Goal: Task Accomplishment & Management: Use online tool/utility

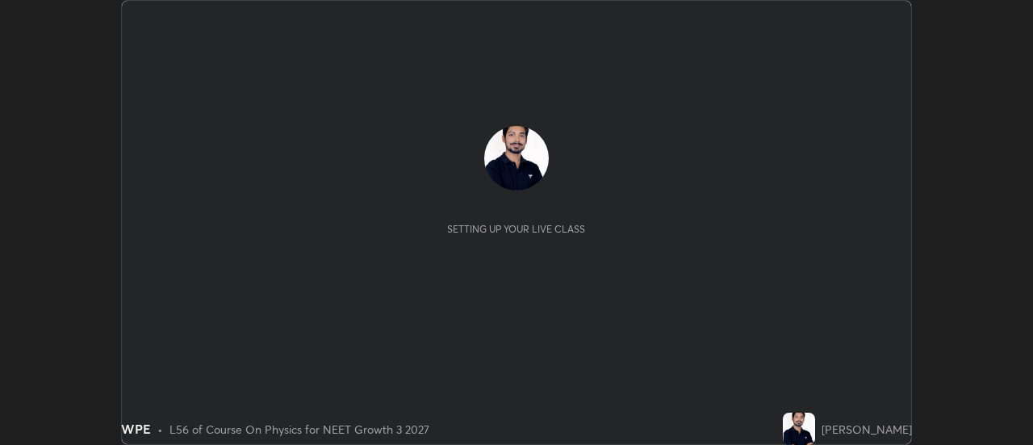
scroll to position [445, 1033]
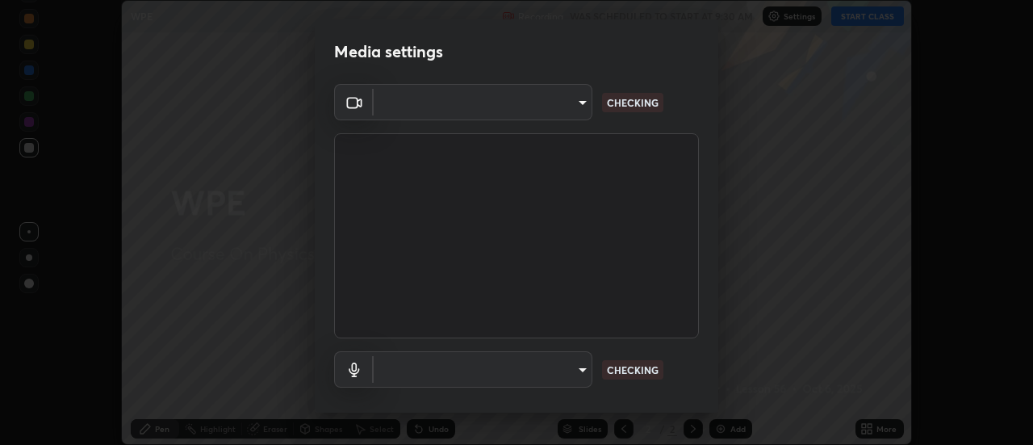
type input "3fb0db9b948ee014c865c74d3d253d8b81db7a3fe99a51a232c6435469281ce5"
click at [491, 373] on body "Erase all WPE Recording WAS SCHEDULED TO START AT 9:30 AM Settings START CLASS …" at bounding box center [516, 222] width 1033 height 445
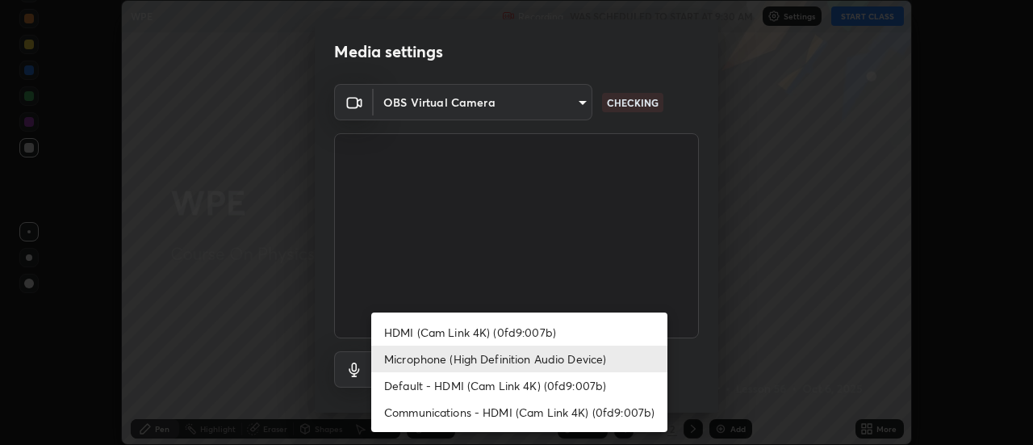
click at [420, 382] on li "Default - HDMI (Cam Link 4K) (0fd9:007b)" at bounding box center [519, 385] width 296 height 27
type input "default"
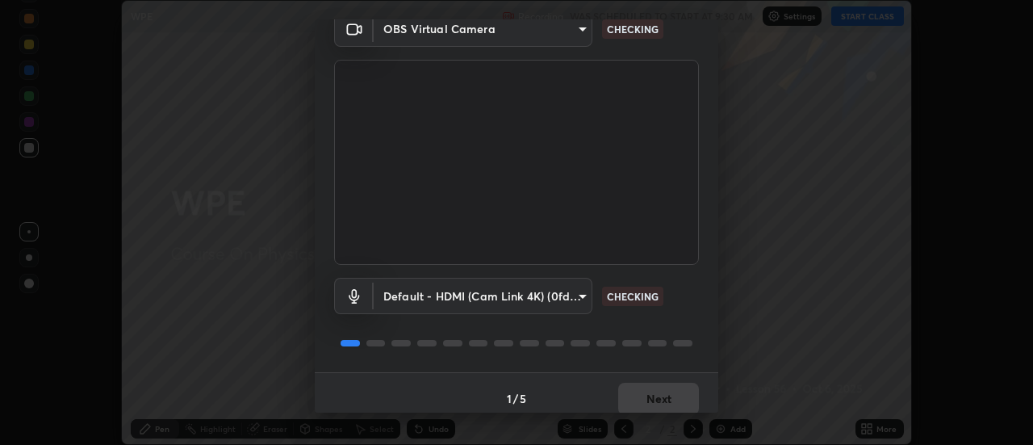
scroll to position [80, 0]
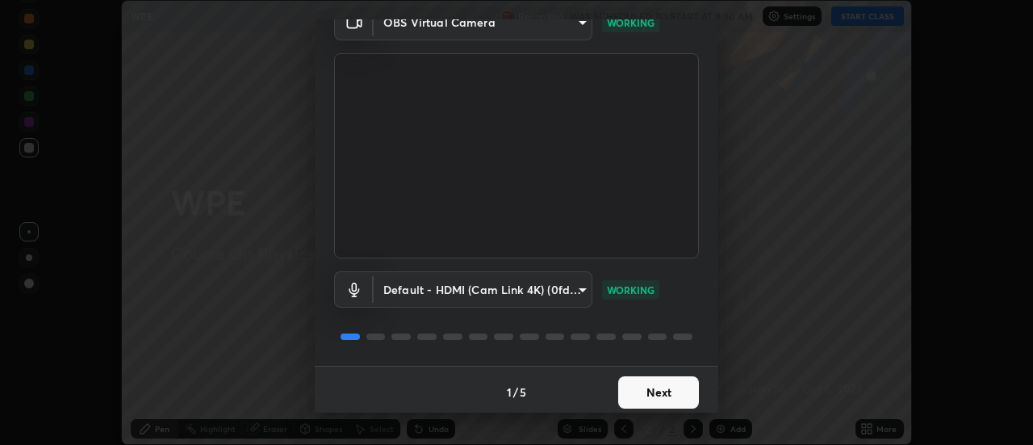
click at [674, 389] on button "Next" at bounding box center [658, 392] width 81 height 32
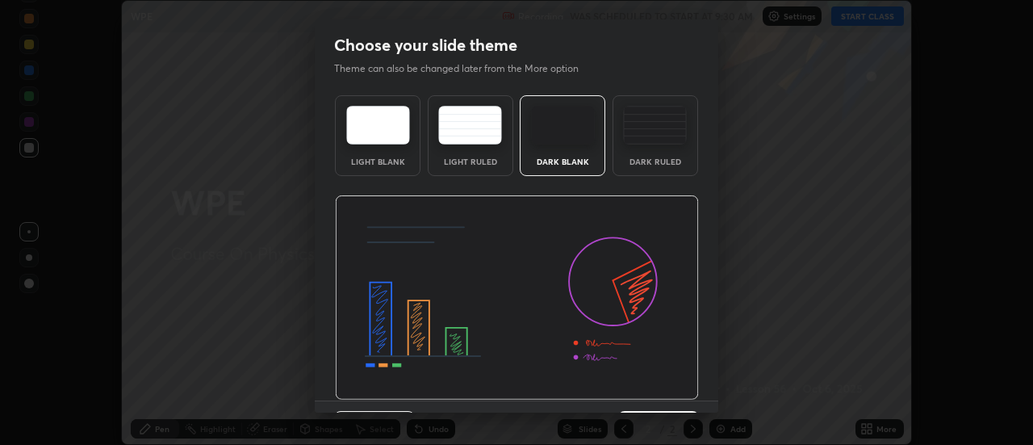
click at [677, 391] on img at bounding box center [517, 297] width 364 height 205
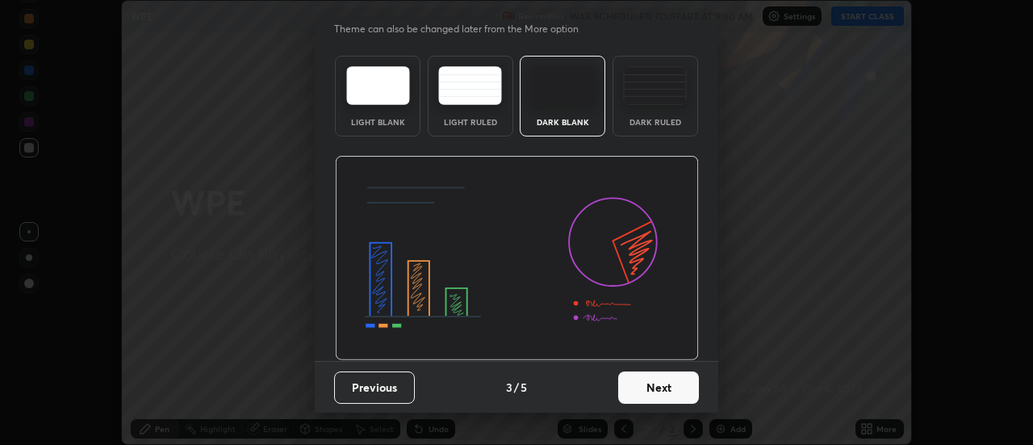
click at [690, 380] on button "Next" at bounding box center [658, 387] width 81 height 32
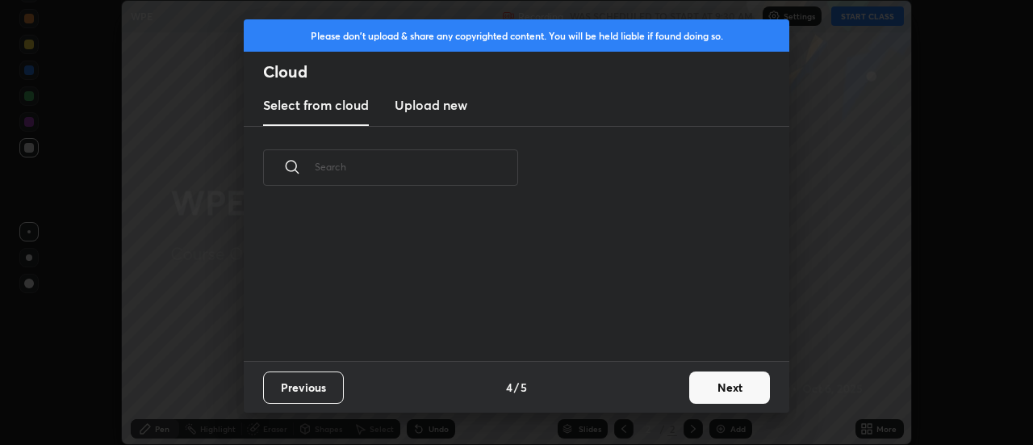
scroll to position [0, 0]
click at [711, 382] on button "Next" at bounding box center [729, 387] width 81 height 32
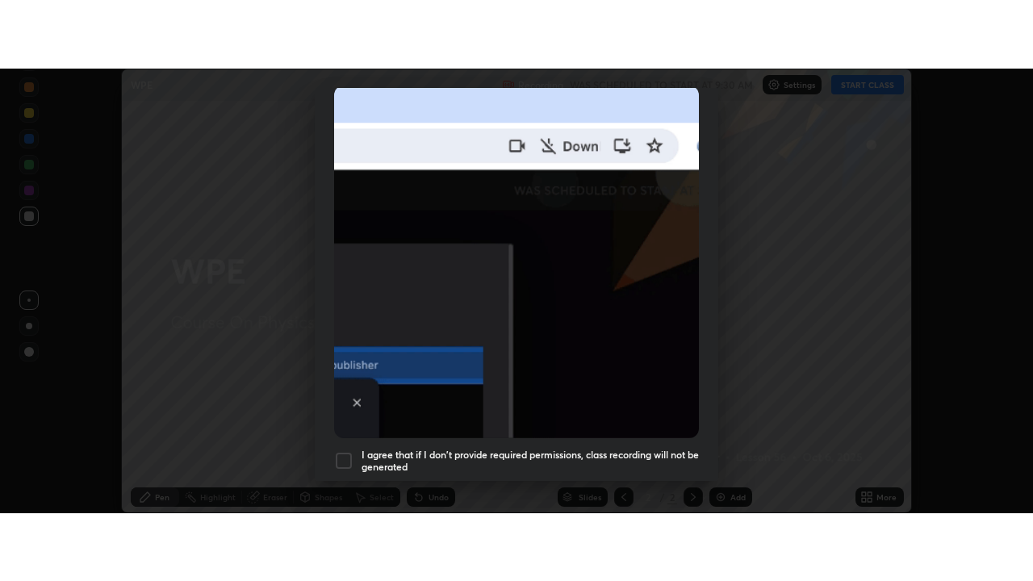
scroll to position [414, 0]
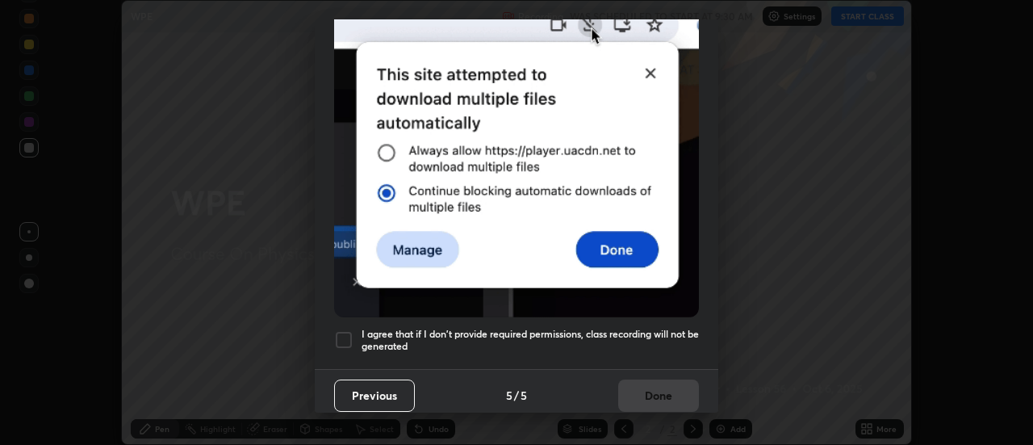
click at [665, 328] on h5 "I agree that if I don't provide required permissions, class recording will not …" at bounding box center [530, 340] width 337 height 25
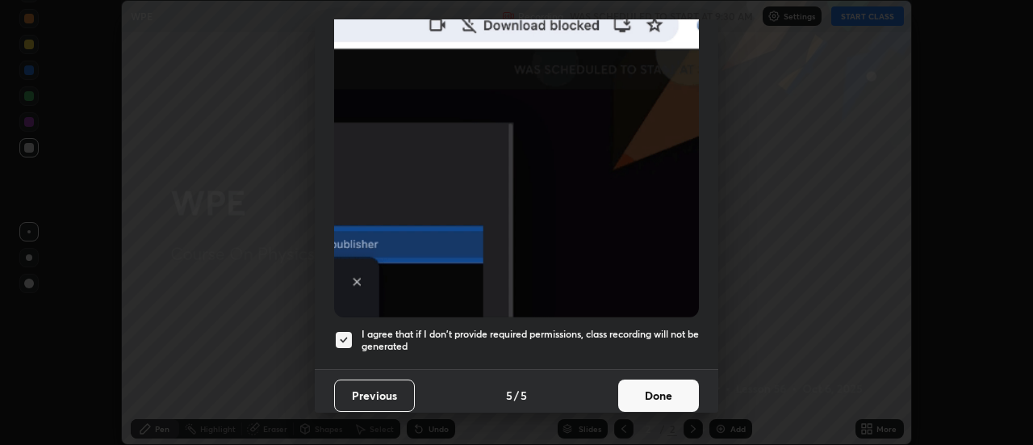
click at [664, 386] on button "Done" at bounding box center [658, 395] width 81 height 32
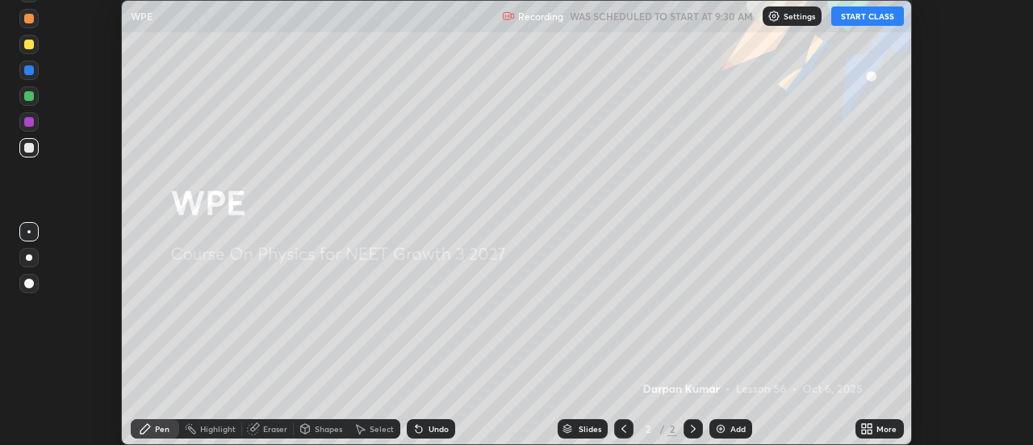
click at [891, 16] on button "START CLASS" at bounding box center [868, 15] width 73 height 19
click at [878, 423] on div "More" at bounding box center [880, 428] width 48 height 19
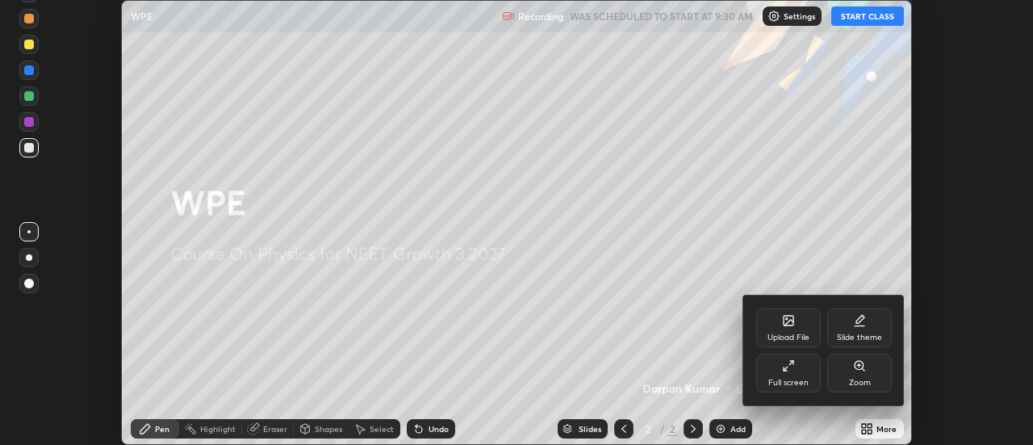
click at [832, 384] on div "Zoom" at bounding box center [860, 373] width 65 height 39
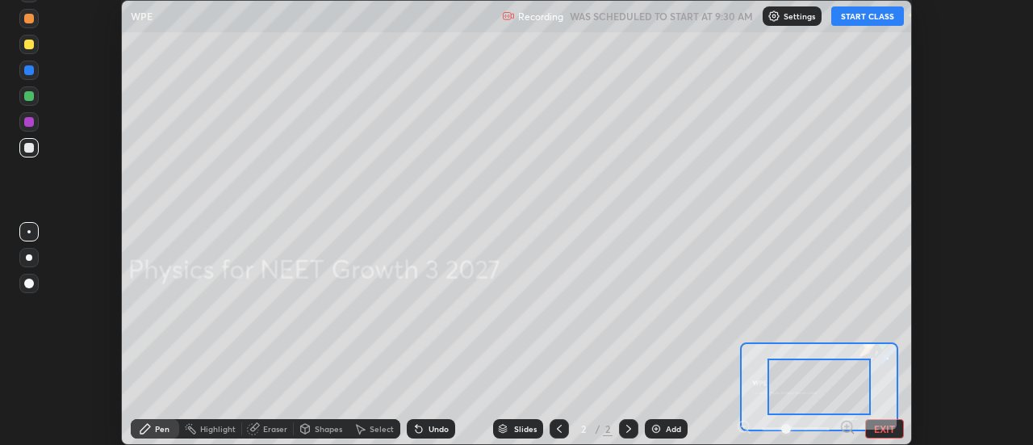
click at [882, 425] on button "EXIT" at bounding box center [885, 428] width 39 height 19
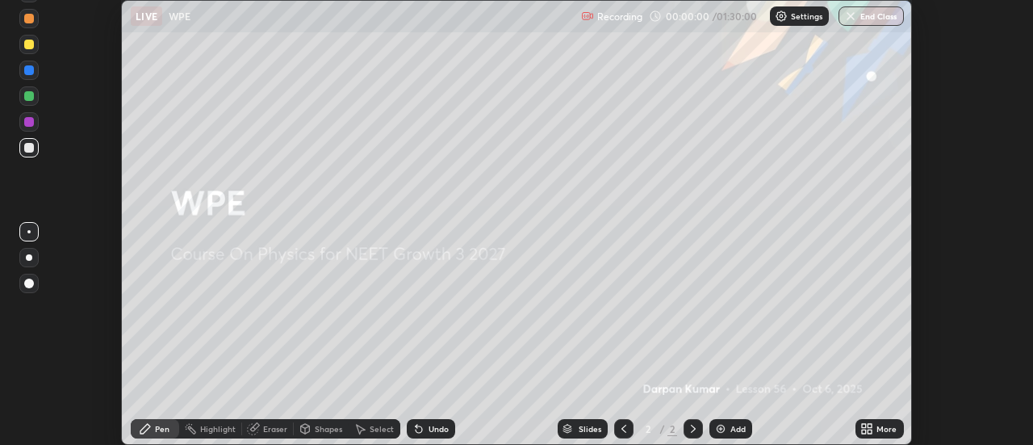
click at [867, 430] on icon at bounding box center [867, 428] width 13 height 13
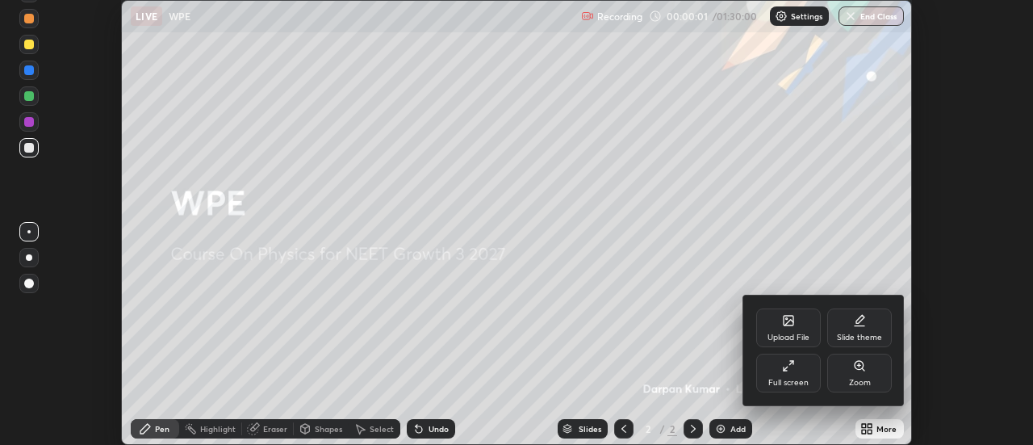
click at [794, 371] on icon at bounding box center [788, 365] width 13 height 13
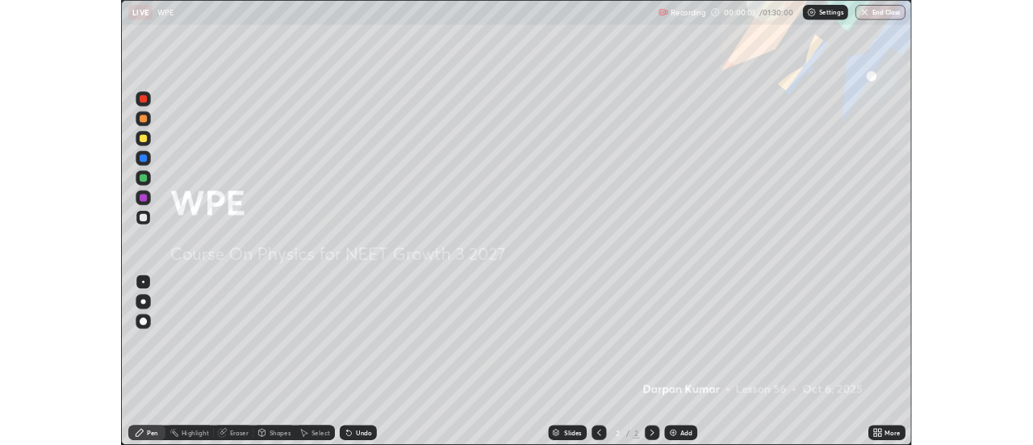
scroll to position [581, 1033]
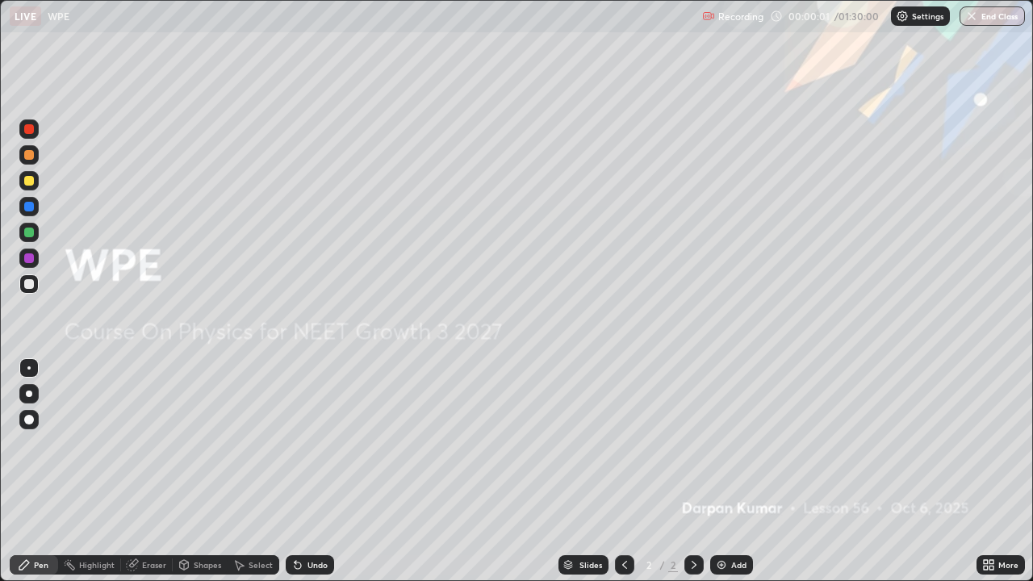
click at [723, 444] on img at bounding box center [721, 565] width 13 height 13
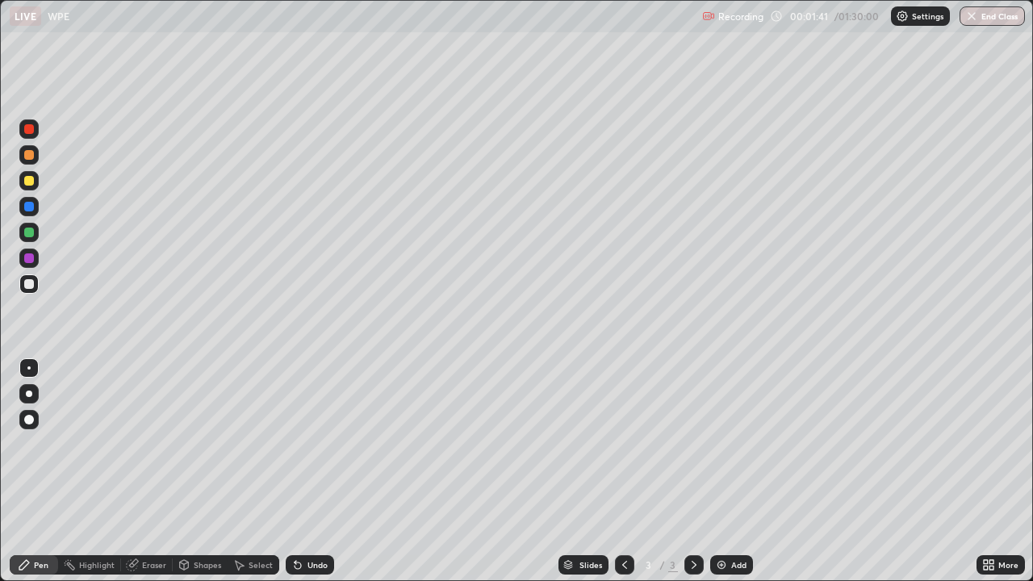
click at [202, 444] on div "Shapes" at bounding box center [207, 565] width 27 height 8
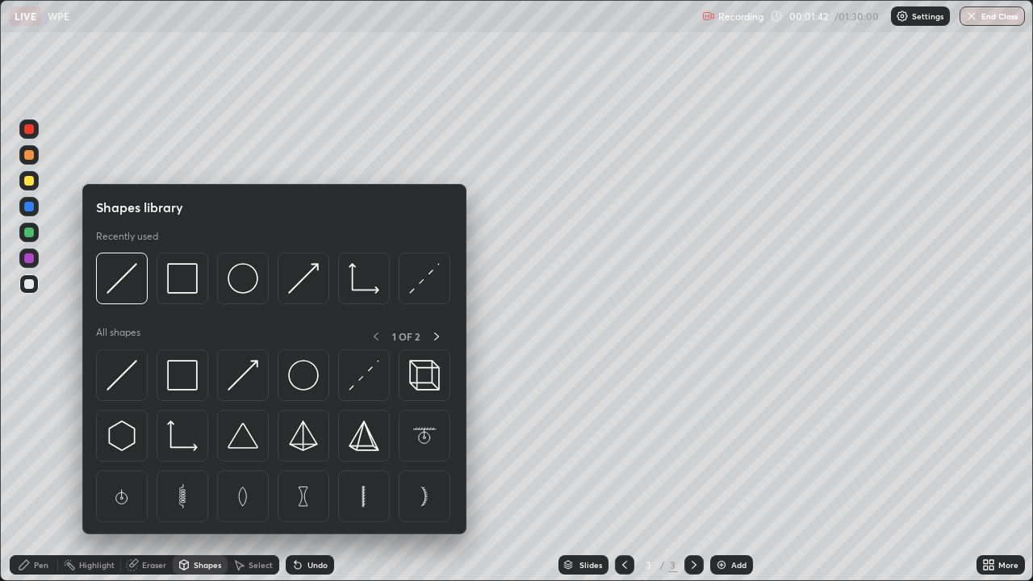
click at [41, 444] on div "Pen" at bounding box center [41, 565] width 15 height 8
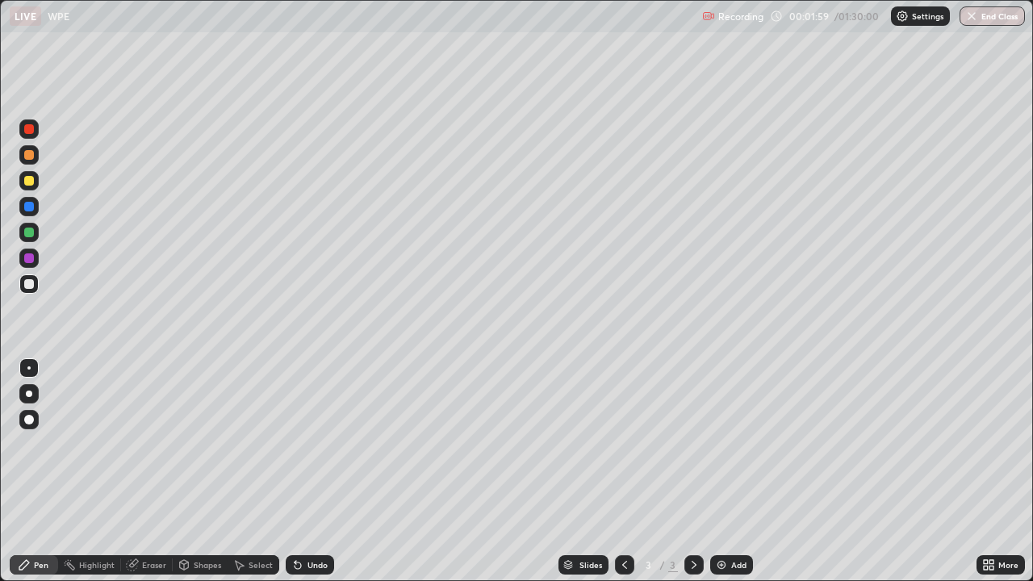
click at [317, 444] on div "Undo" at bounding box center [318, 565] width 20 height 8
click at [316, 444] on div "Undo" at bounding box center [318, 565] width 20 height 8
click at [324, 444] on div "Undo" at bounding box center [318, 565] width 20 height 8
click at [32, 258] on div at bounding box center [29, 259] width 10 height 10
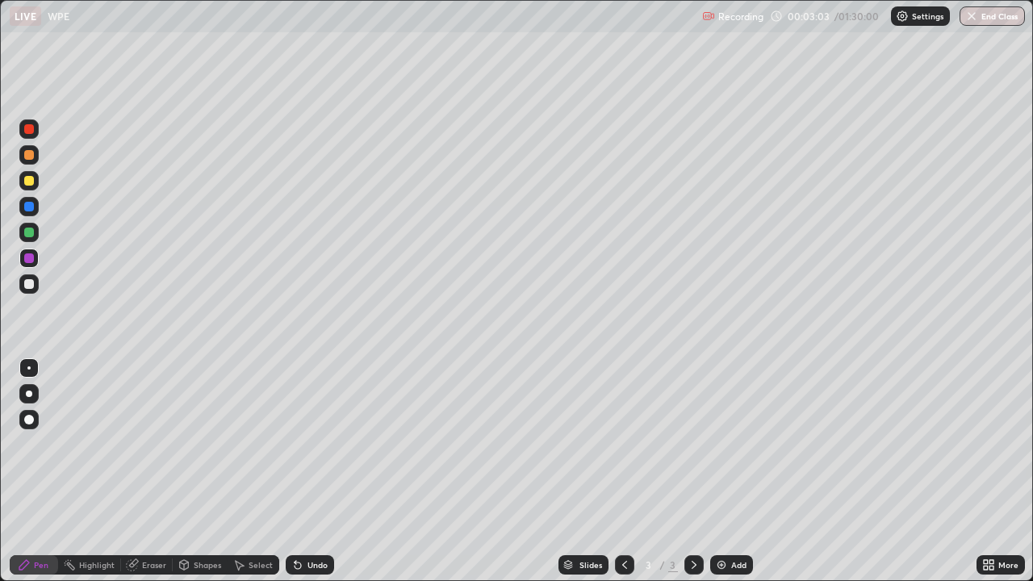
click at [31, 233] on div at bounding box center [29, 233] width 10 height 10
click at [32, 182] on div at bounding box center [29, 181] width 10 height 10
click at [33, 157] on div at bounding box center [29, 155] width 10 height 10
click at [36, 180] on div at bounding box center [28, 180] width 19 height 19
click at [297, 444] on icon at bounding box center [297, 565] width 13 height 13
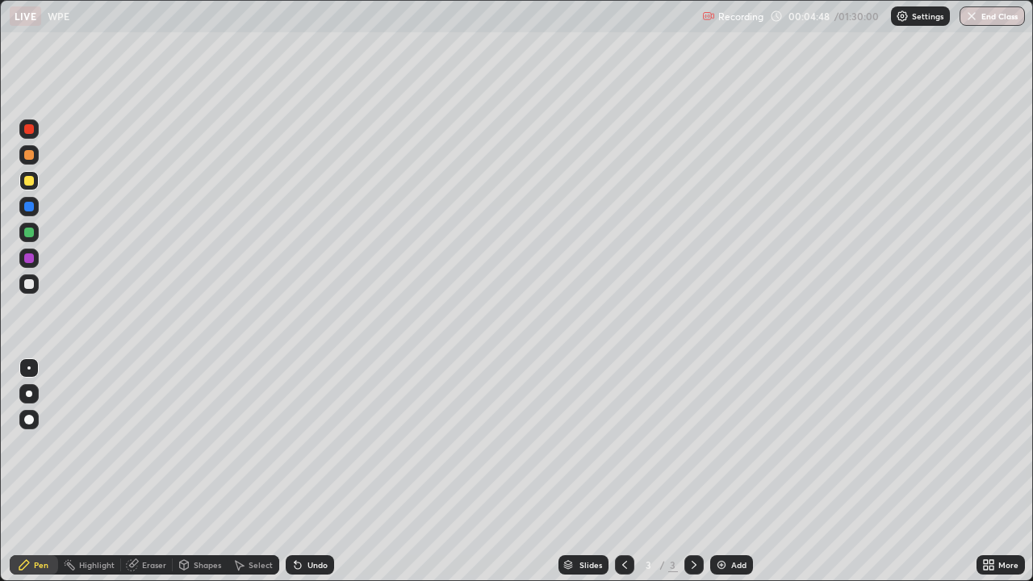
click at [302, 444] on div "Undo" at bounding box center [310, 564] width 48 height 19
click at [308, 444] on div "Undo" at bounding box center [318, 565] width 20 height 8
click at [142, 444] on div "Eraser" at bounding box center [154, 565] width 24 height 8
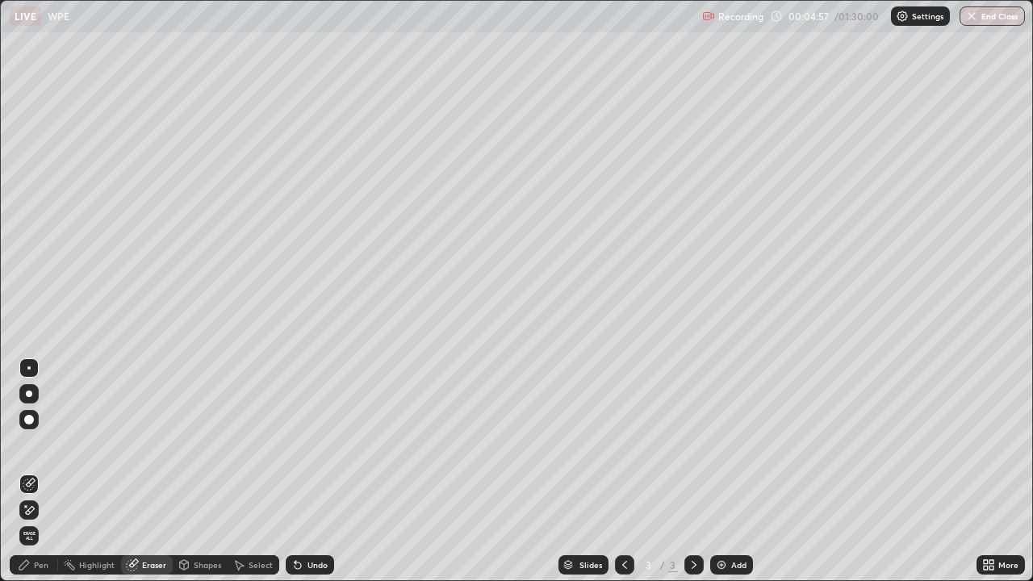
click at [41, 444] on div "Pen" at bounding box center [41, 565] width 15 height 8
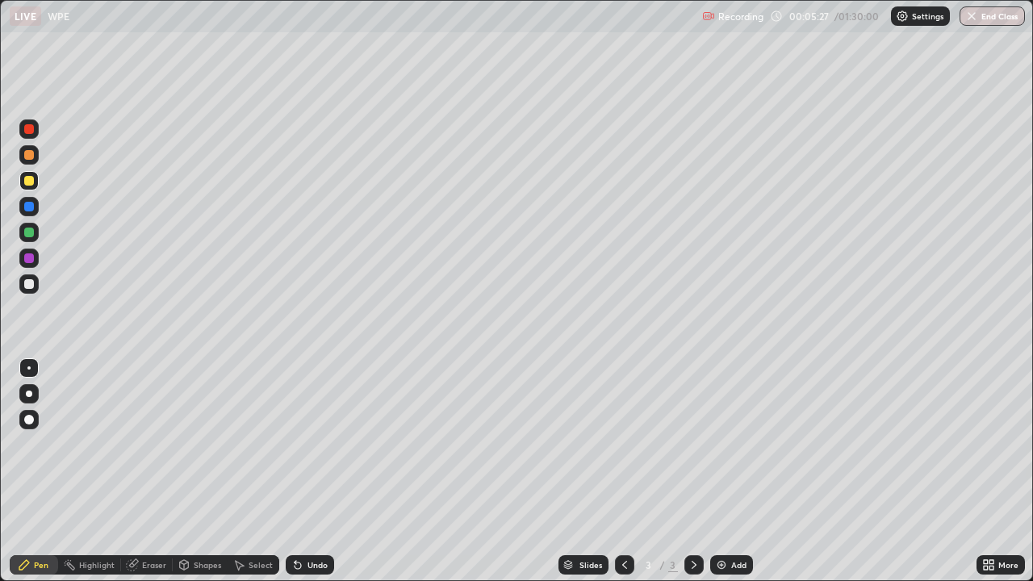
click at [243, 444] on icon at bounding box center [240, 566] width 9 height 10
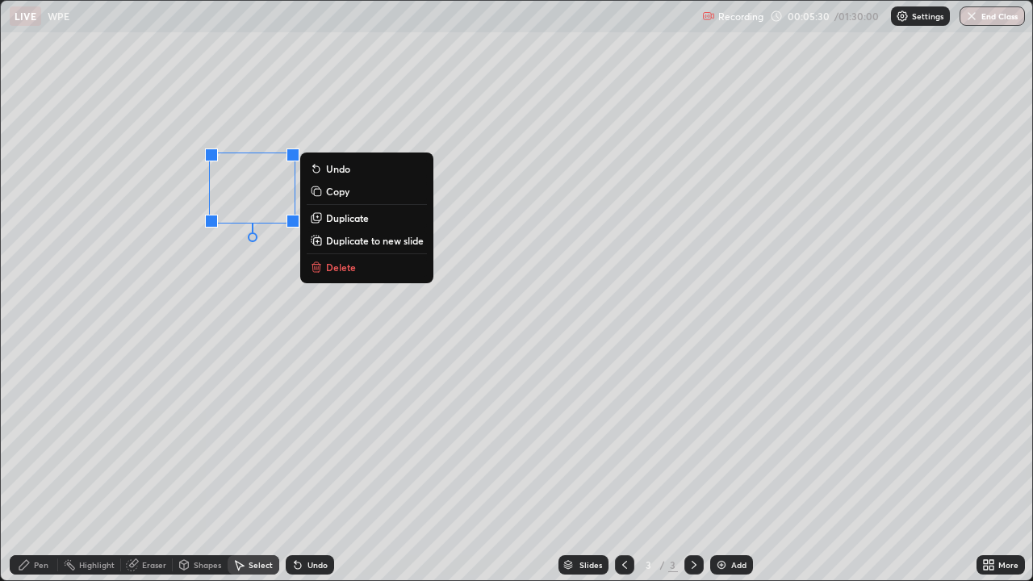
click at [145, 232] on div "0 ° Undo Copy Duplicate Duplicate to new slide Delete" at bounding box center [517, 291] width 1032 height 580
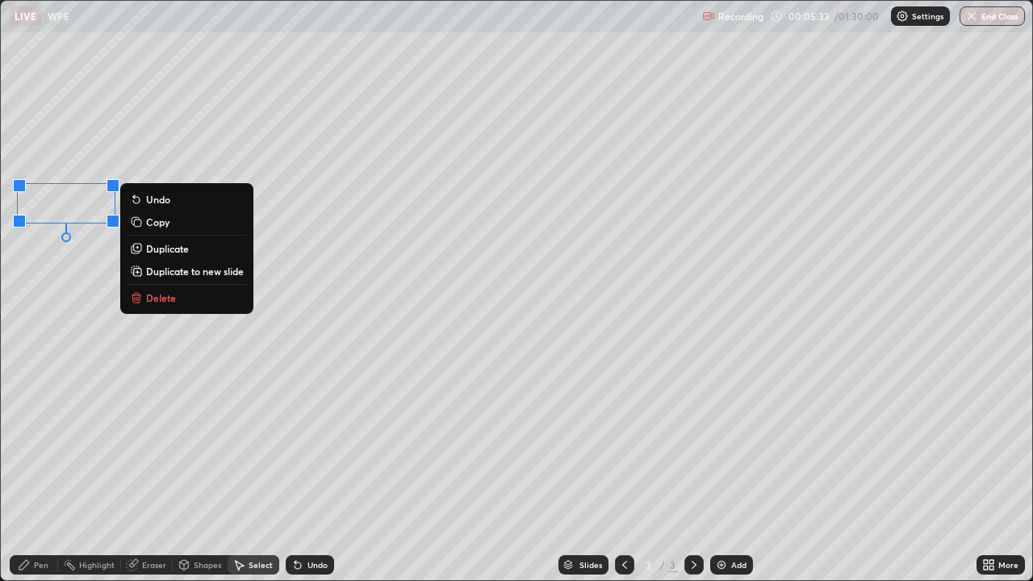
click at [37, 444] on div "Pen" at bounding box center [34, 564] width 48 height 19
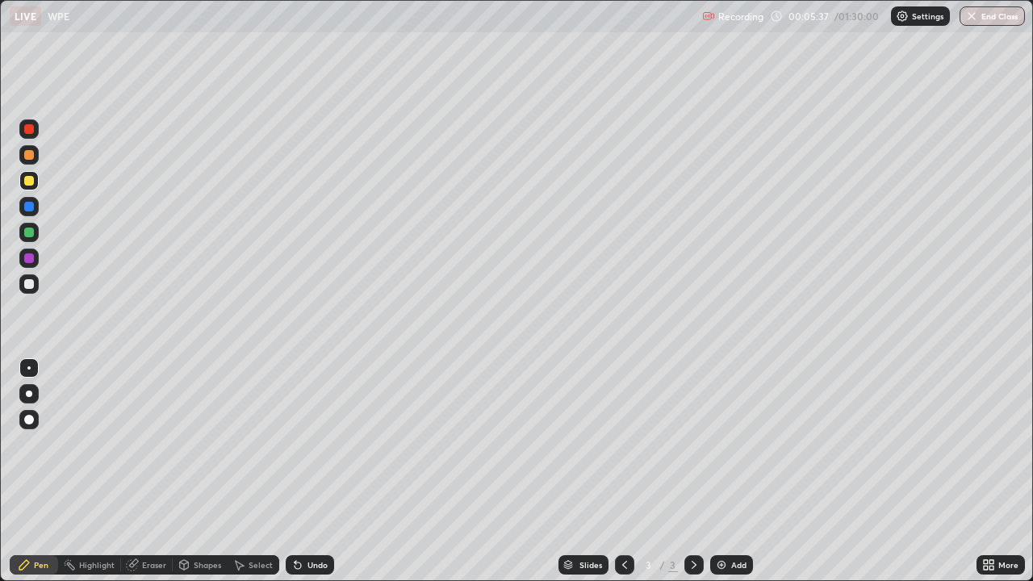
click at [249, 444] on div "Select" at bounding box center [261, 565] width 24 height 8
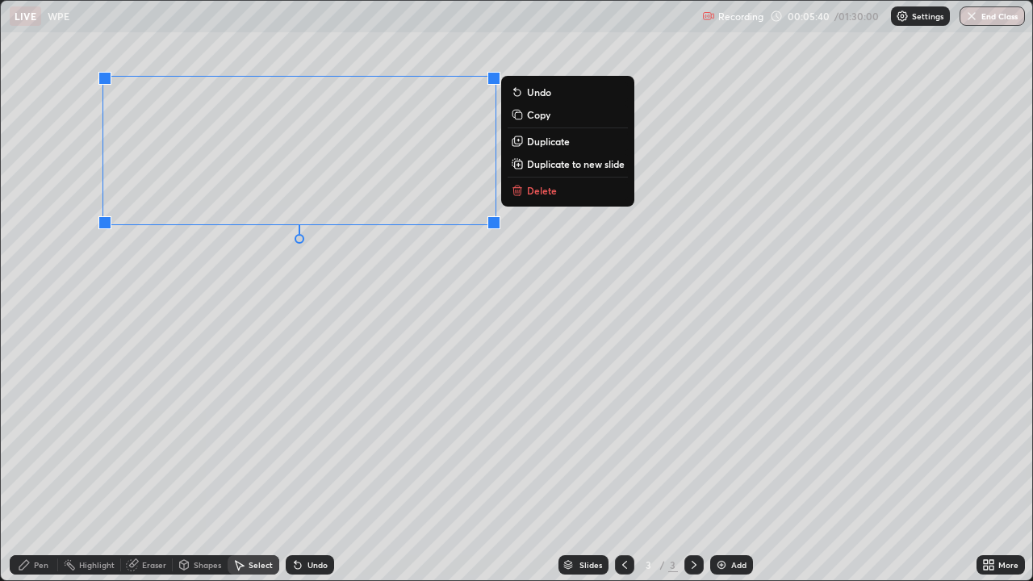
click at [46, 444] on div "Pen" at bounding box center [41, 565] width 15 height 8
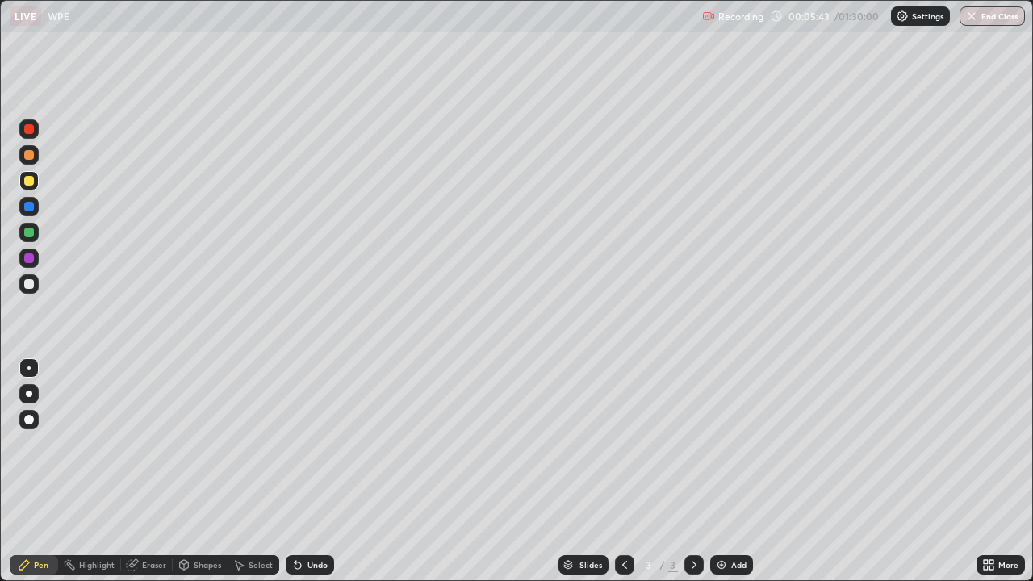
click at [29, 231] on div at bounding box center [29, 233] width 10 height 10
click at [986, 444] on icon at bounding box center [986, 562] width 4 height 4
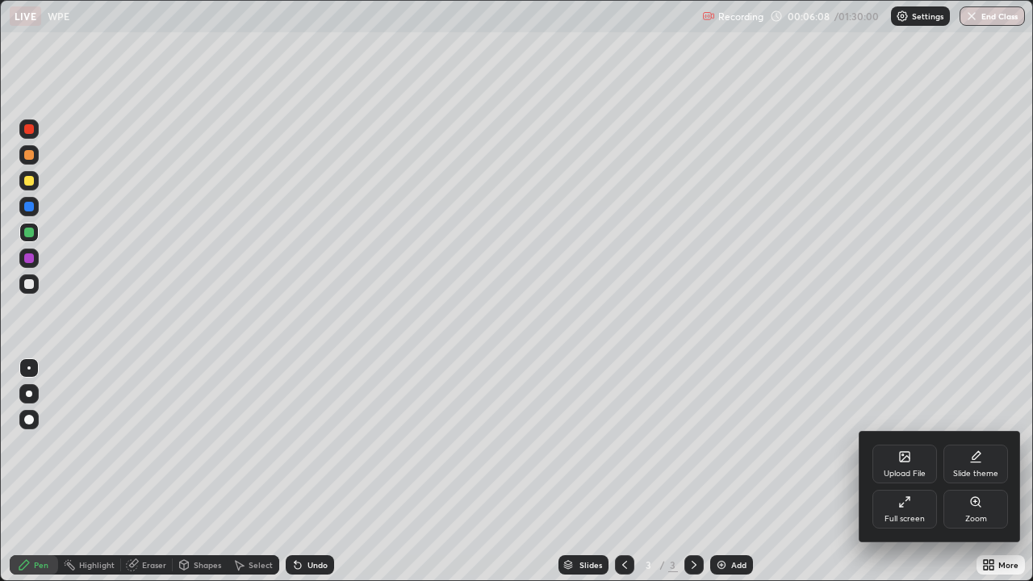
click at [897, 444] on div "Full screen" at bounding box center [905, 509] width 65 height 39
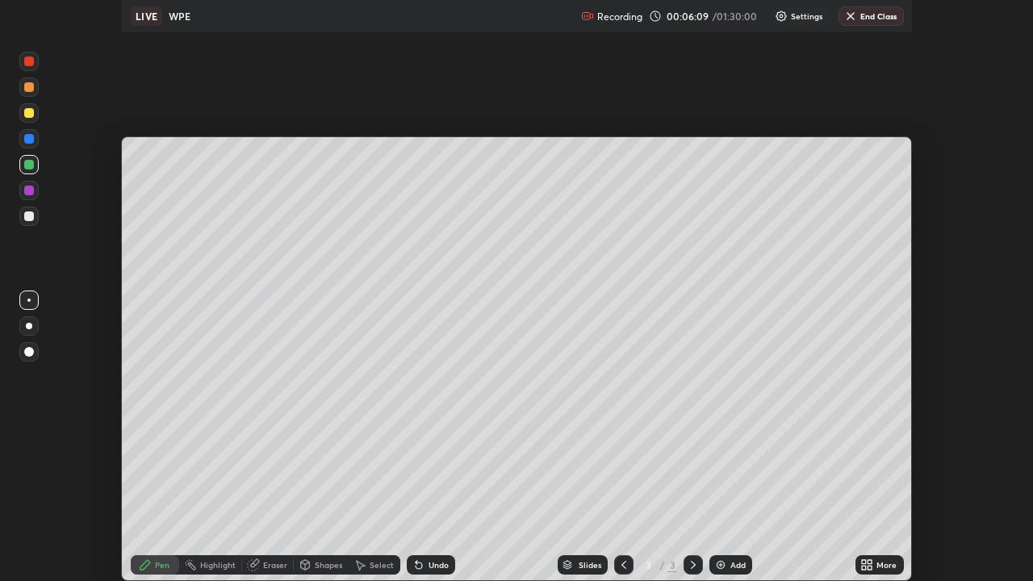
scroll to position [80292, 79704]
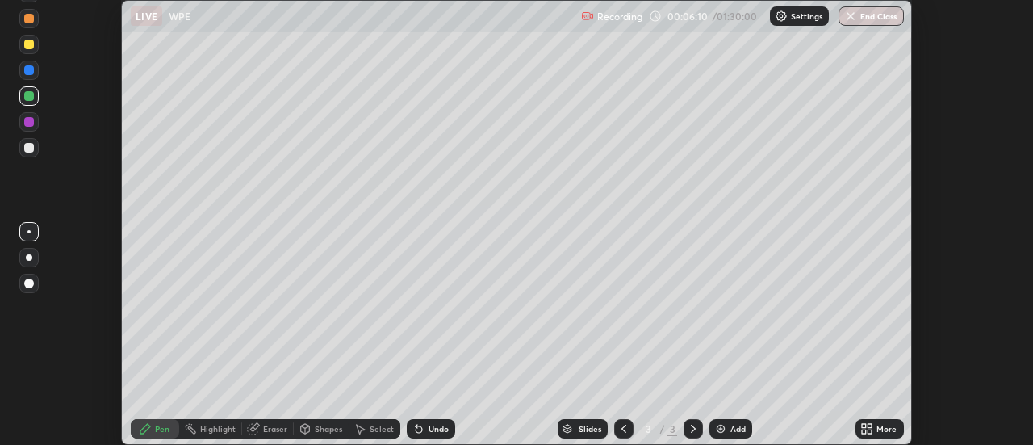
click at [891, 425] on div "More" at bounding box center [887, 429] width 20 height 8
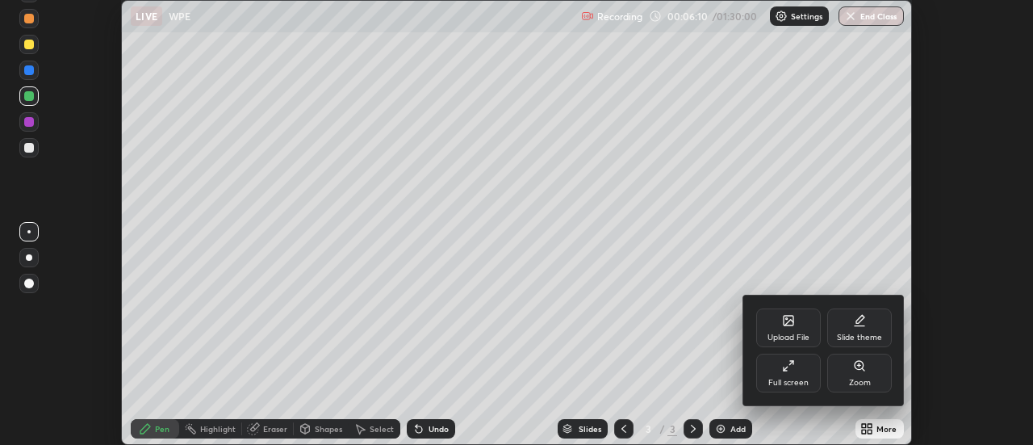
click at [798, 375] on div "Full screen" at bounding box center [789, 373] width 65 height 39
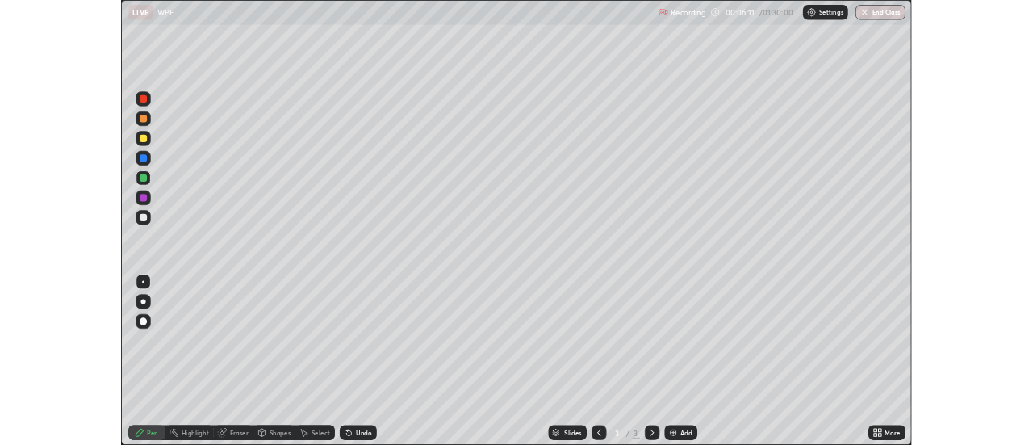
scroll to position [581, 1033]
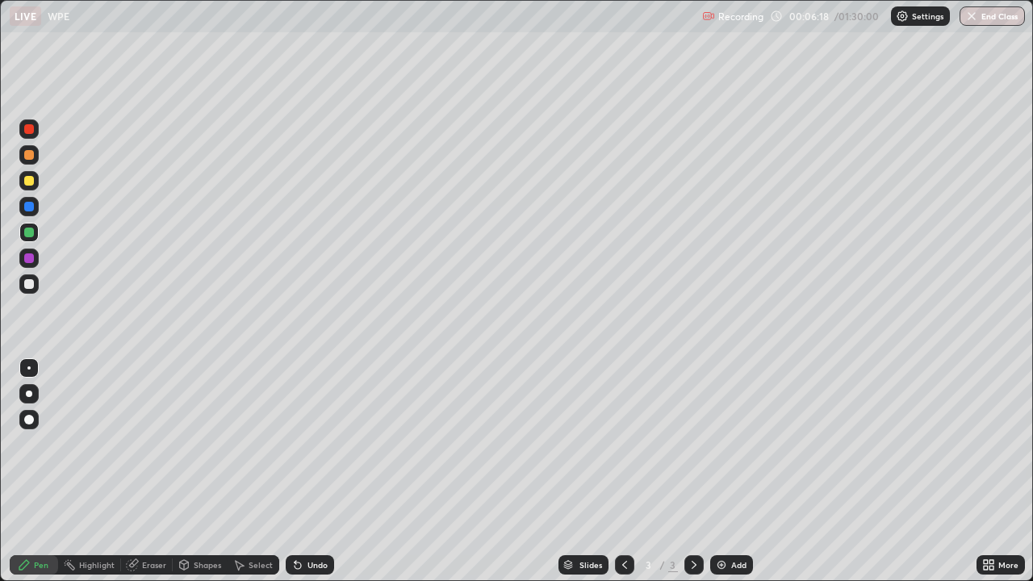
click at [132, 444] on icon at bounding box center [132, 565] width 10 height 10
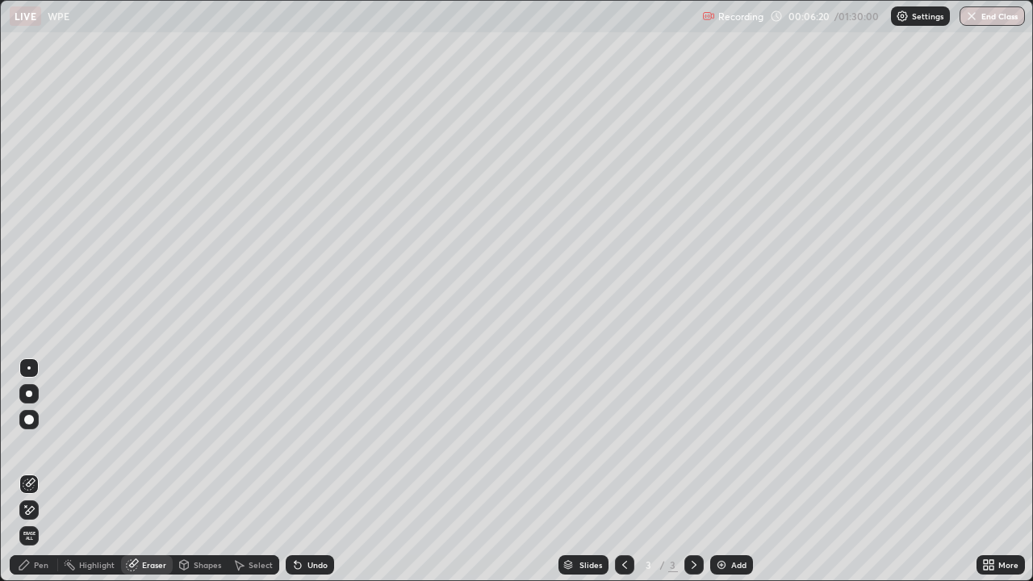
click at [36, 444] on div "Pen" at bounding box center [41, 565] width 15 height 8
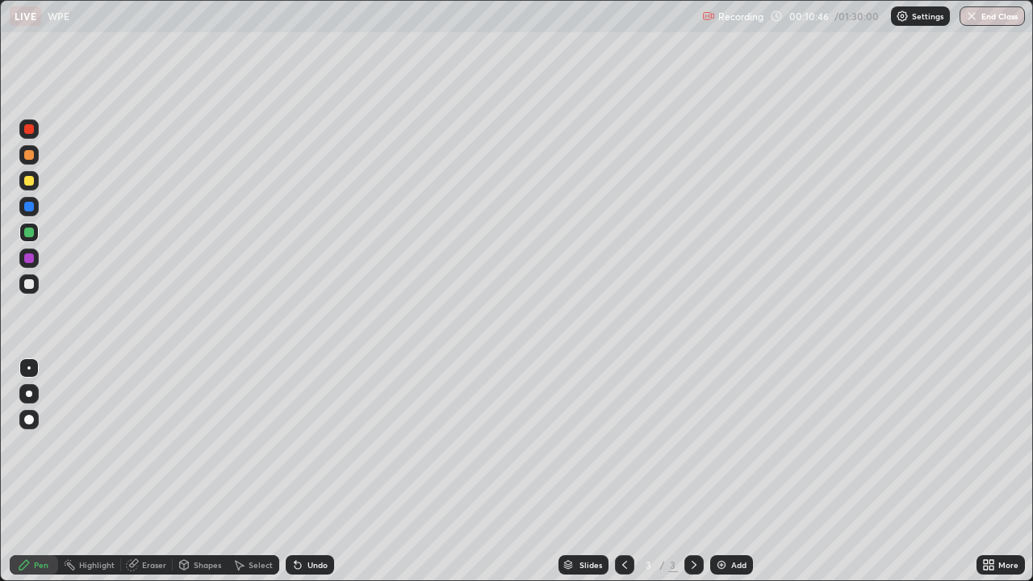
click at [727, 444] on div "Add" at bounding box center [731, 564] width 43 height 19
click at [36, 281] on div at bounding box center [28, 284] width 19 height 19
click at [321, 444] on div "Undo" at bounding box center [318, 565] width 20 height 8
click at [31, 229] on div at bounding box center [29, 233] width 10 height 10
click at [31, 208] on div at bounding box center [29, 207] width 10 height 10
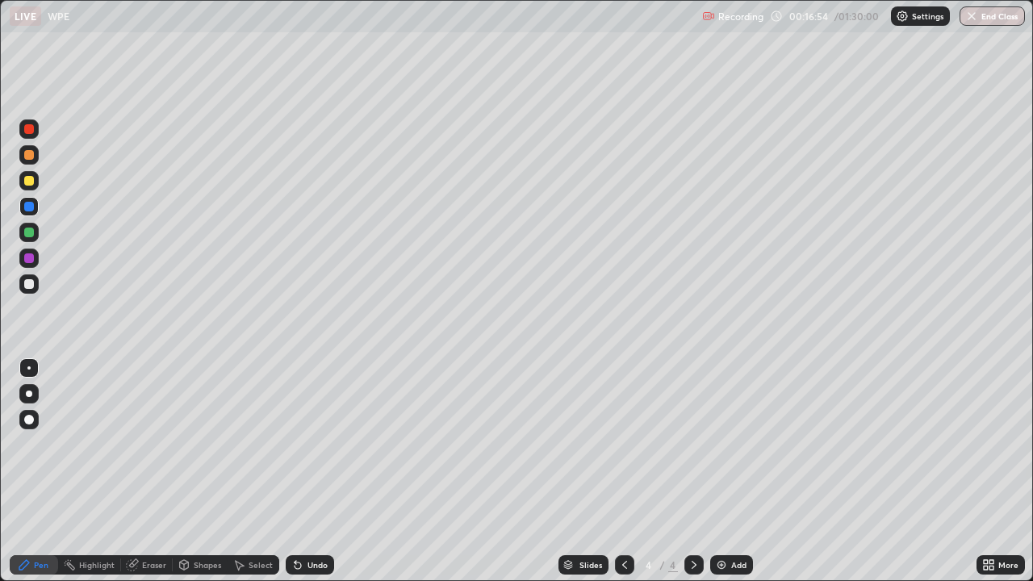
click at [316, 444] on div "Undo" at bounding box center [318, 565] width 20 height 8
click at [728, 444] on div "Add" at bounding box center [731, 564] width 43 height 19
click at [208, 444] on div "Shapes" at bounding box center [207, 565] width 27 height 8
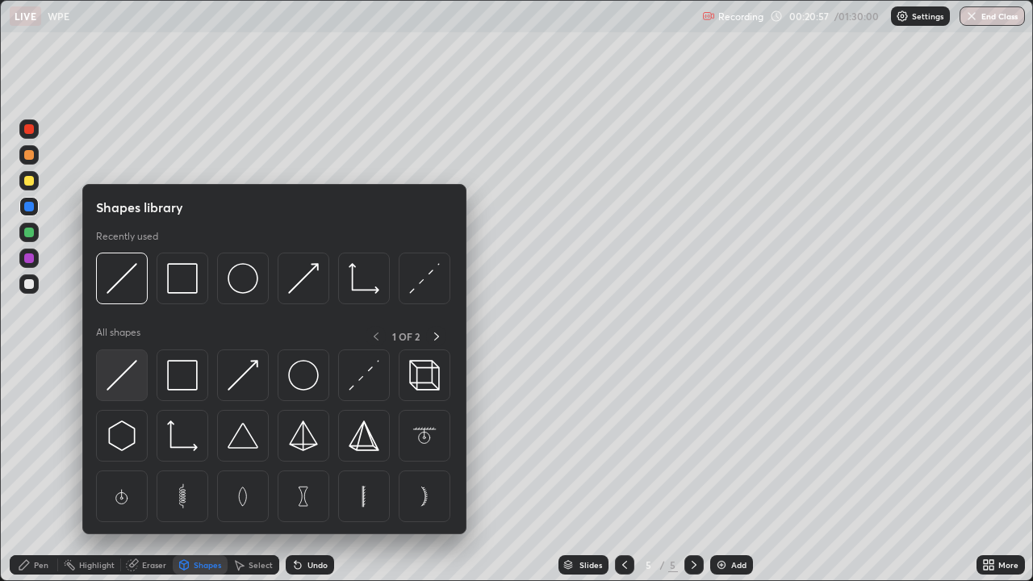
click at [136, 379] on img at bounding box center [122, 375] width 31 height 31
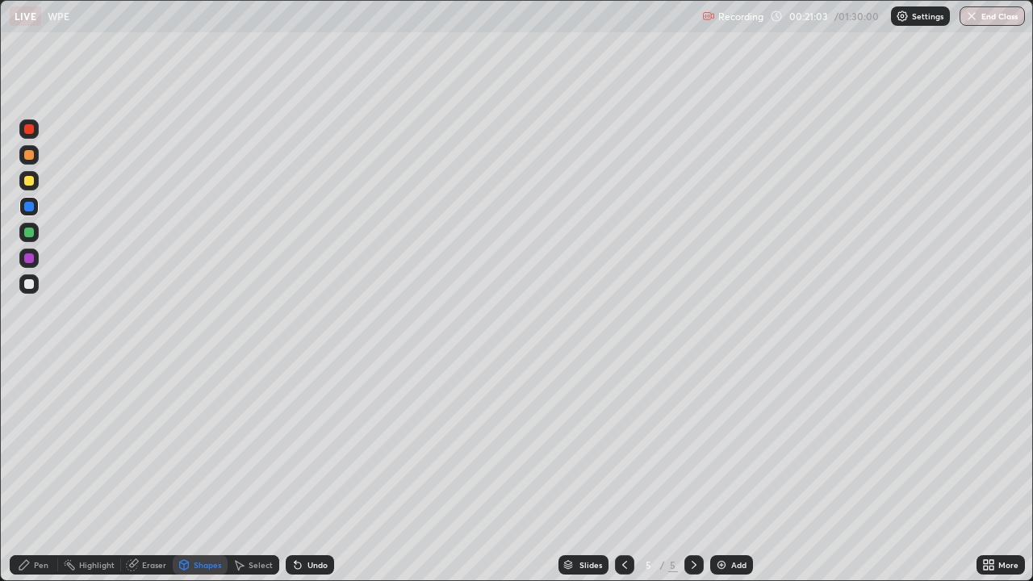
click at [51, 444] on div "Pen" at bounding box center [34, 564] width 48 height 19
click at [31, 180] on div at bounding box center [29, 181] width 10 height 10
click at [35, 257] on div at bounding box center [28, 258] width 19 height 19
click at [35, 277] on div at bounding box center [28, 284] width 19 height 19
click at [321, 444] on div "Undo" at bounding box center [318, 565] width 20 height 8
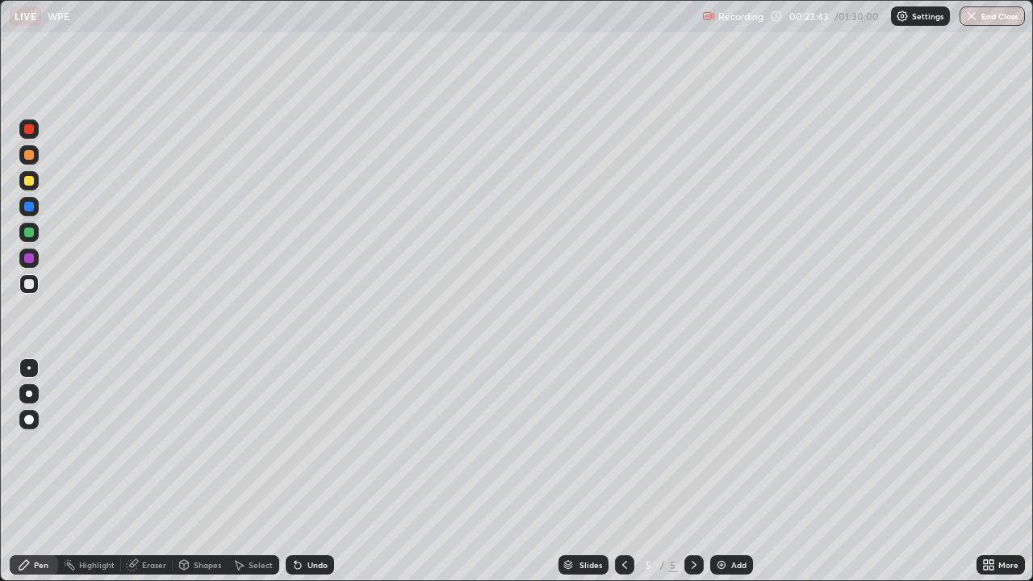
click at [308, 444] on div "Undo" at bounding box center [318, 565] width 20 height 8
click at [31, 258] on div at bounding box center [29, 259] width 10 height 10
click at [295, 444] on icon at bounding box center [298, 566] width 6 height 6
click at [303, 444] on div "Undo" at bounding box center [310, 564] width 48 height 19
click at [0, 112] on div "Setting up your live class" at bounding box center [516, 290] width 1033 height 581
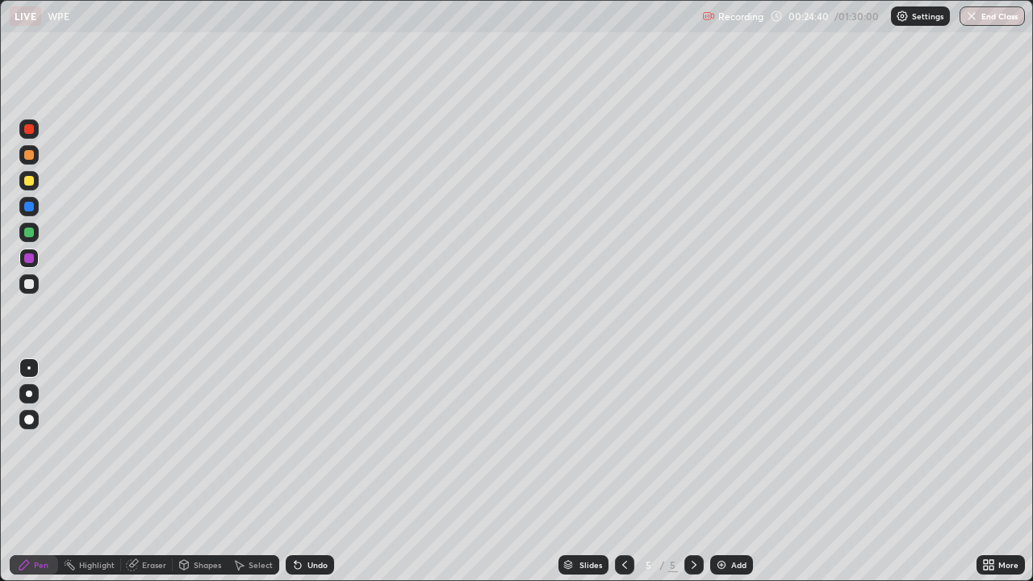
click at [36, 233] on div at bounding box center [28, 232] width 19 height 19
click at [37, 182] on div at bounding box center [28, 180] width 19 height 19
click at [35, 277] on div at bounding box center [28, 284] width 19 height 19
click at [729, 444] on div "Add" at bounding box center [731, 564] width 43 height 19
click at [32, 260] on div at bounding box center [29, 259] width 10 height 10
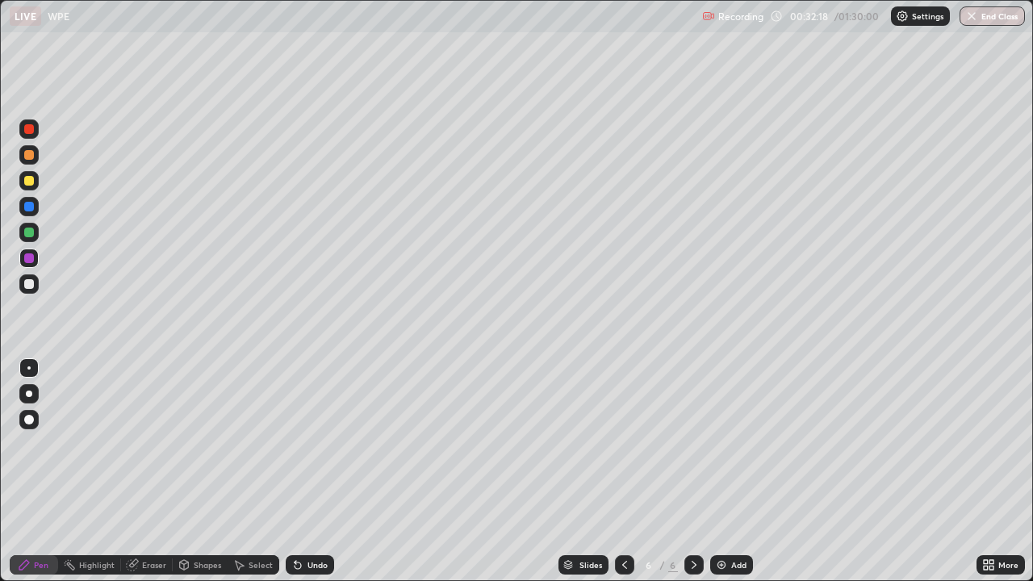
click at [31, 283] on div at bounding box center [29, 284] width 10 height 10
click at [258, 444] on div "Select" at bounding box center [254, 564] width 52 height 19
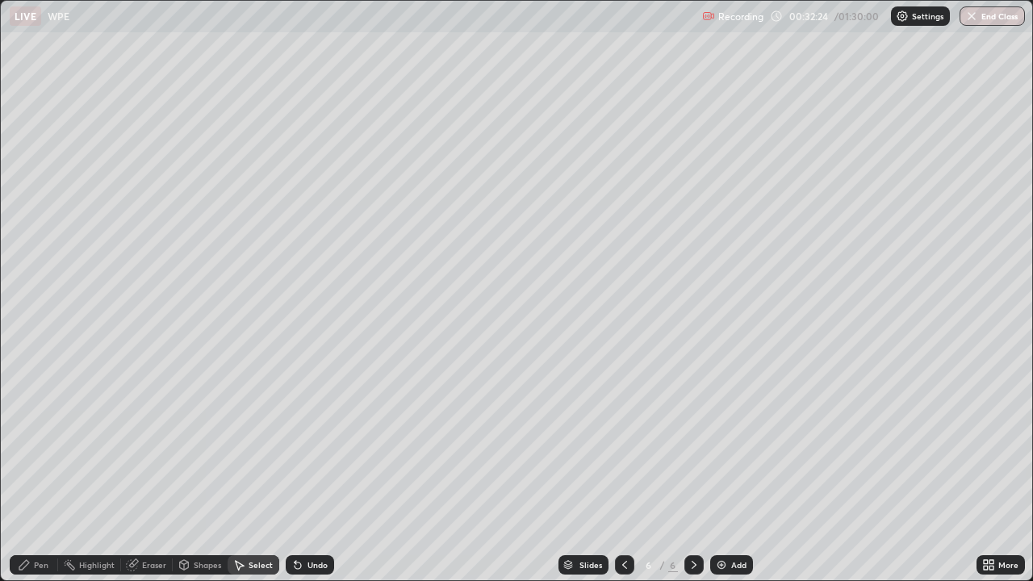
click at [52, 444] on div "Pen" at bounding box center [34, 564] width 48 height 19
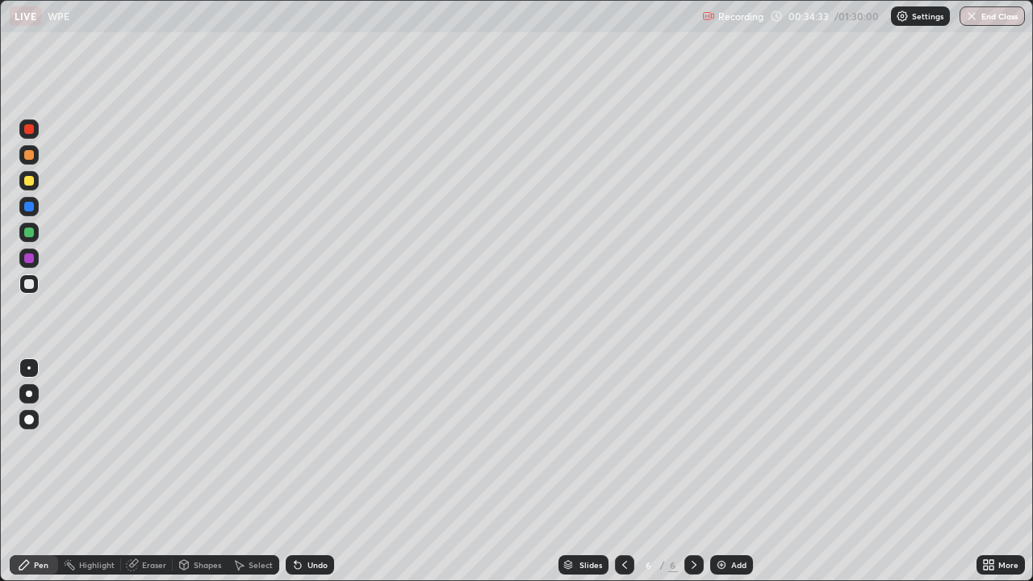
click at [35, 224] on div at bounding box center [28, 232] width 19 height 19
click at [31, 181] on div at bounding box center [29, 181] width 10 height 10
click at [31, 229] on div at bounding box center [29, 233] width 10 height 10
click at [728, 444] on div "Add" at bounding box center [731, 564] width 43 height 19
click at [295, 444] on icon at bounding box center [296, 562] width 2 height 2
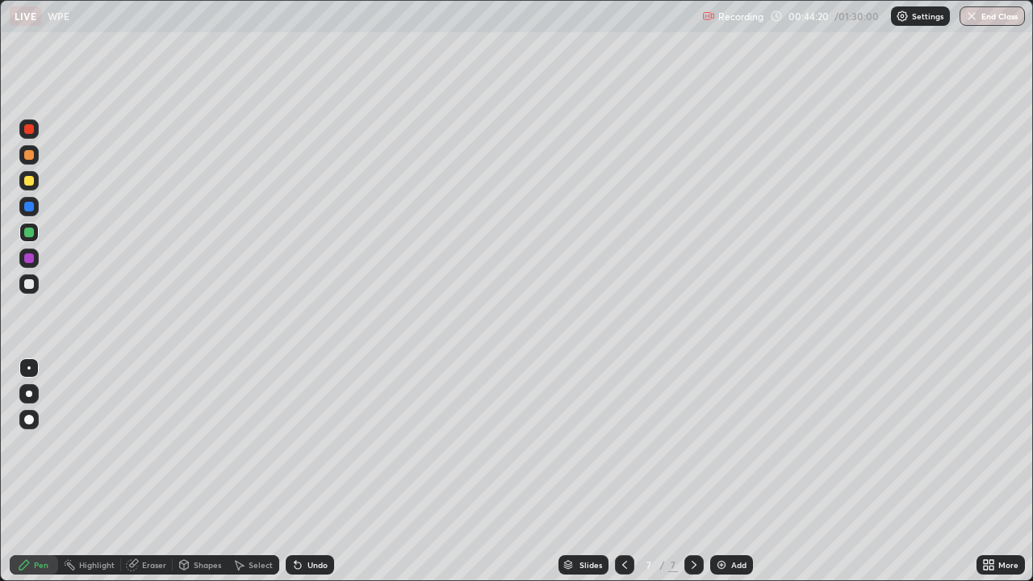
click at [723, 444] on img at bounding box center [721, 565] width 13 height 13
click at [30, 255] on div at bounding box center [29, 259] width 10 height 10
click at [36, 233] on div at bounding box center [28, 232] width 19 height 19
click at [295, 444] on icon at bounding box center [296, 562] width 2 height 2
click at [35, 284] on div at bounding box center [28, 284] width 19 height 19
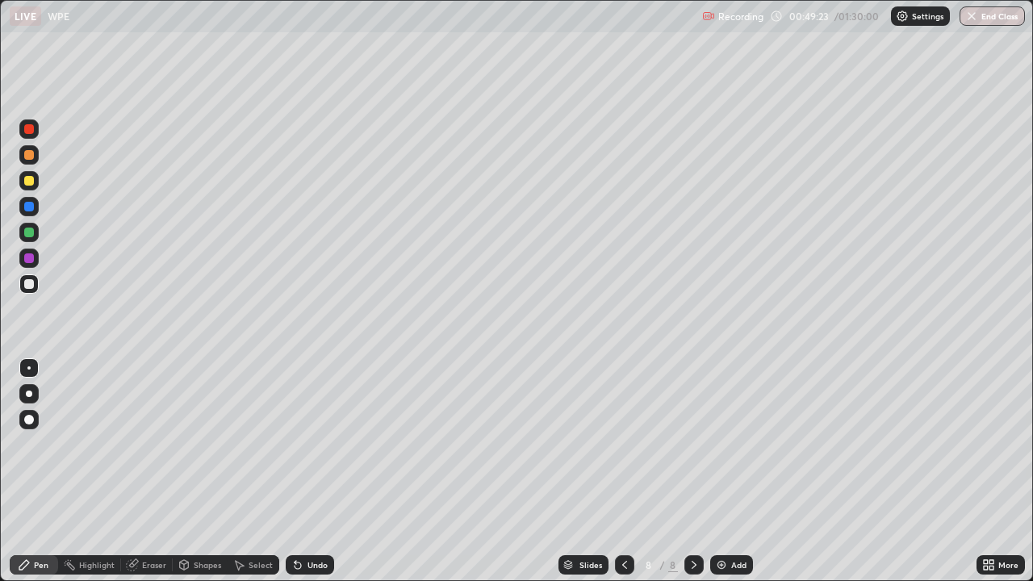
click at [739, 444] on div "Add" at bounding box center [738, 565] width 15 height 8
click at [211, 444] on div "Shapes" at bounding box center [200, 564] width 55 height 19
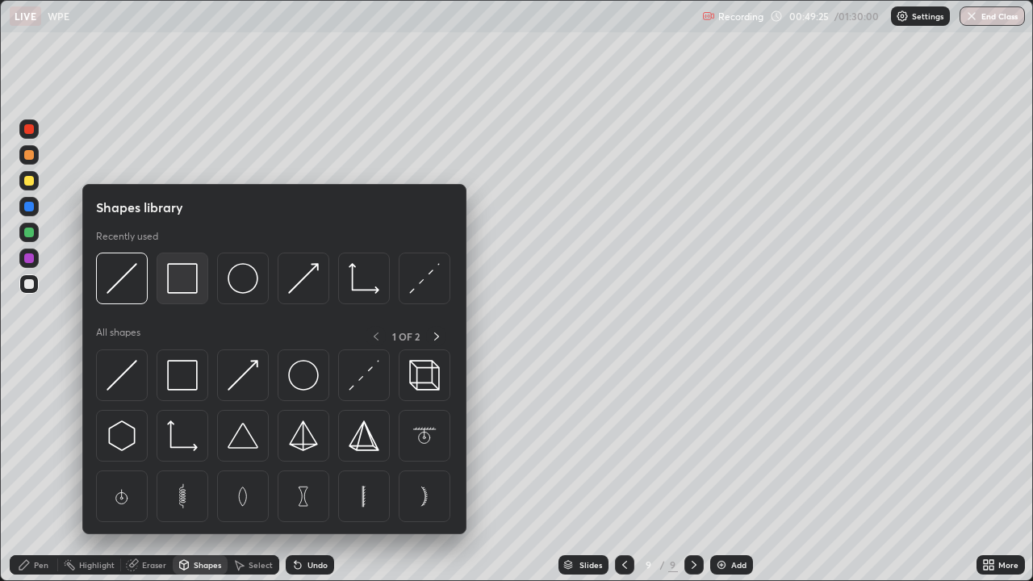
click at [194, 284] on img at bounding box center [182, 278] width 31 height 31
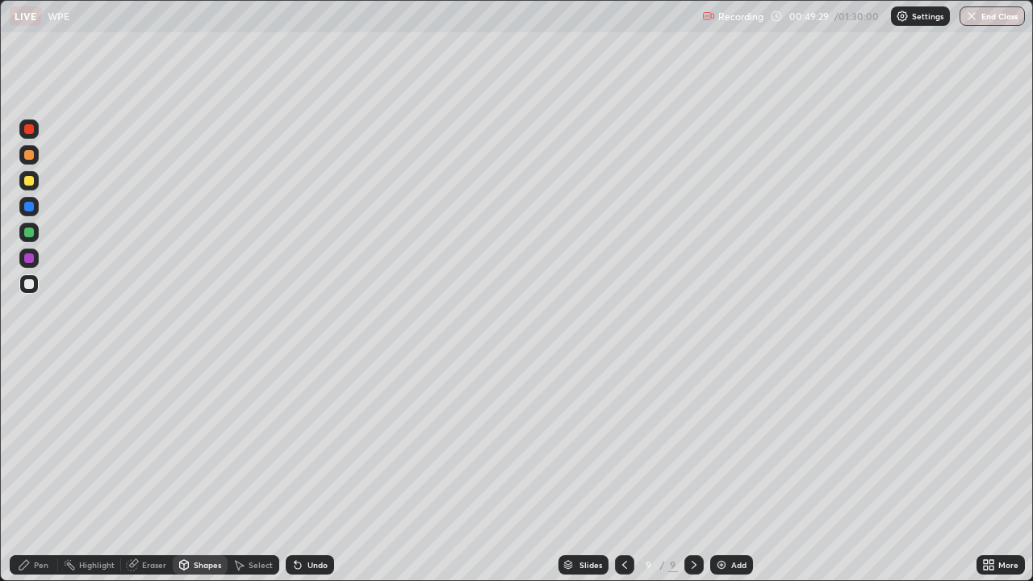
click at [36, 444] on div "Pen" at bounding box center [34, 564] width 48 height 19
click at [207, 444] on div "Shapes" at bounding box center [200, 564] width 55 height 19
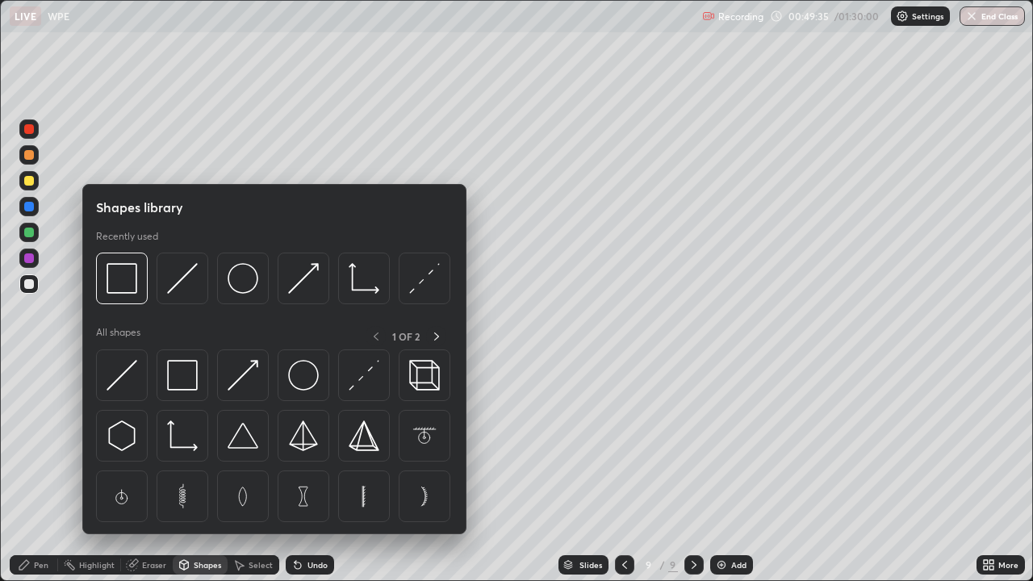
click at [40, 444] on div "Pen" at bounding box center [41, 565] width 15 height 8
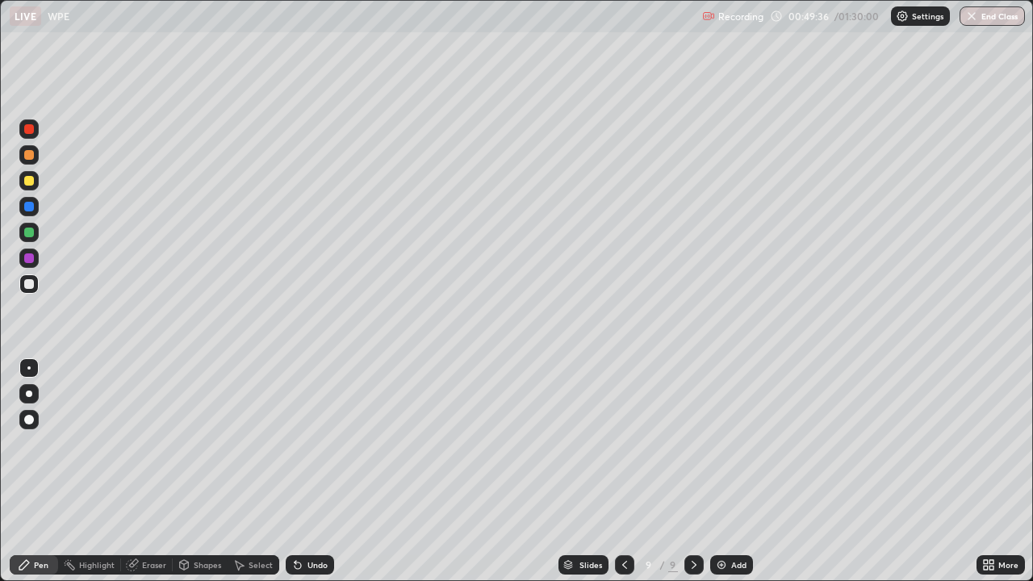
click at [30, 257] on div at bounding box center [29, 259] width 10 height 10
click at [31, 181] on div at bounding box center [29, 181] width 10 height 10
click at [30, 155] on div at bounding box center [29, 155] width 10 height 10
click at [31, 231] on div at bounding box center [29, 233] width 10 height 10
click at [199, 444] on div "Shapes" at bounding box center [207, 565] width 27 height 8
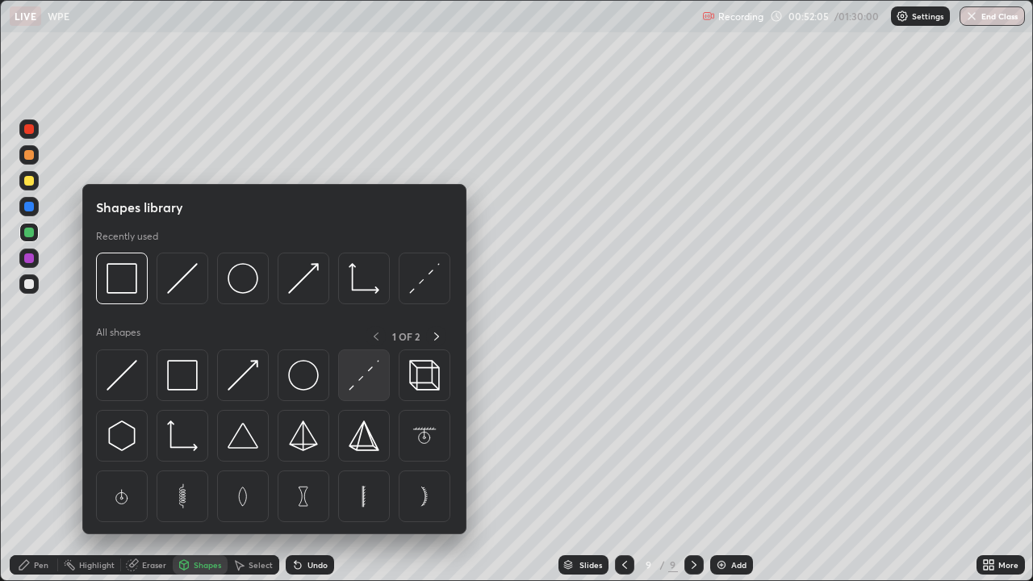
click at [364, 382] on img at bounding box center [364, 375] width 31 height 31
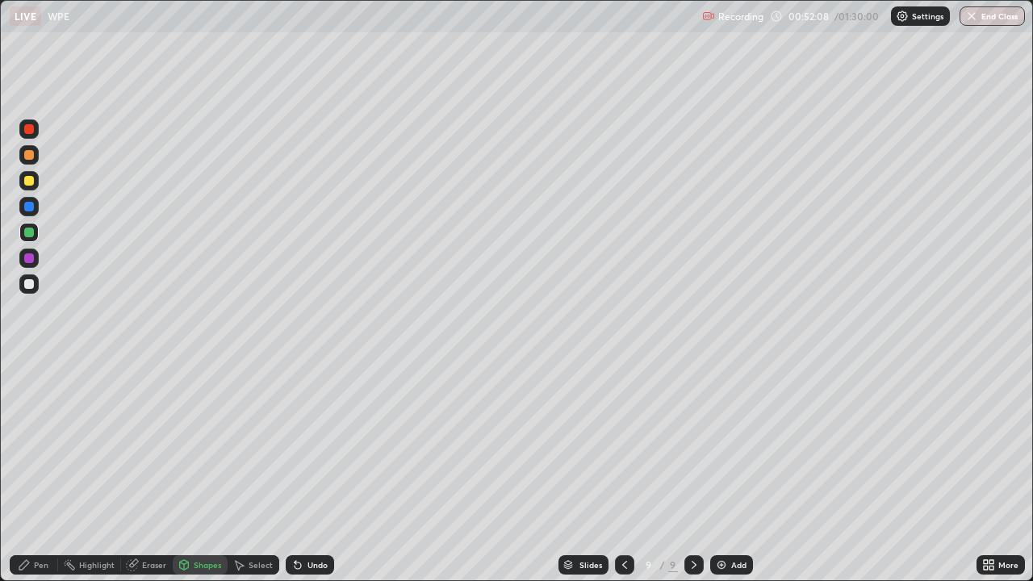
click at [184, 444] on icon at bounding box center [184, 567] width 0 height 6
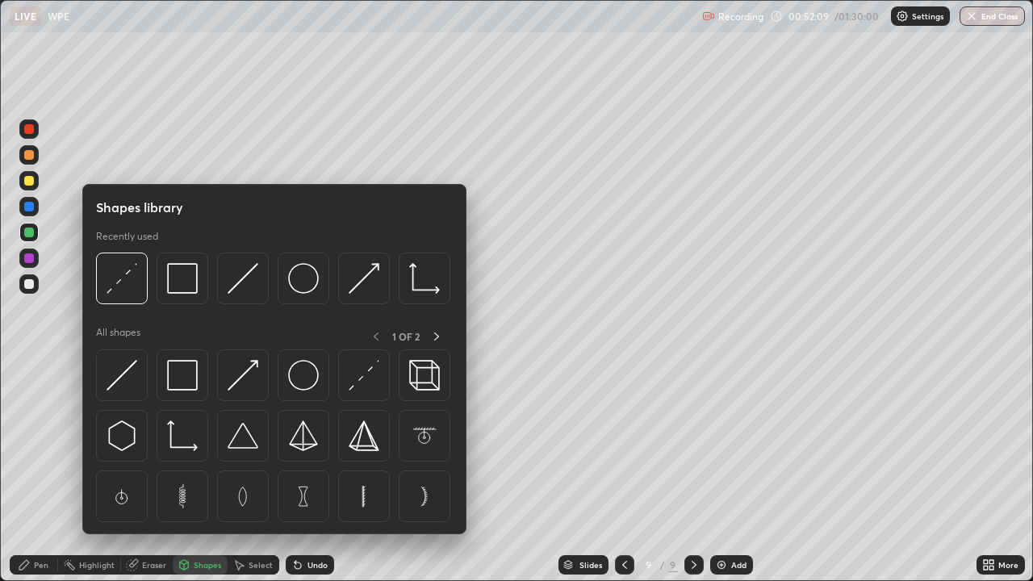
click at [252, 383] on img at bounding box center [243, 375] width 31 height 31
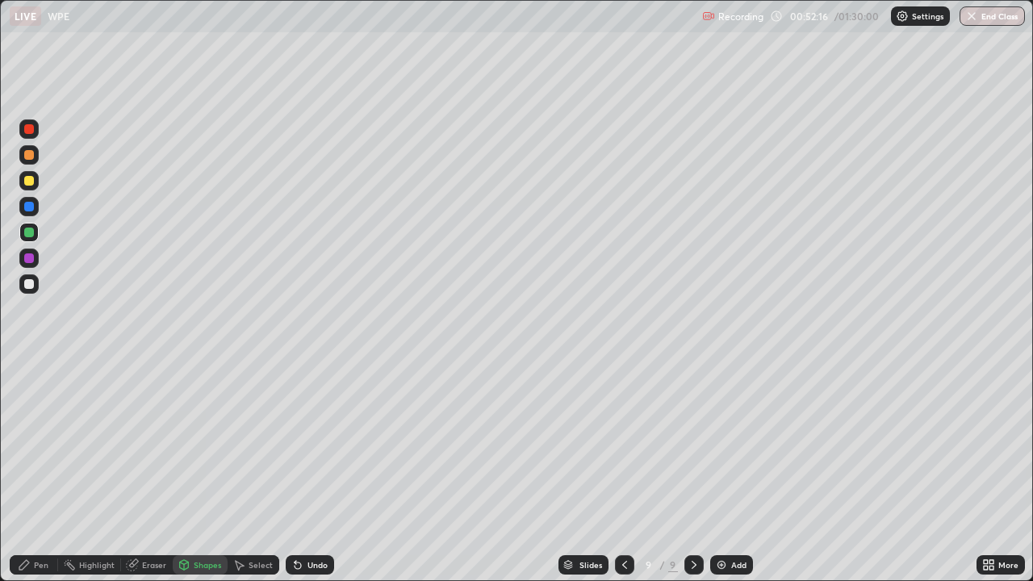
click at [136, 444] on icon at bounding box center [132, 565] width 13 height 13
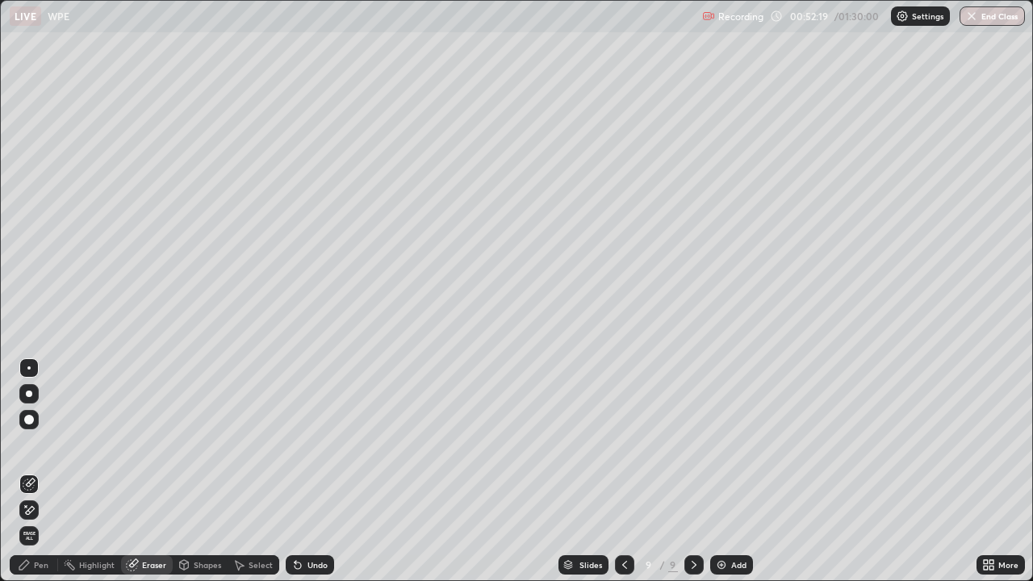
click at [34, 444] on div "Pen" at bounding box center [41, 565] width 15 height 8
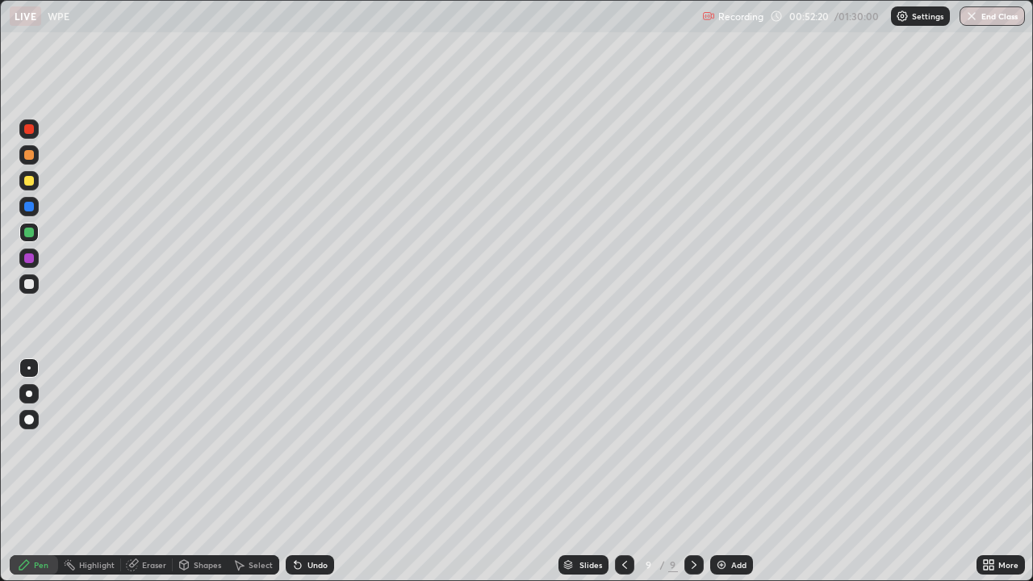
click at [33, 185] on div at bounding box center [28, 180] width 19 height 19
click at [29, 156] on div at bounding box center [29, 155] width 10 height 10
click at [143, 444] on div "Eraser" at bounding box center [154, 565] width 24 height 8
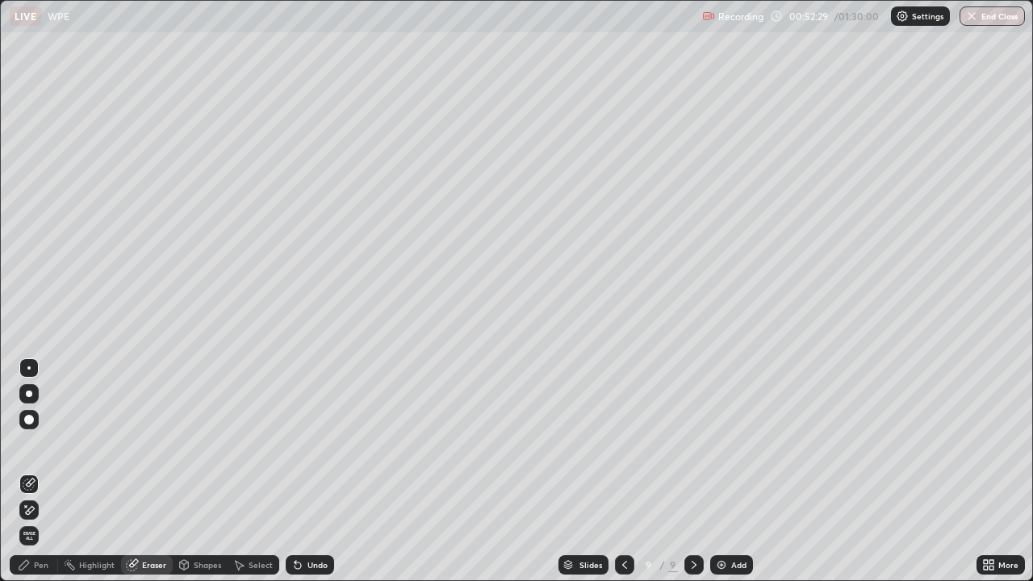
click at [41, 444] on div "Pen" at bounding box center [34, 564] width 48 height 19
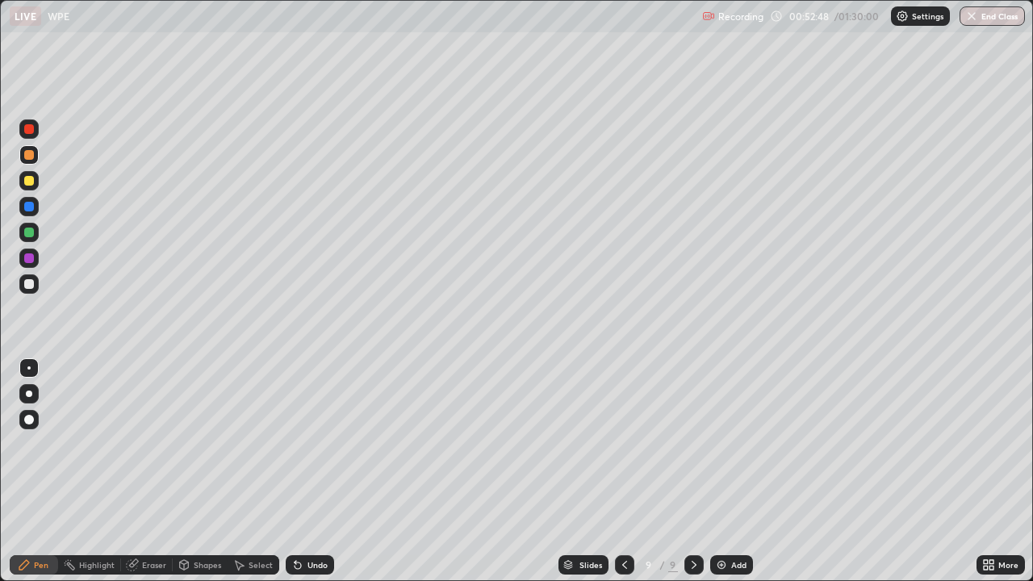
click at [304, 444] on div "Undo" at bounding box center [310, 564] width 48 height 19
click at [308, 444] on div "Undo" at bounding box center [310, 564] width 48 height 19
click at [312, 444] on div "Undo" at bounding box center [310, 564] width 48 height 19
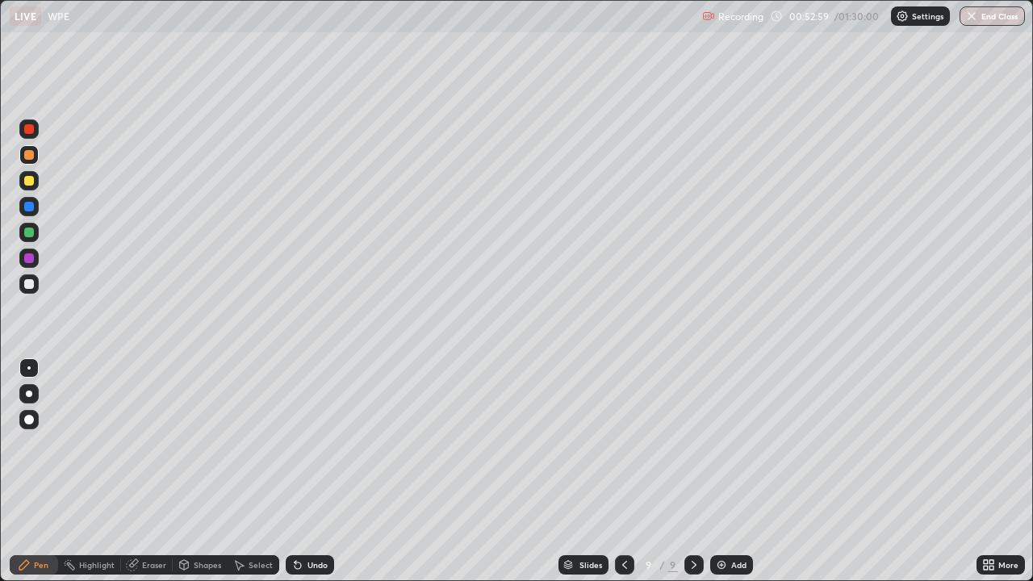
click at [313, 444] on div "Undo" at bounding box center [310, 564] width 48 height 19
click at [312, 444] on div "Undo" at bounding box center [310, 564] width 48 height 19
click at [309, 444] on div "Undo" at bounding box center [310, 564] width 48 height 19
click at [306, 444] on div "Undo" at bounding box center [310, 564] width 48 height 19
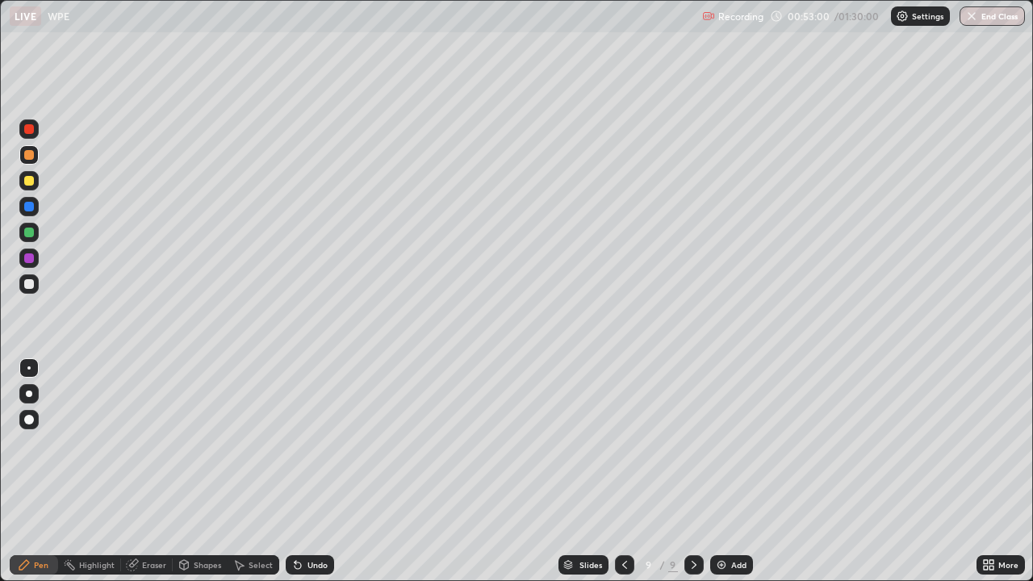
click at [306, 444] on div "Undo" at bounding box center [310, 564] width 48 height 19
click at [308, 444] on div "Undo" at bounding box center [318, 565] width 20 height 8
click at [33, 281] on div at bounding box center [29, 284] width 10 height 10
click at [124, 444] on div "Eraser" at bounding box center [147, 564] width 52 height 19
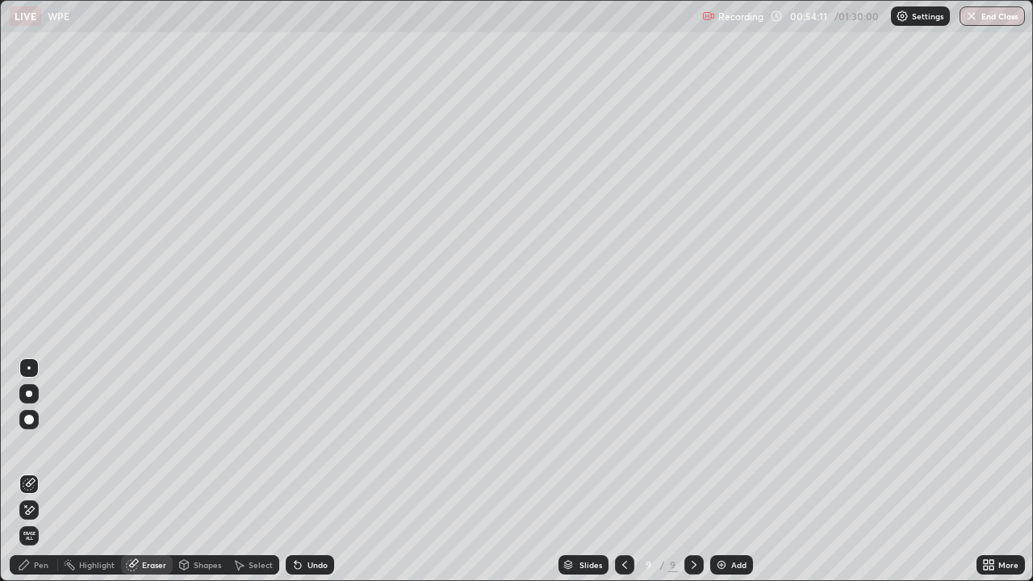
click at [30, 444] on div "Pen" at bounding box center [34, 564] width 48 height 19
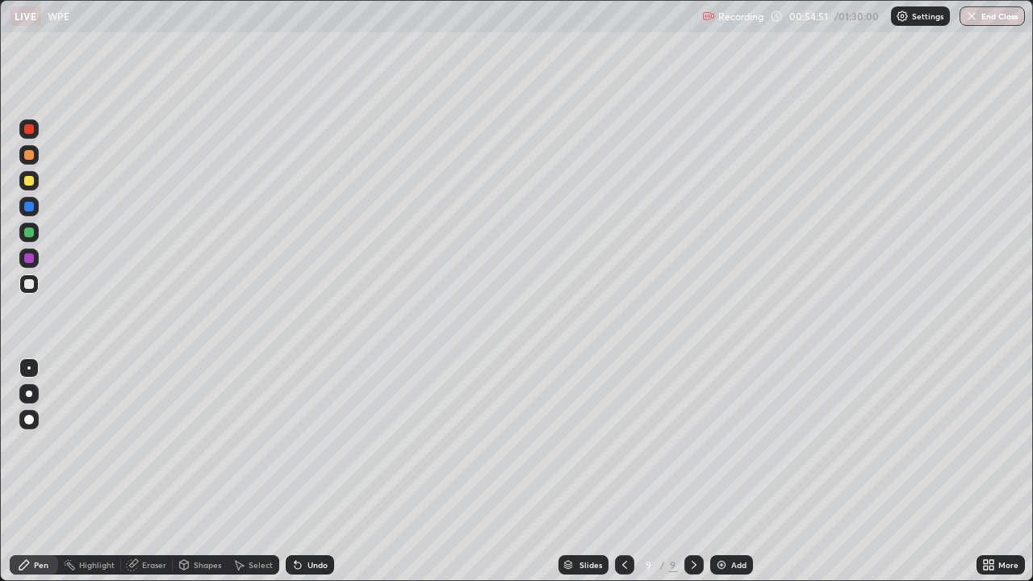
click at [308, 444] on div "Undo" at bounding box center [318, 565] width 20 height 8
click at [313, 444] on div "Undo" at bounding box center [318, 565] width 20 height 8
click at [255, 444] on div "Select" at bounding box center [261, 565] width 24 height 8
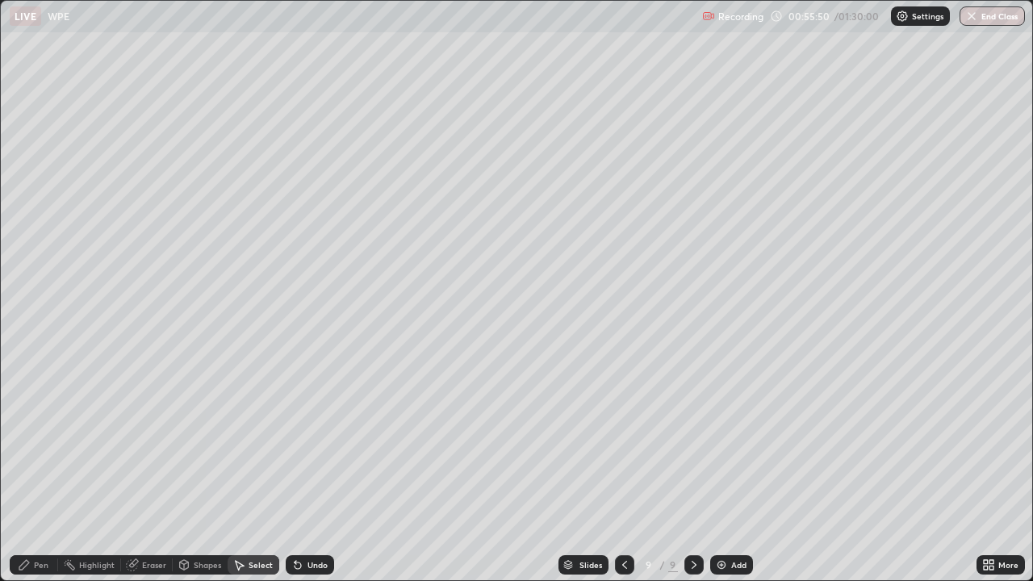
click at [43, 444] on div "Pen" at bounding box center [41, 565] width 15 height 8
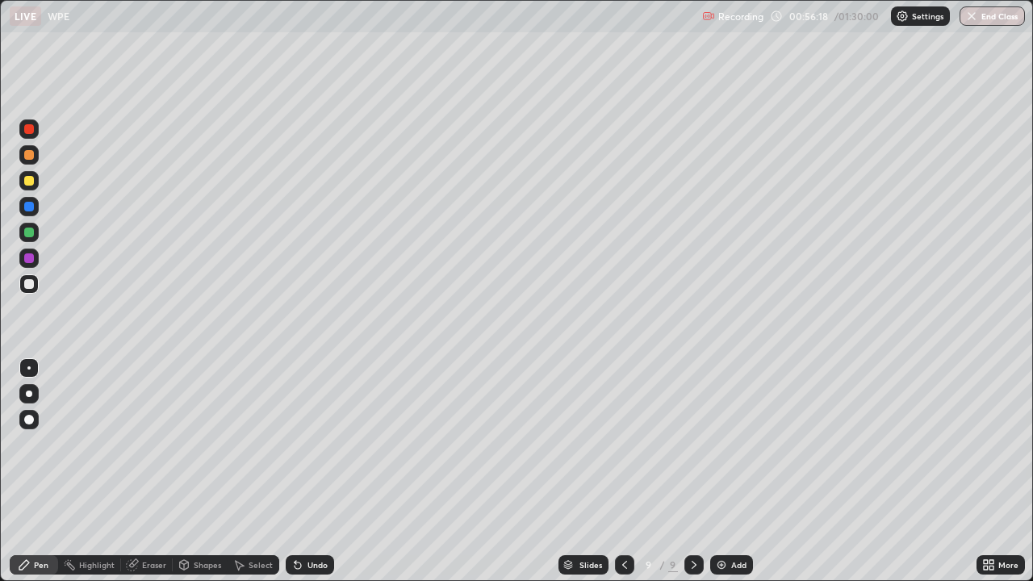
click at [30, 253] on div at bounding box center [28, 258] width 19 height 19
click at [319, 444] on div "Undo" at bounding box center [318, 565] width 20 height 8
click at [30, 181] on div at bounding box center [29, 181] width 10 height 10
click at [731, 444] on div "Add" at bounding box center [738, 565] width 15 height 8
click at [207, 444] on div "Shapes" at bounding box center [207, 565] width 27 height 8
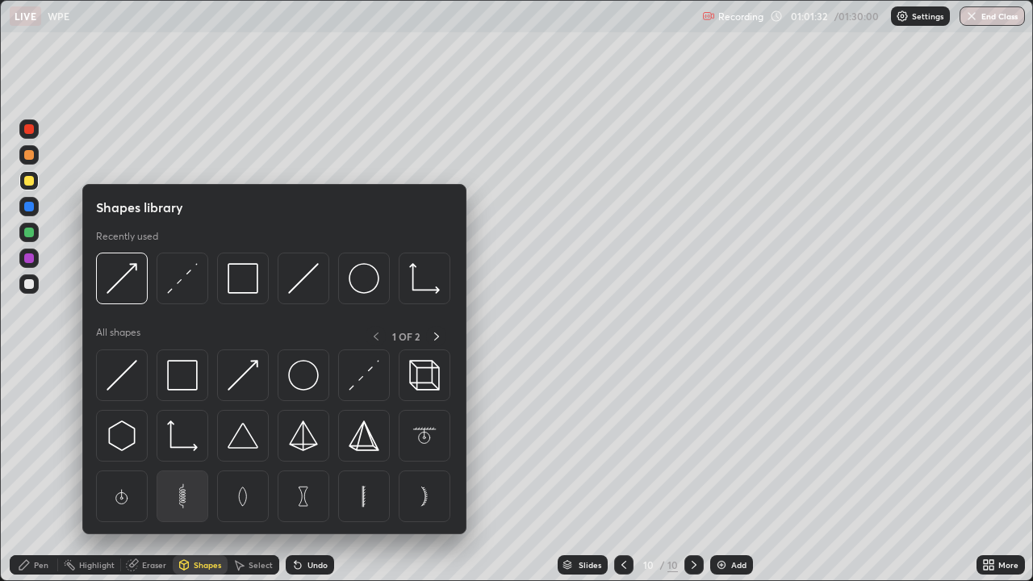
click at [183, 444] on img at bounding box center [182, 496] width 31 height 31
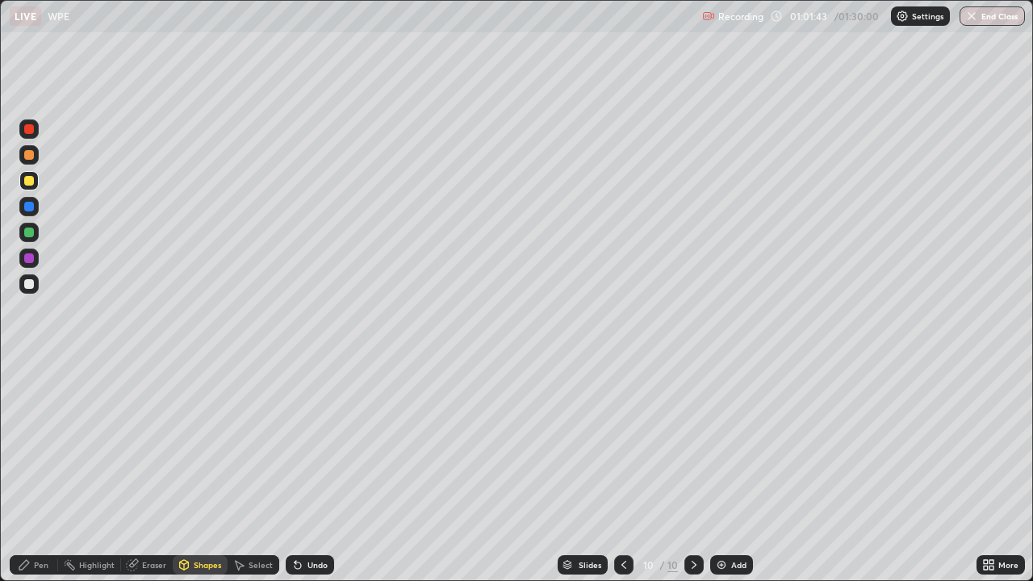
click at [199, 444] on div "Shapes" at bounding box center [207, 565] width 27 height 8
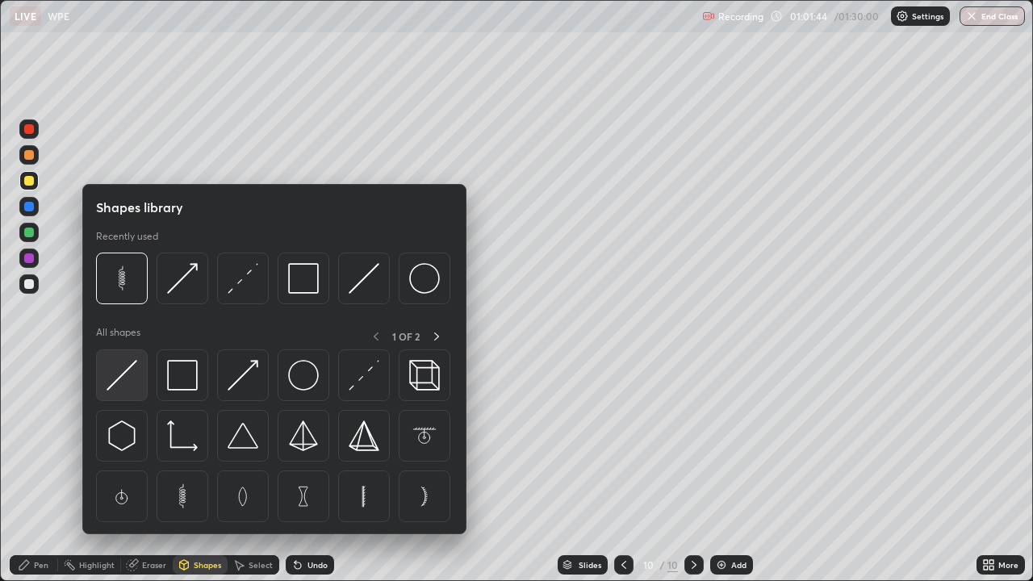
click at [133, 370] on img at bounding box center [122, 375] width 31 height 31
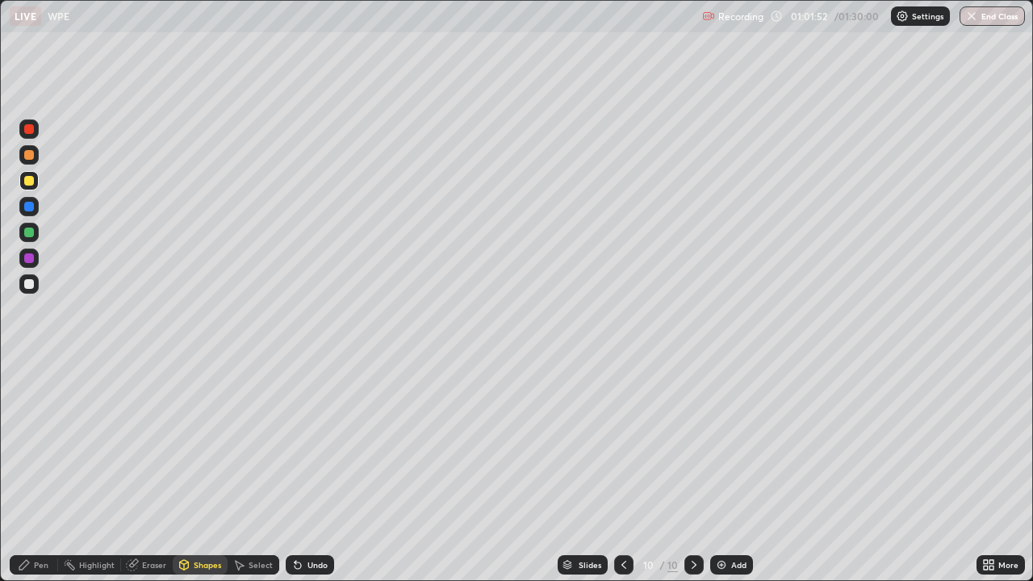
click at [258, 444] on div "Select" at bounding box center [261, 565] width 24 height 8
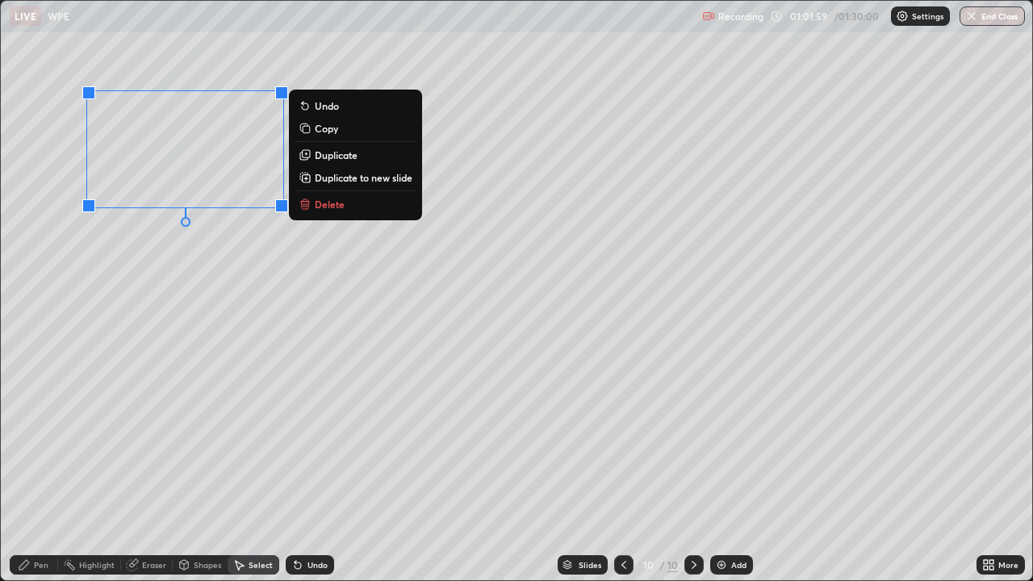
click at [329, 156] on p "Duplicate" at bounding box center [336, 155] width 43 height 13
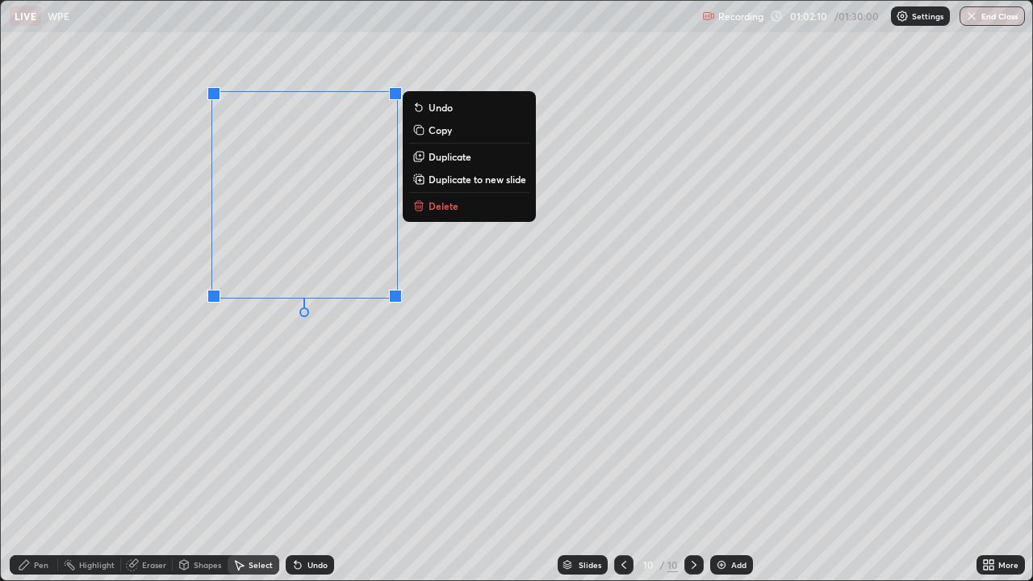
click at [446, 157] on p "Duplicate" at bounding box center [450, 156] width 43 height 13
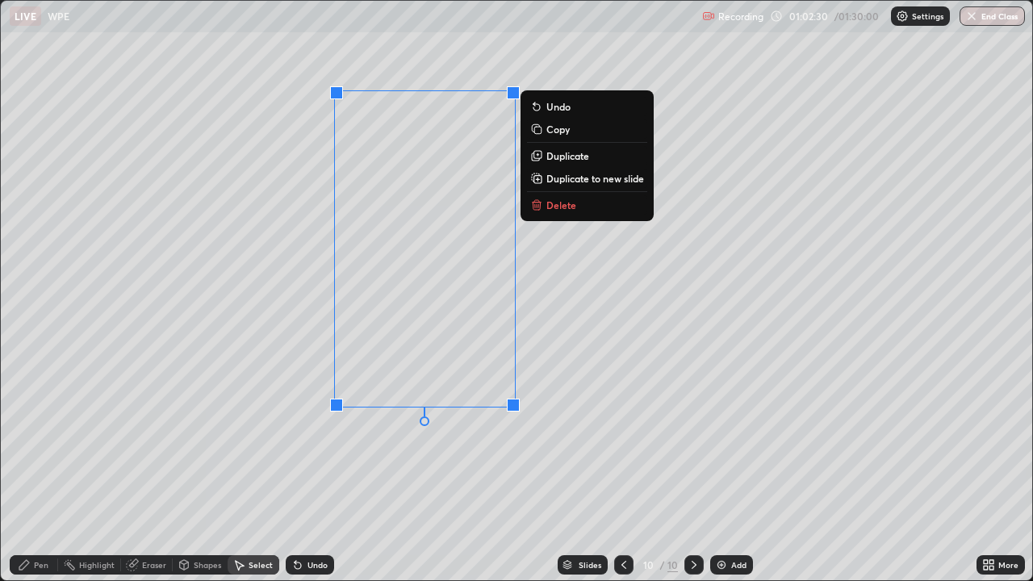
click at [98, 410] on div "0 ° Undo Copy Duplicate Duplicate to new slide Delete" at bounding box center [517, 291] width 1032 height 580
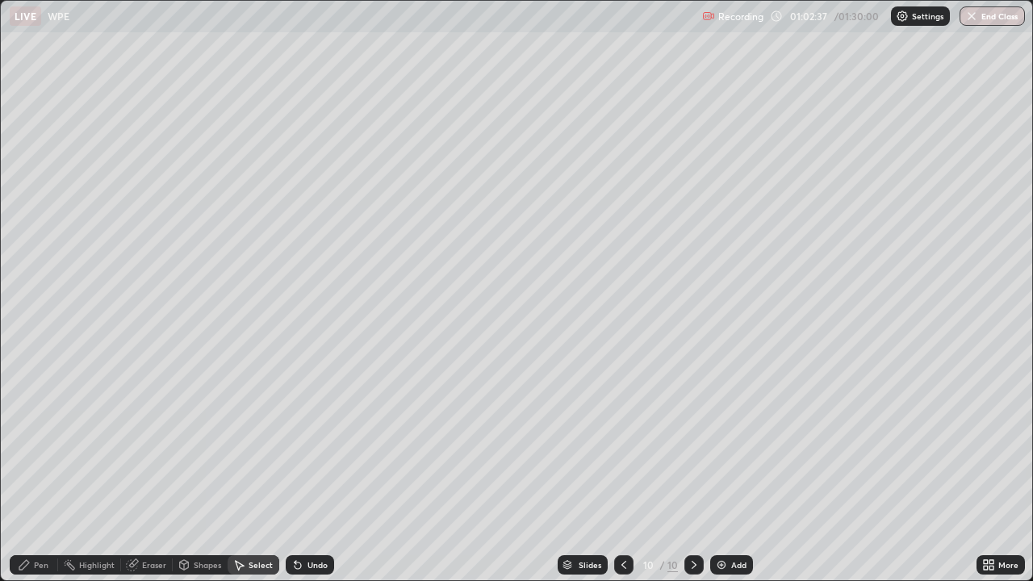
click at [209, 444] on div "Shapes" at bounding box center [207, 565] width 27 height 8
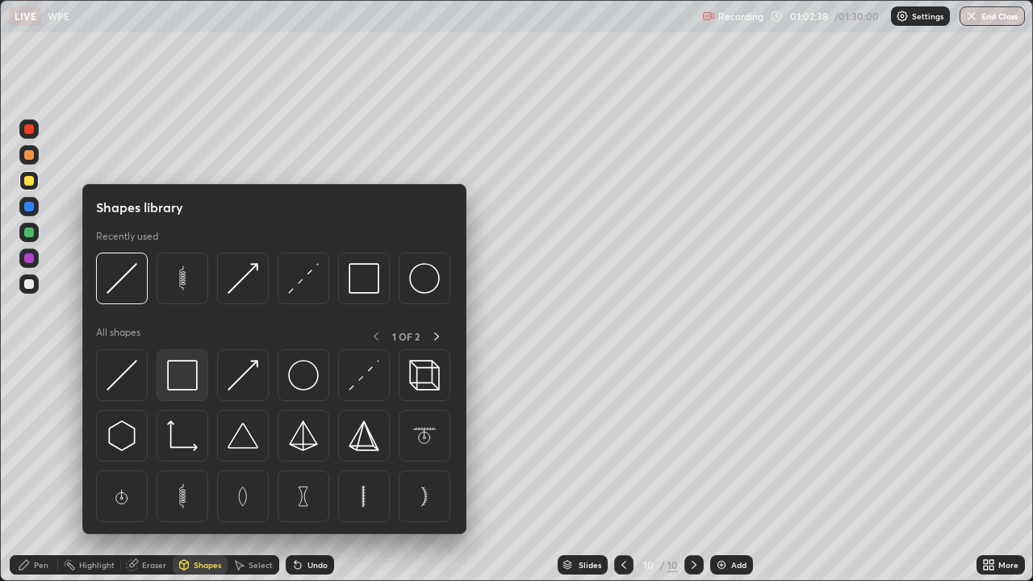
click at [187, 375] on img at bounding box center [182, 375] width 31 height 31
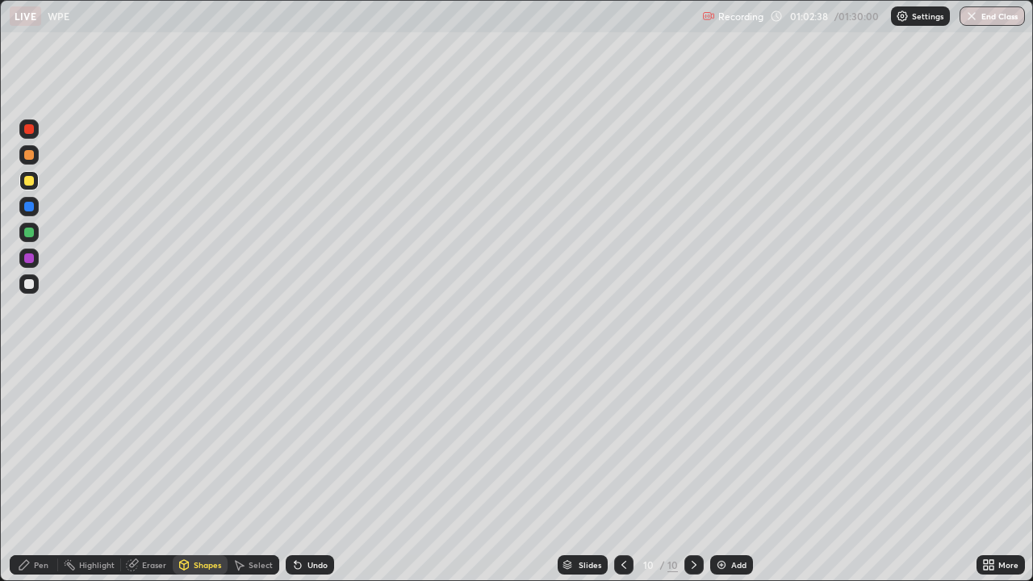
click at [35, 281] on div at bounding box center [28, 284] width 19 height 19
click at [265, 444] on div "Select" at bounding box center [261, 565] width 24 height 8
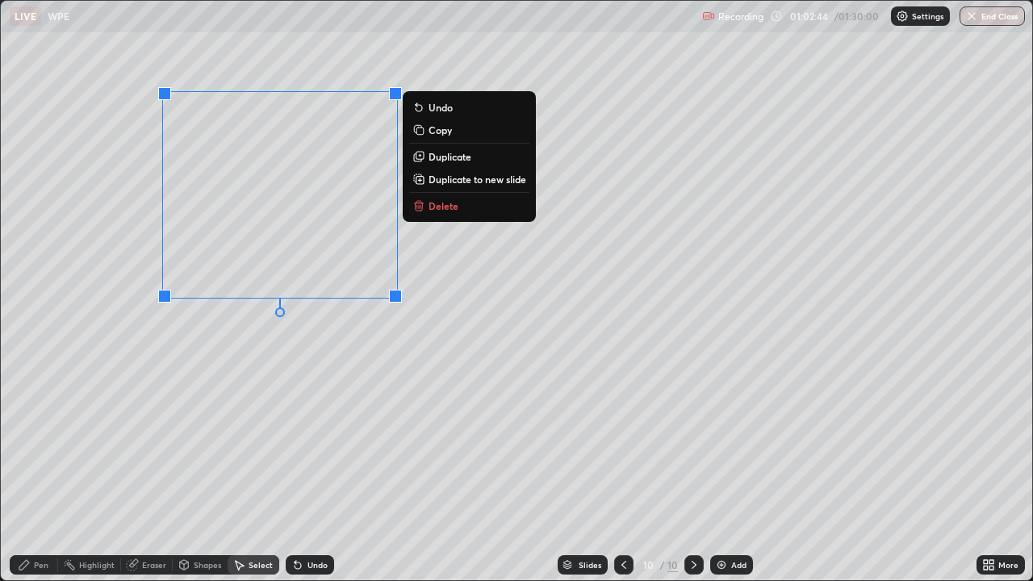
click at [274, 342] on div "0 ° Undo Copy Duplicate Duplicate to new slide Delete" at bounding box center [517, 291] width 1032 height 580
click at [205, 312] on div "0 ° Undo Copy Duplicate Duplicate to new slide Delete" at bounding box center [517, 291] width 1032 height 580
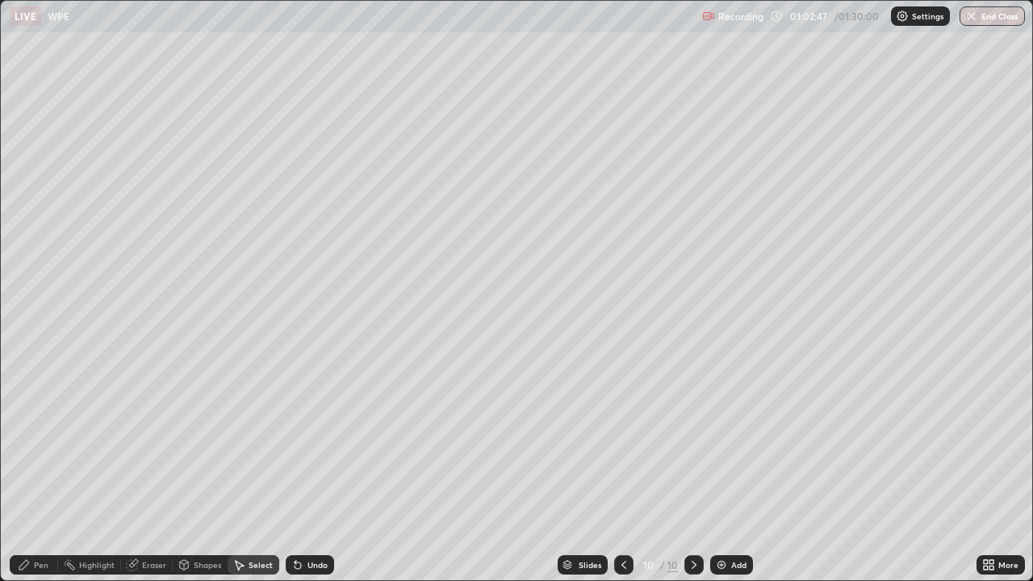
click at [213, 444] on div "Shapes" at bounding box center [207, 565] width 27 height 8
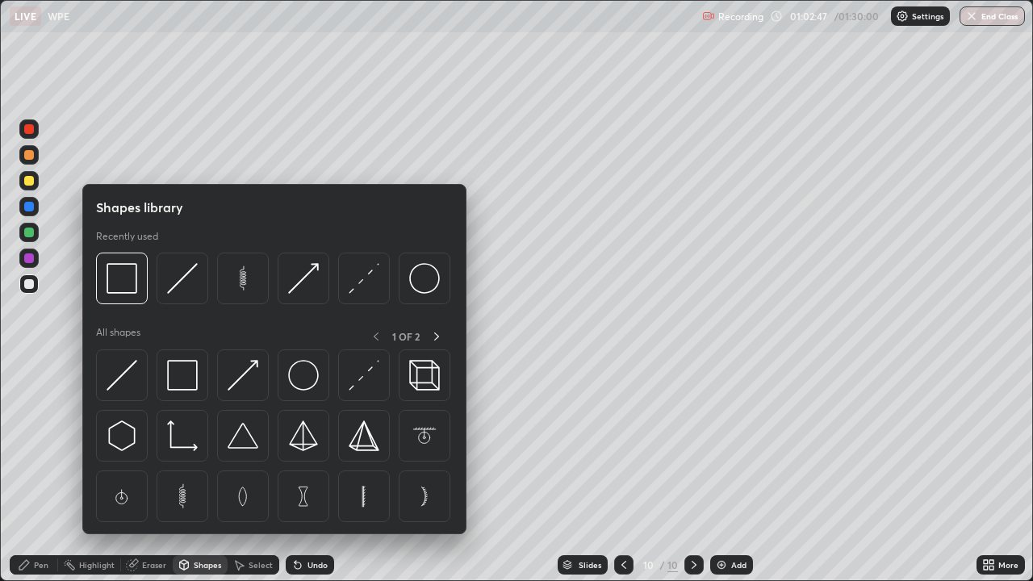
click at [214, 444] on div "Shapes" at bounding box center [207, 565] width 27 height 8
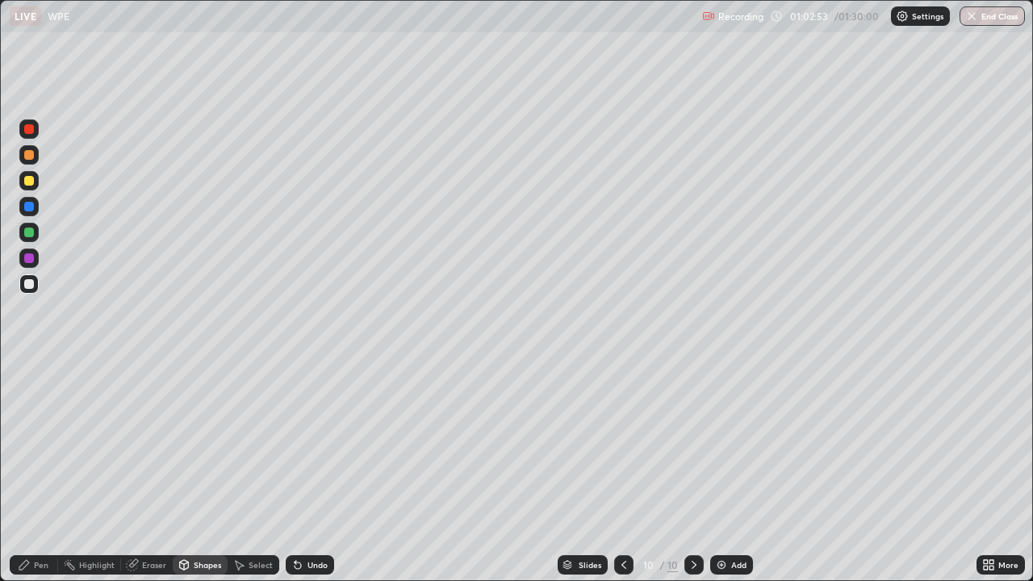
click at [39, 444] on div "Pen" at bounding box center [41, 565] width 15 height 8
click at [991, 444] on icon at bounding box center [992, 562] width 4 height 4
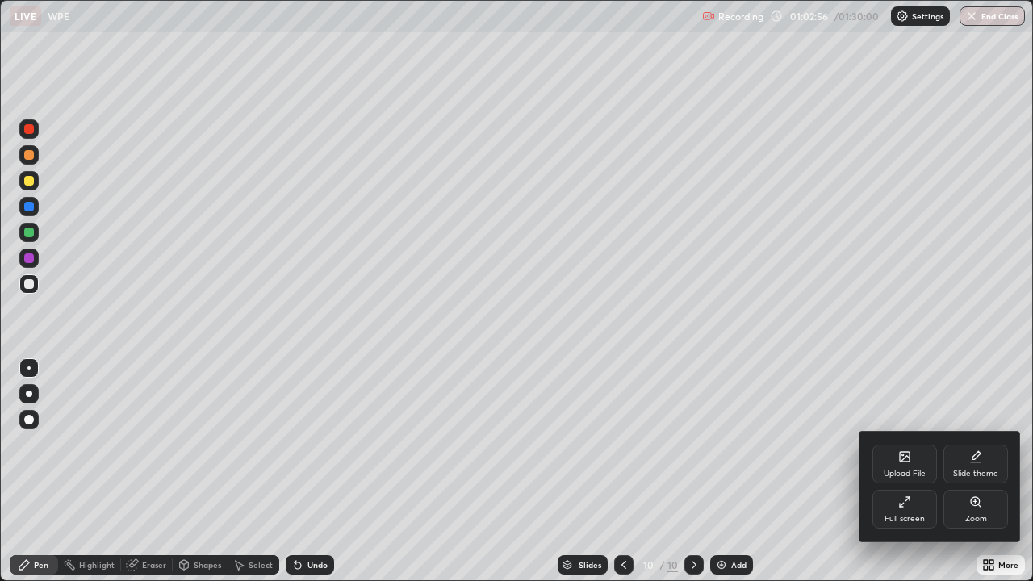
click at [897, 444] on div "Full screen" at bounding box center [905, 519] width 40 height 8
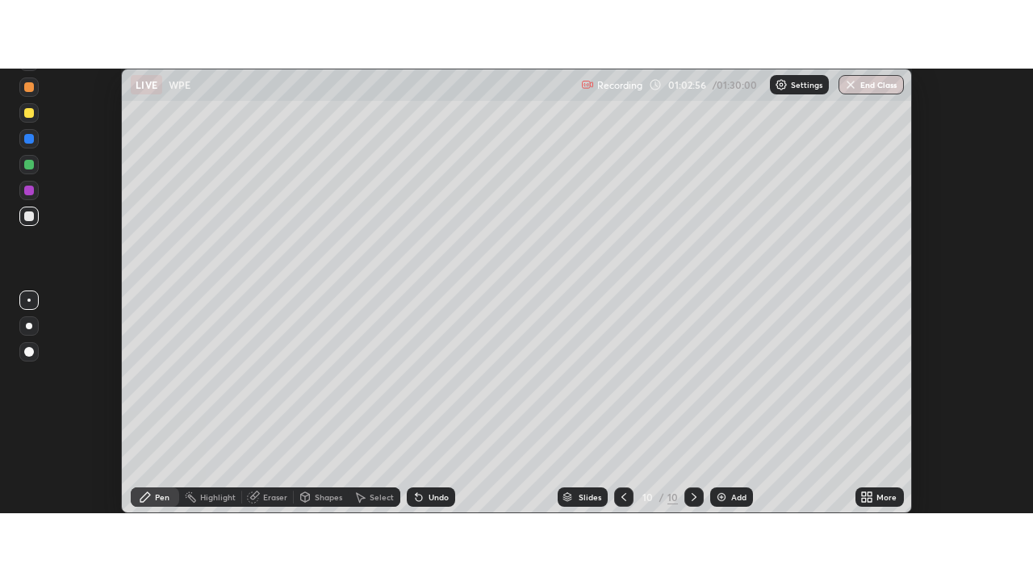
scroll to position [80292, 79704]
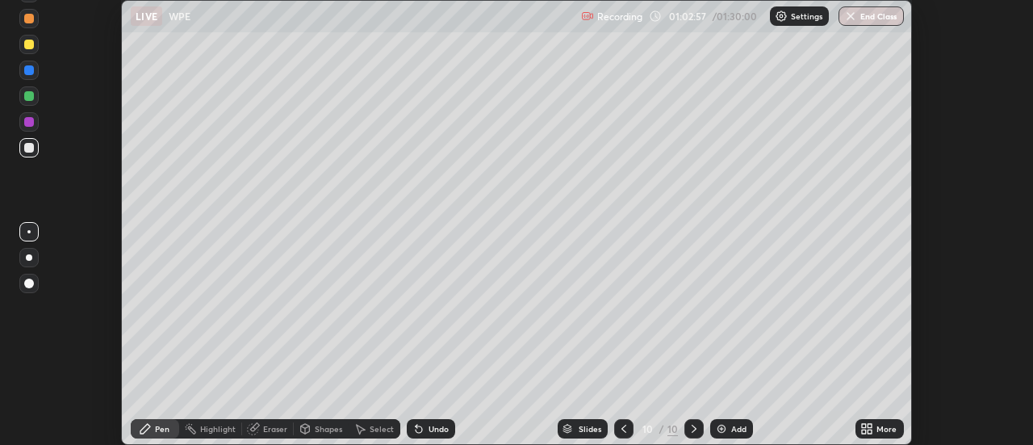
click at [886, 433] on div "More" at bounding box center [887, 429] width 20 height 8
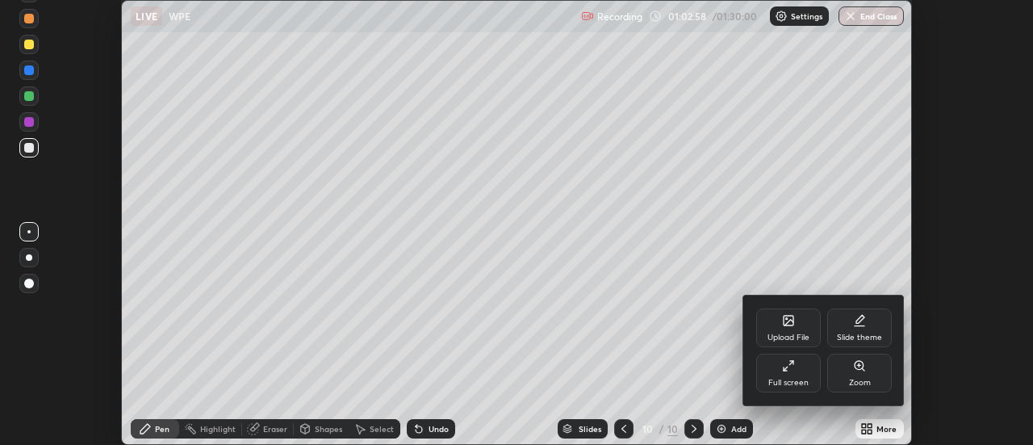
click at [794, 376] on div "Full screen" at bounding box center [789, 373] width 65 height 39
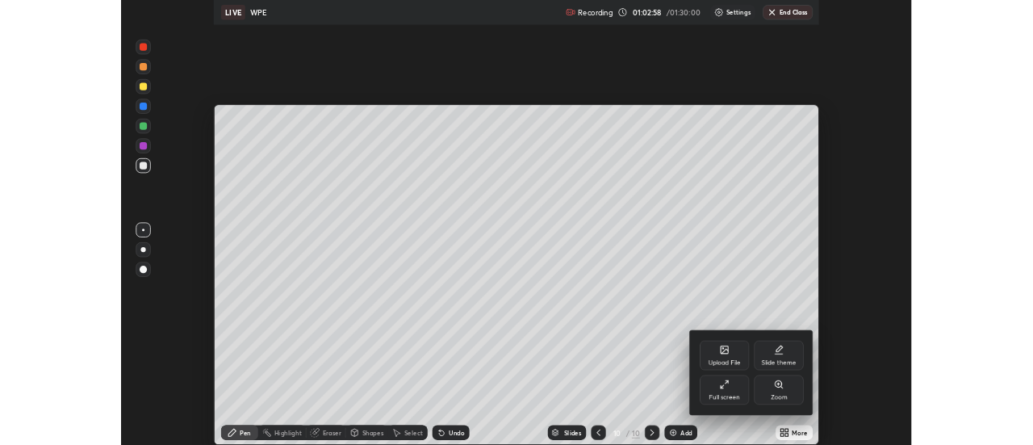
scroll to position [581, 1033]
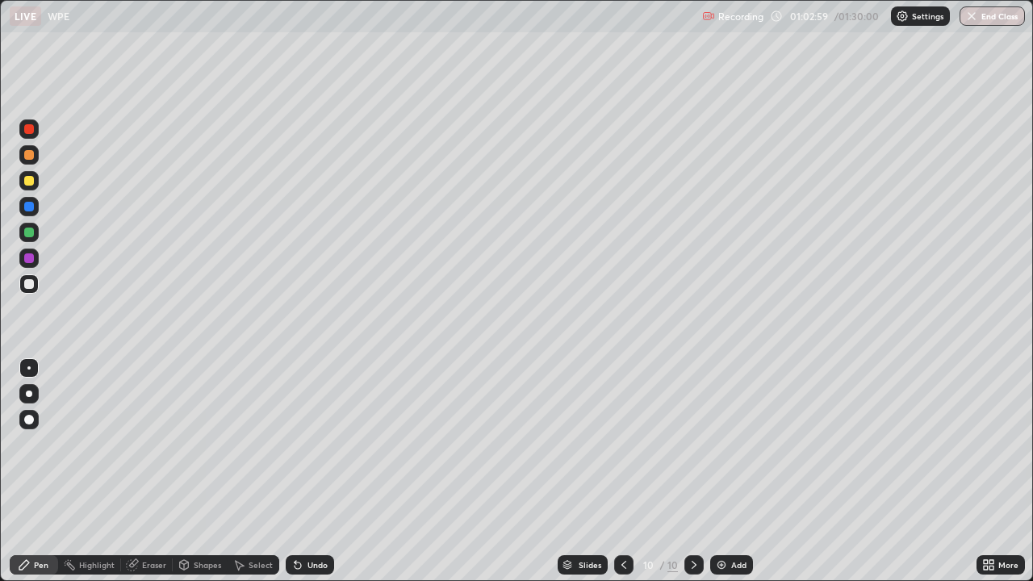
click at [266, 444] on div "Select" at bounding box center [261, 565] width 24 height 8
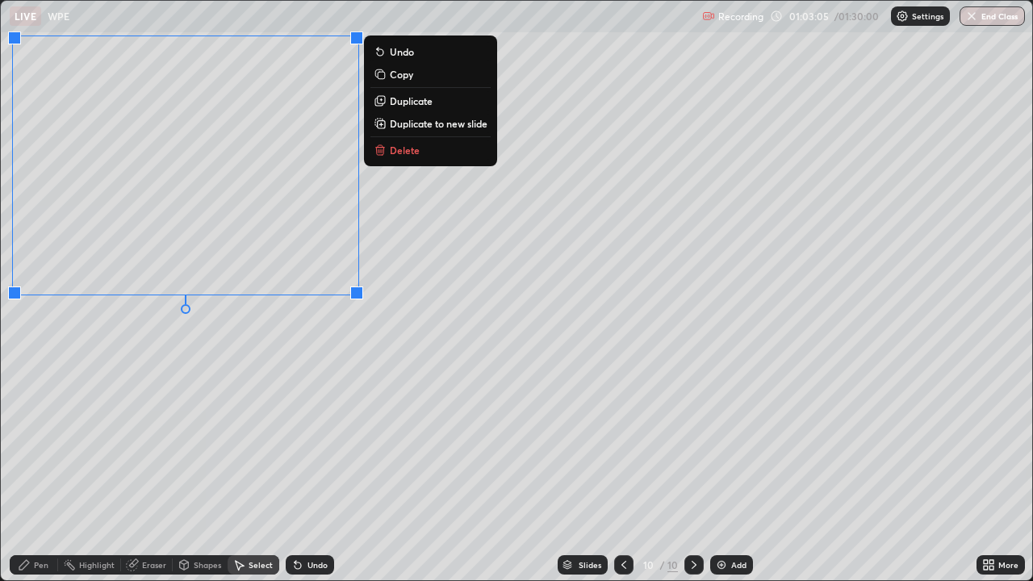
click at [232, 358] on div "0 ° Undo Copy Duplicate Duplicate to new slide Delete" at bounding box center [517, 291] width 1032 height 580
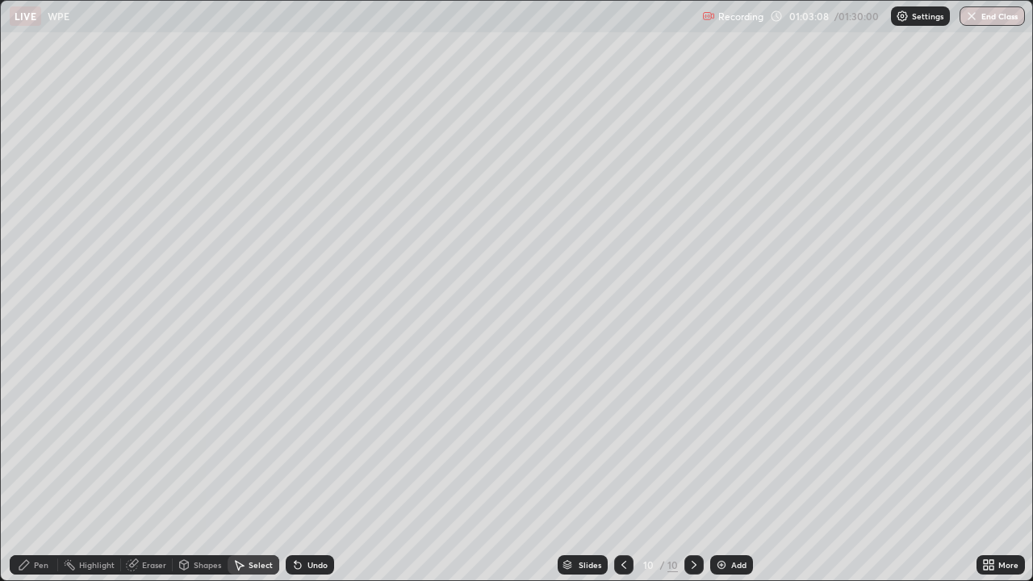
click at [991, 444] on icon at bounding box center [992, 562] width 4 height 4
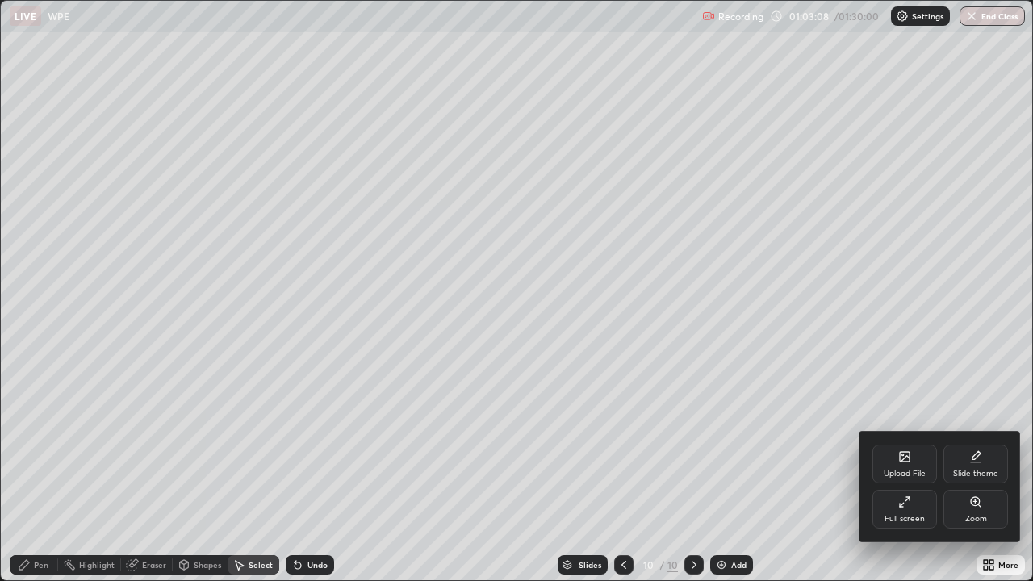
click at [907, 444] on div "Full screen" at bounding box center [905, 519] width 40 height 8
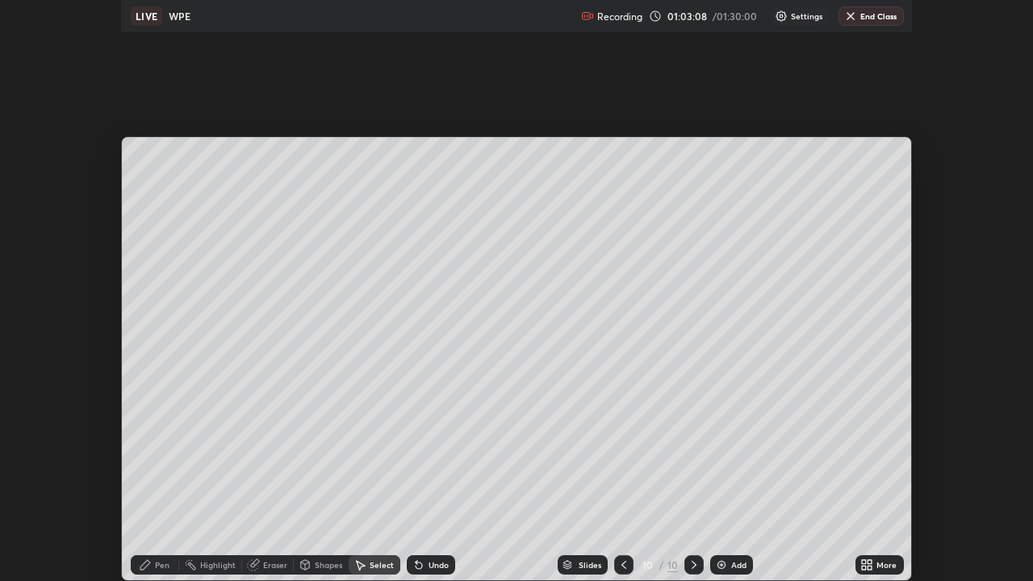
scroll to position [80292, 79704]
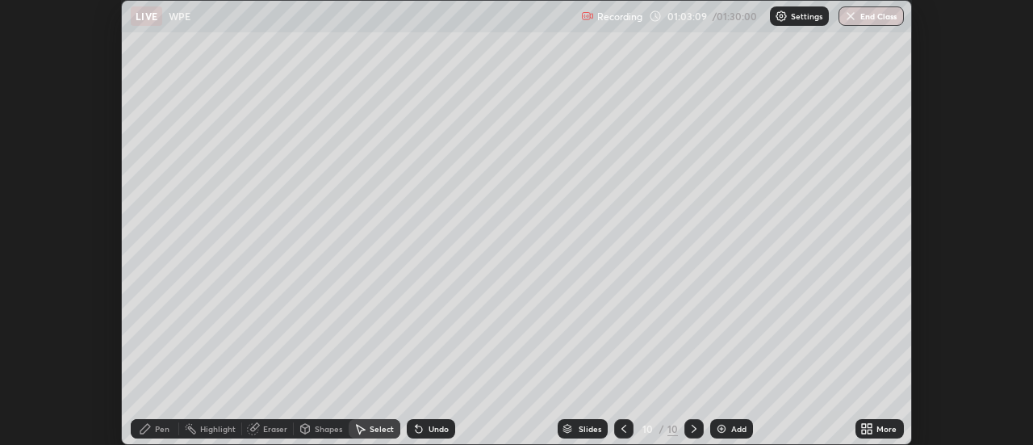
click at [889, 426] on div "More" at bounding box center [887, 429] width 20 height 8
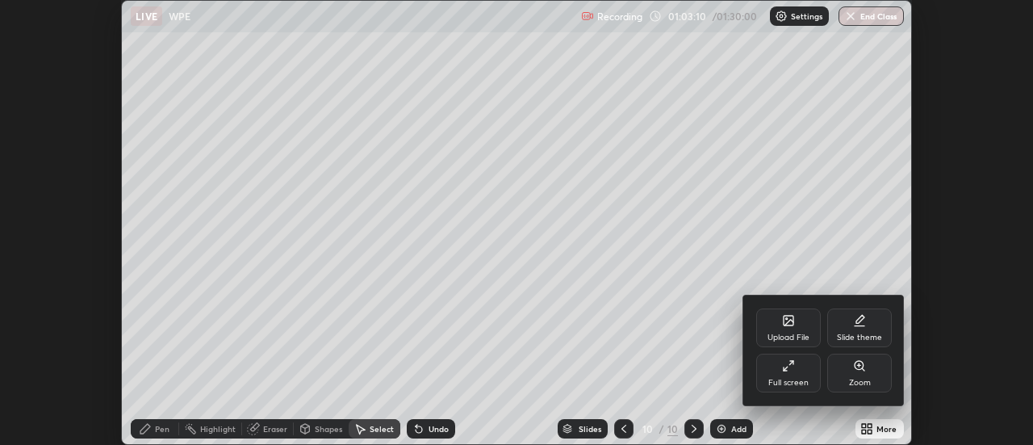
click at [803, 370] on div "Full screen" at bounding box center [789, 373] width 65 height 39
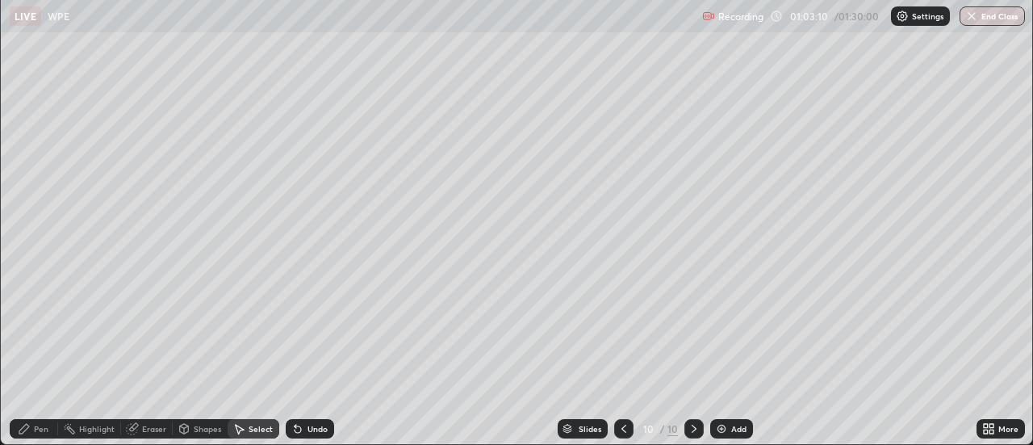
scroll to position [581, 1033]
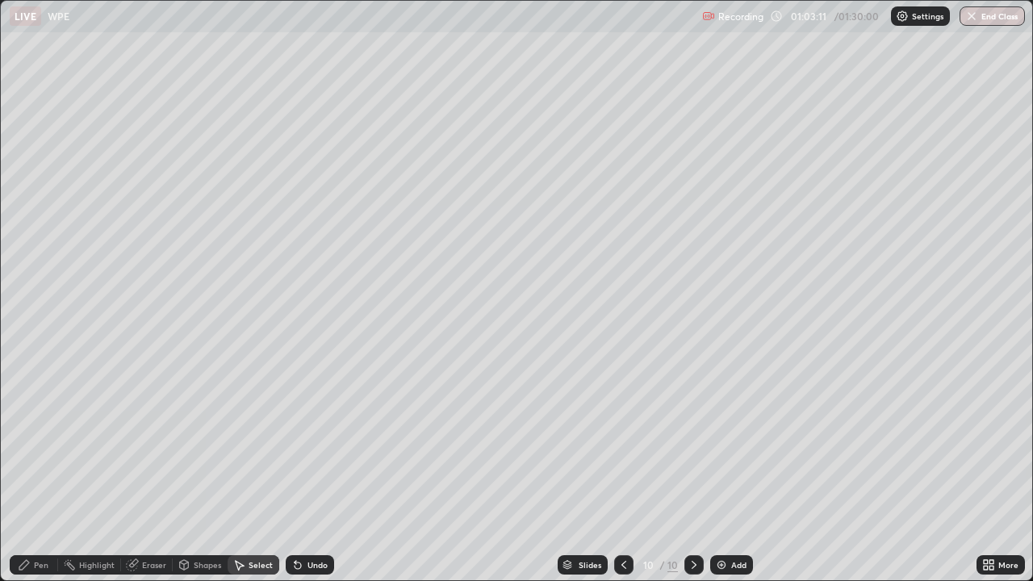
click at [47, 444] on div "Pen" at bounding box center [34, 564] width 48 height 19
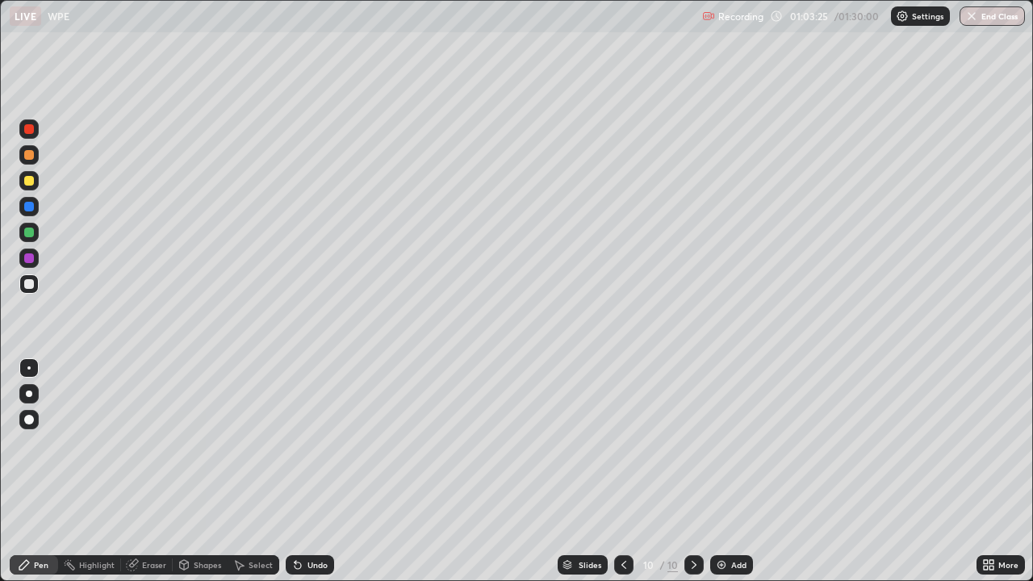
click at [202, 444] on div "Shapes" at bounding box center [207, 565] width 27 height 8
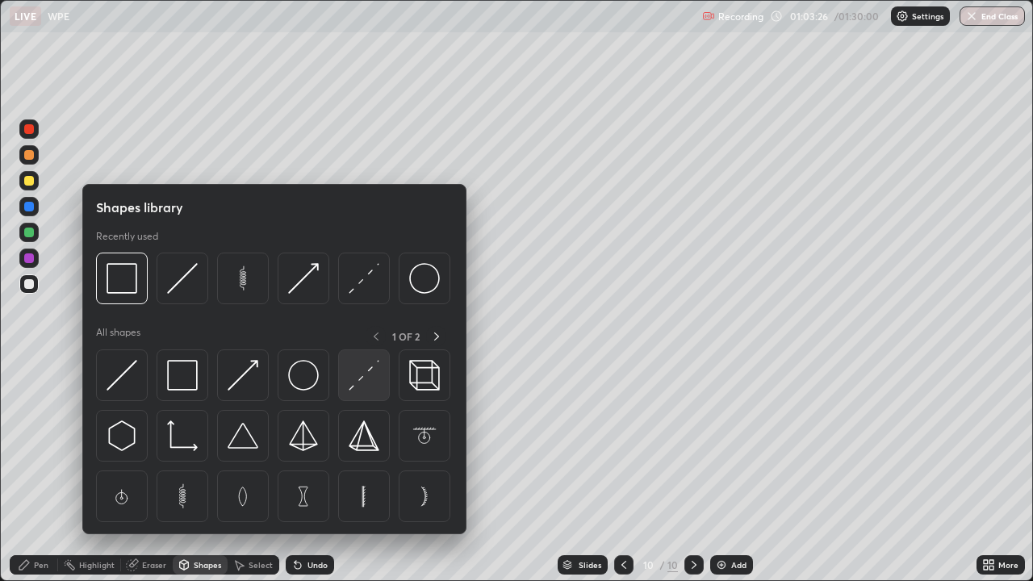
click at [372, 388] on img at bounding box center [364, 375] width 31 height 31
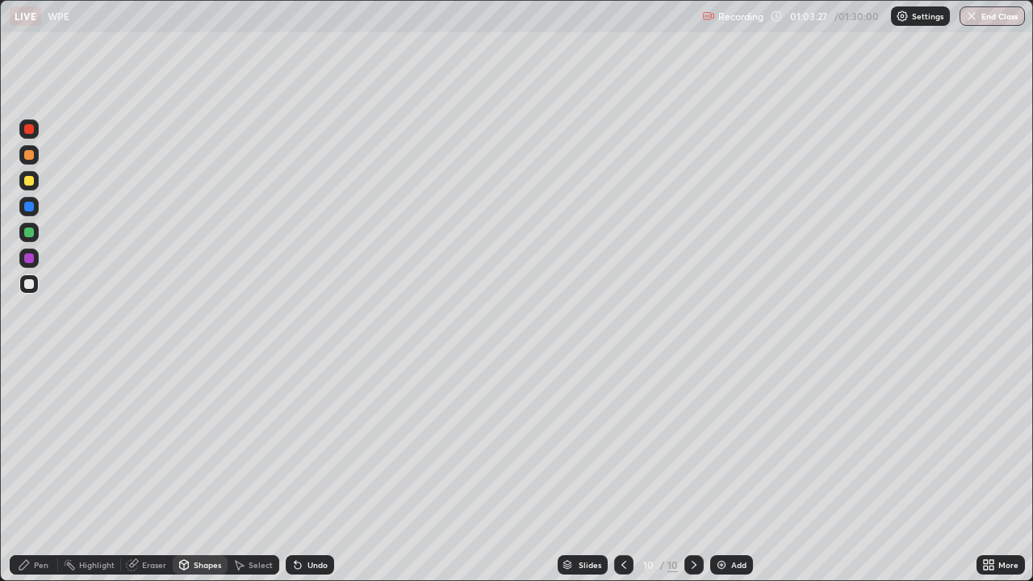
click at [36, 155] on div at bounding box center [28, 154] width 19 height 19
click at [36, 444] on div "Pen" at bounding box center [34, 564] width 48 height 19
click at [194, 444] on div "Shapes" at bounding box center [207, 565] width 27 height 8
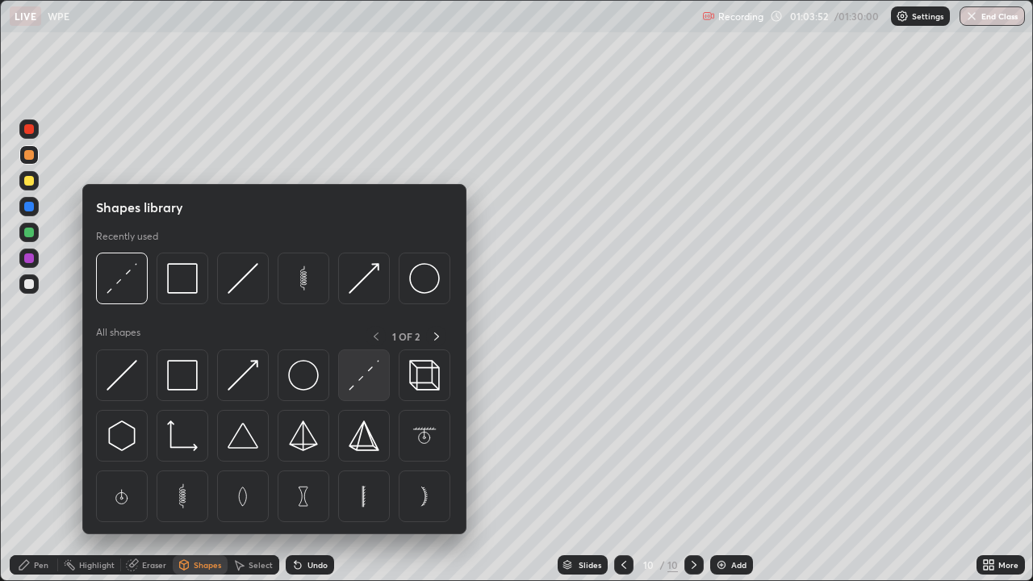
click at [362, 379] on img at bounding box center [364, 375] width 31 height 31
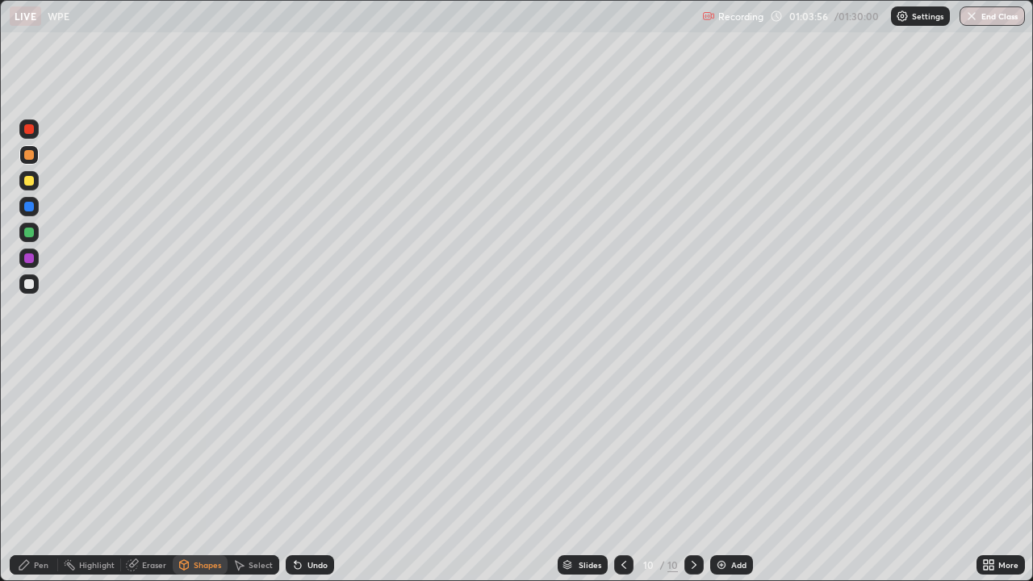
click at [33, 444] on div "Pen" at bounding box center [34, 564] width 48 height 19
click at [187, 444] on div "Shapes" at bounding box center [200, 565] width 55 height 32
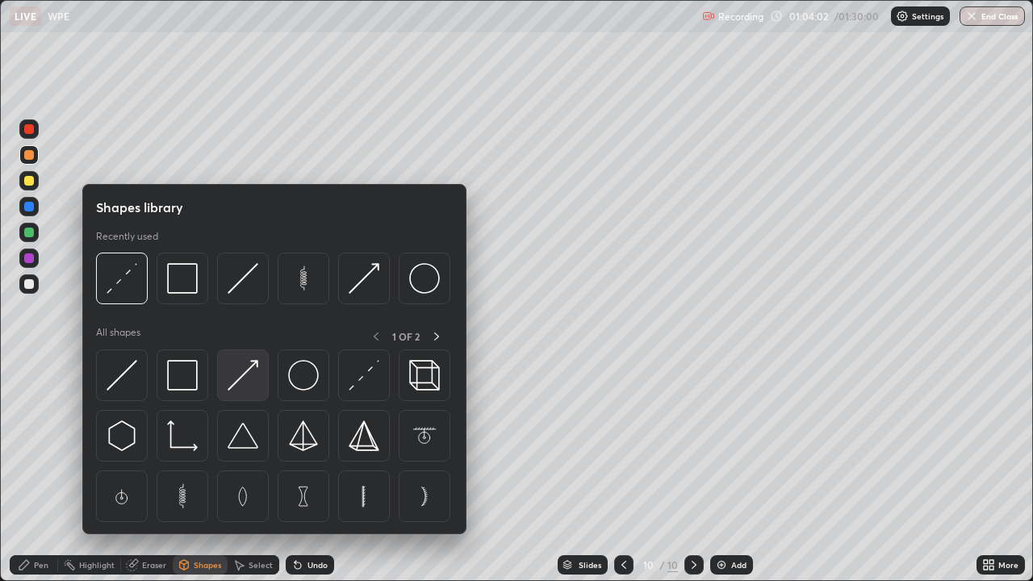
click at [249, 380] on img at bounding box center [243, 375] width 31 height 31
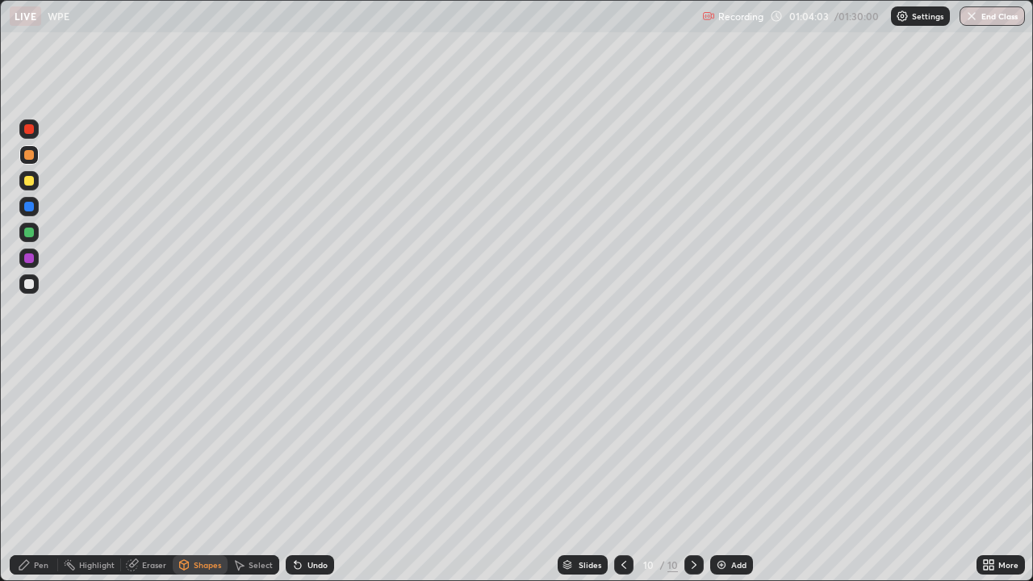
click at [34, 260] on div at bounding box center [28, 258] width 19 height 19
click at [32, 179] on div at bounding box center [29, 181] width 10 height 10
click at [33, 132] on div at bounding box center [29, 129] width 10 height 10
click at [35, 444] on div "Pen" at bounding box center [41, 565] width 15 height 8
click at [306, 444] on div "Undo" at bounding box center [310, 564] width 48 height 19
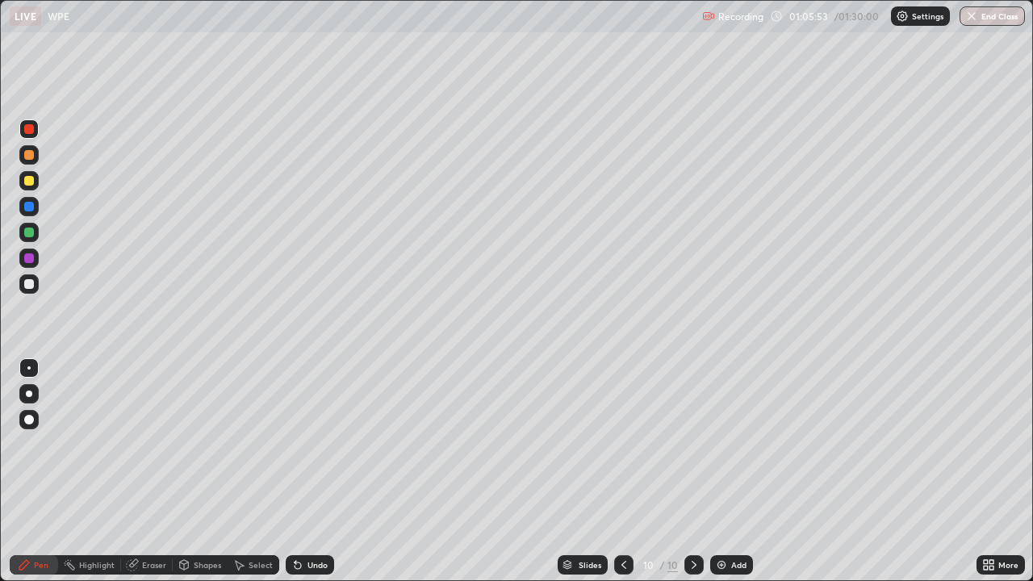
click at [29, 179] on div at bounding box center [29, 181] width 10 height 10
click at [195, 444] on div "Shapes" at bounding box center [200, 564] width 55 height 19
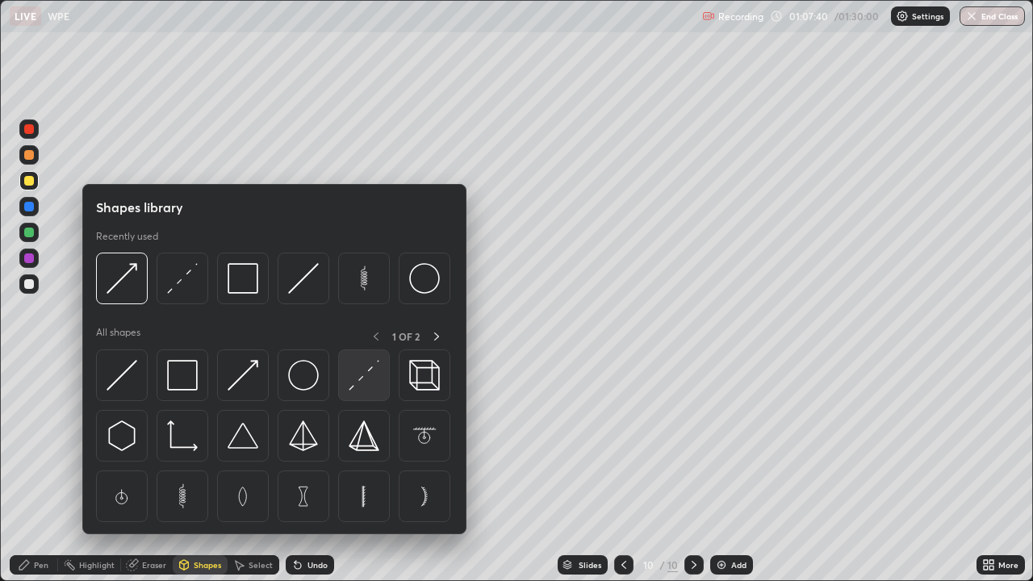
click at [368, 376] on img at bounding box center [364, 375] width 31 height 31
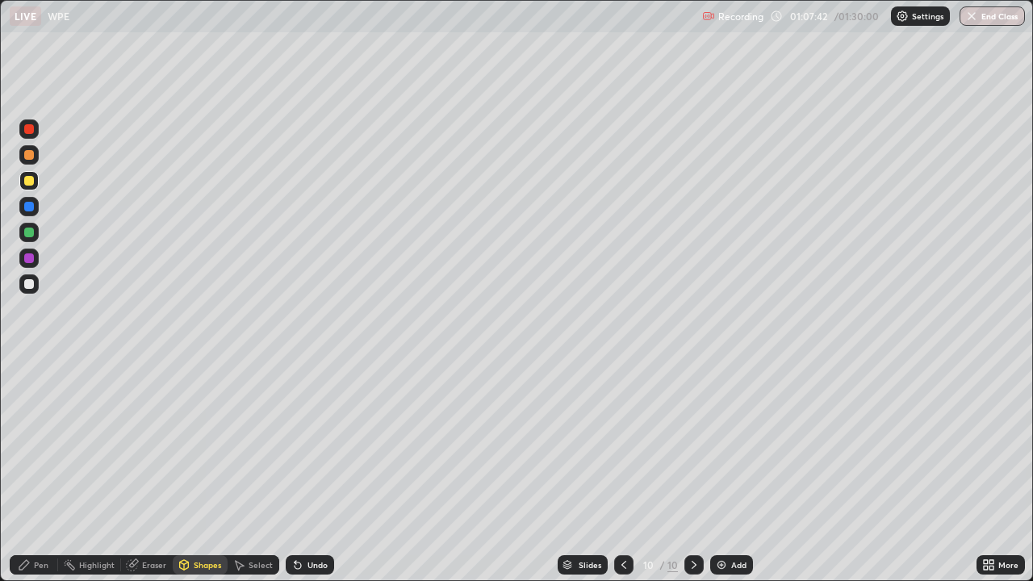
click at [44, 444] on div "Pen" at bounding box center [34, 564] width 48 height 19
click at [312, 444] on div "Undo" at bounding box center [318, 565] width 20 height 8
click at [16, 287] on div at bounding box center [29, 284] width 26 height 26
click at [312, 444] on div "Undo" at bounding box center [318, 565] width 20 height 8
click at [303, 444] on div "Undo" at bounding box center [310, 564] width 48 height 19
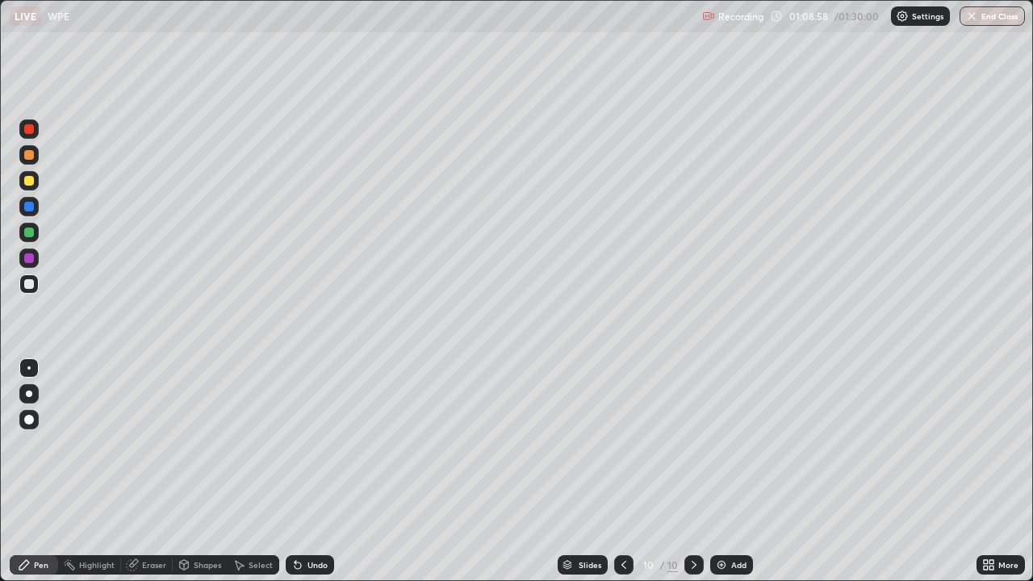
click at [37, 229] on div at bounding box center [28, 232] width 19 height 19
click at [38, 254] on div at bounding box center [28, 258] width 19 height 19
click at [29, 149] on div at bounding box center [28, 154] width 19 height 19
click at [38, 229] on div at bounding box center [28, 232] width 19 height 19
click at [325, 444] on div "Undo" at bounding box center [318, 565] width 20 height 8
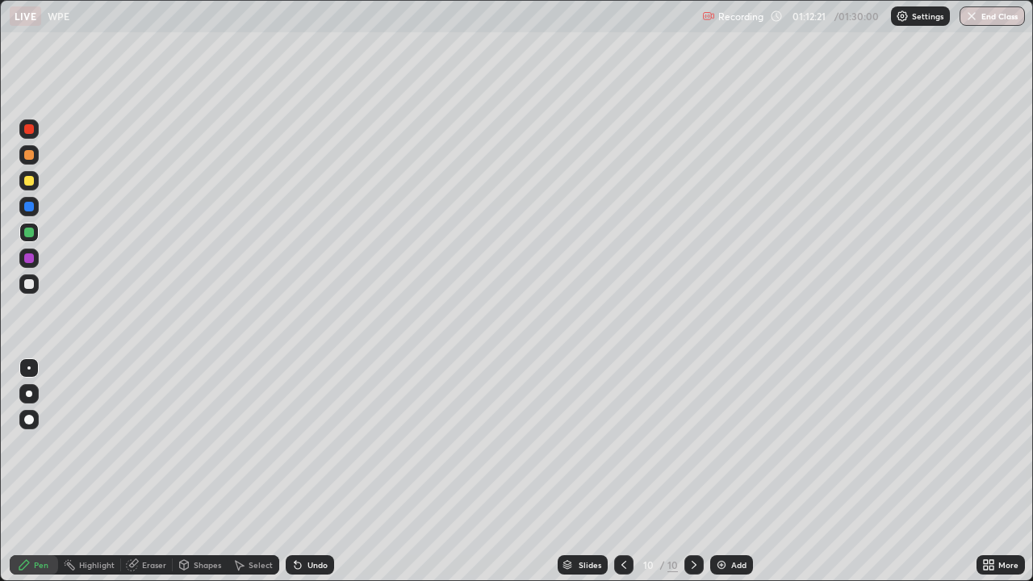
click at [31, 281] on div at bounding box center [29, 284] width 10 height 10
click at [36, 261] on div at bounding box center [28, 258] width 19 height 19
click at [797, 444] on div "Slides 10 / 10 Add" at bounding box center [655, 565] width 643 height 32
click at [993, 444] on icon at bounding box center [989, 565] width 13 height 13
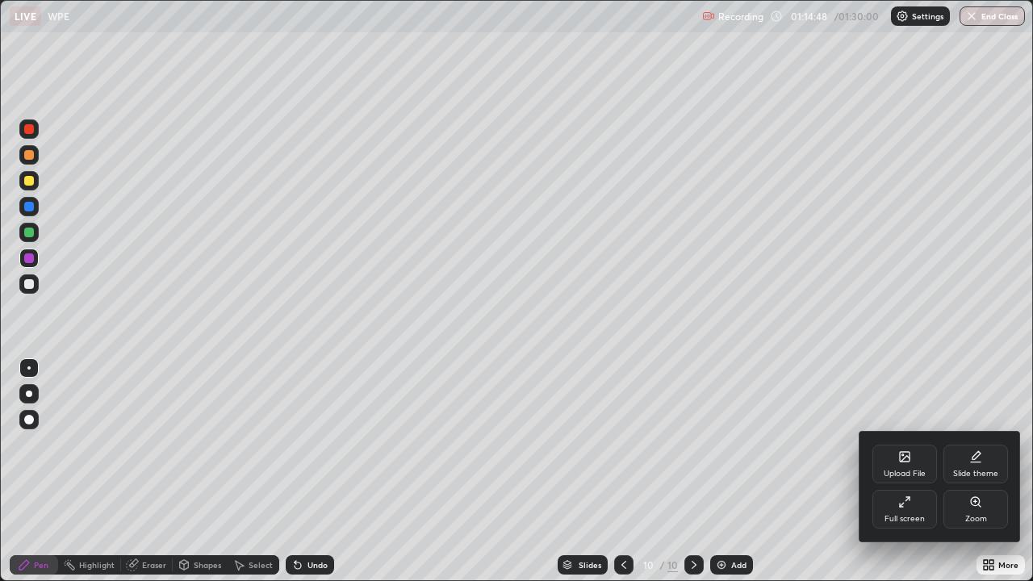
click at [903, 444] on div "Full screen" at bounding box center [905, 519] width 40 height 8
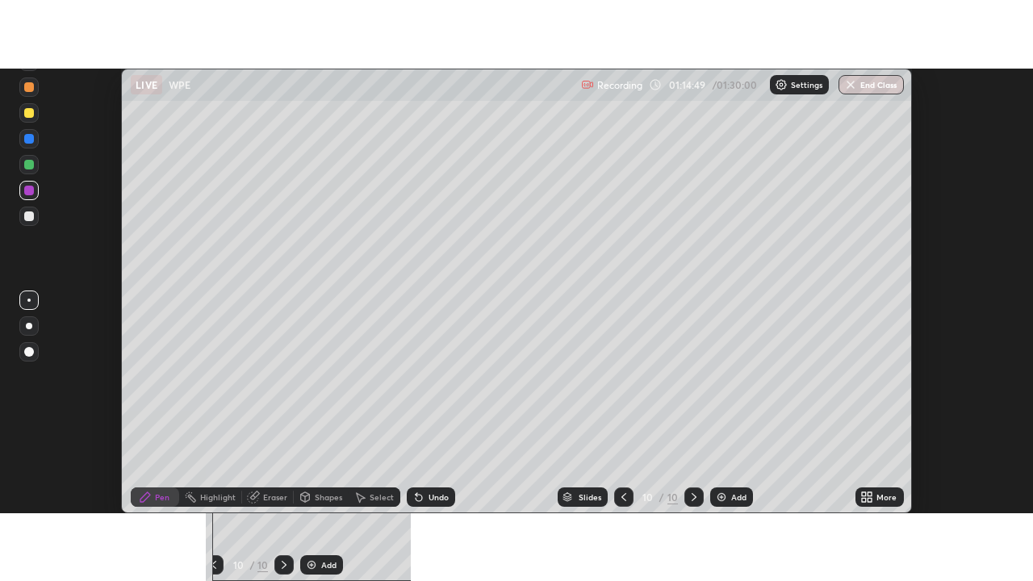
scroll to position [80292, 79704]
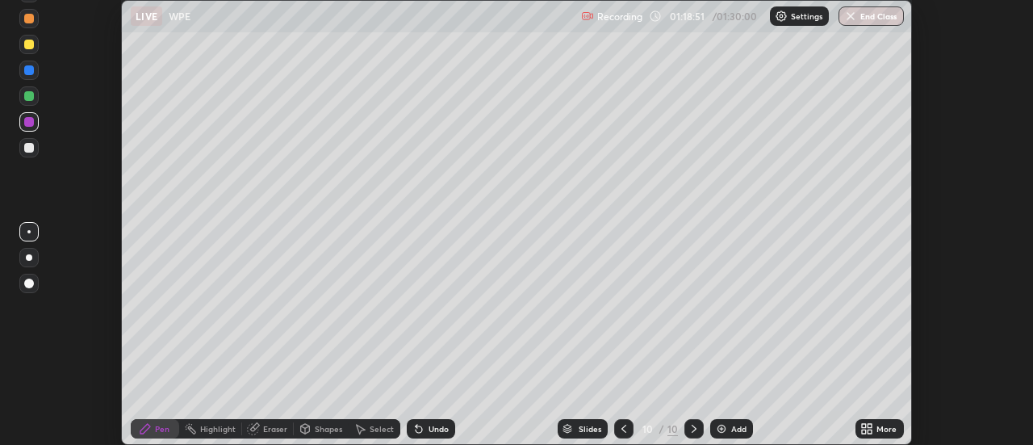
click at [865, 433] on icon at bounding box center [864, 432] width 4 height 4
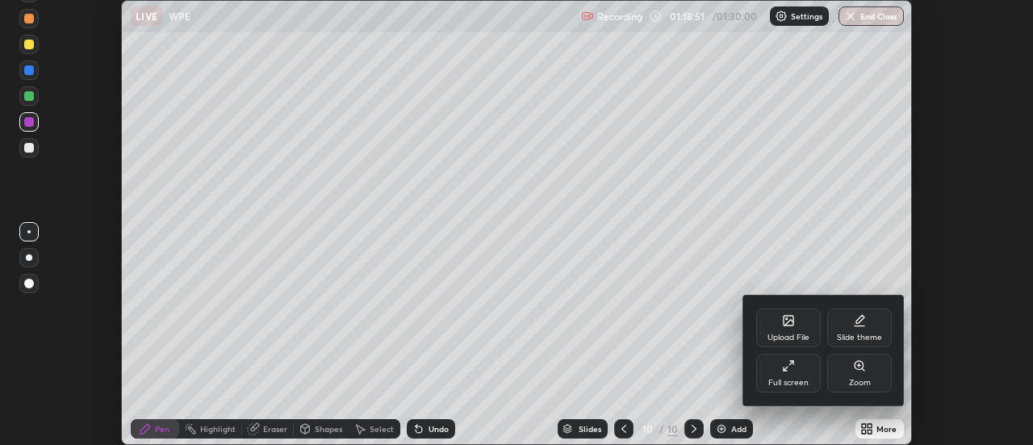
click at [798, 362] on div "Full screen" at bounding box center [789, 373] width 65 height 39
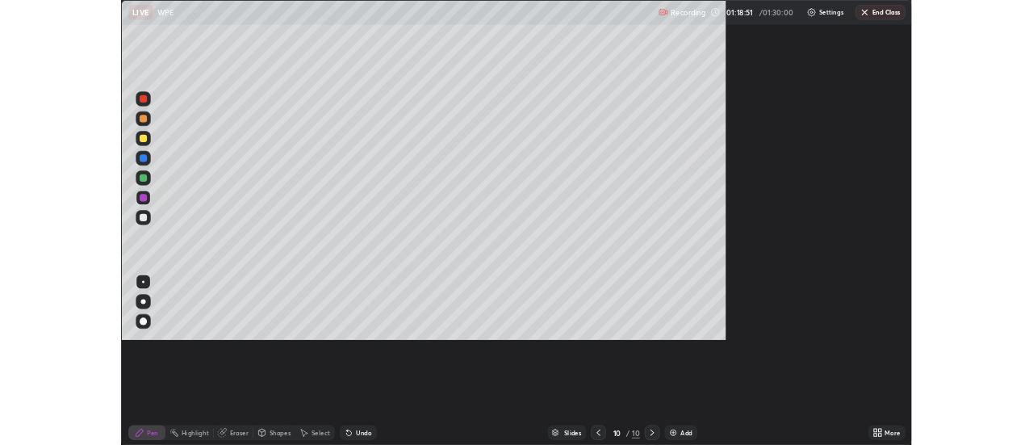
scroll to position [581, 1033]
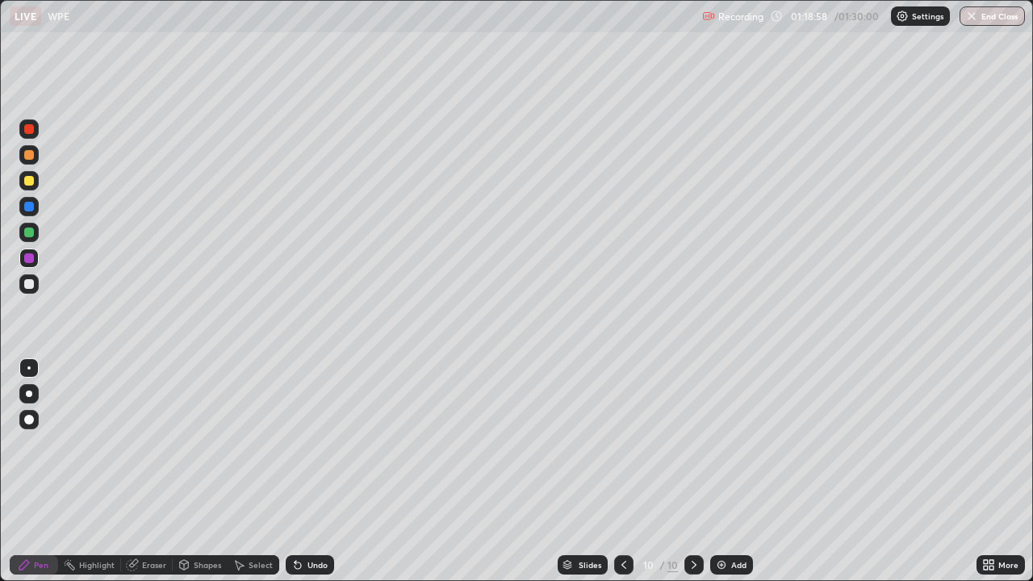
click at [37, 284] on div at bounding box center [28, 284] width 19 height 19
click at [245, 444] on div "Select" at bounding box center [254, 564] width 52 height 19
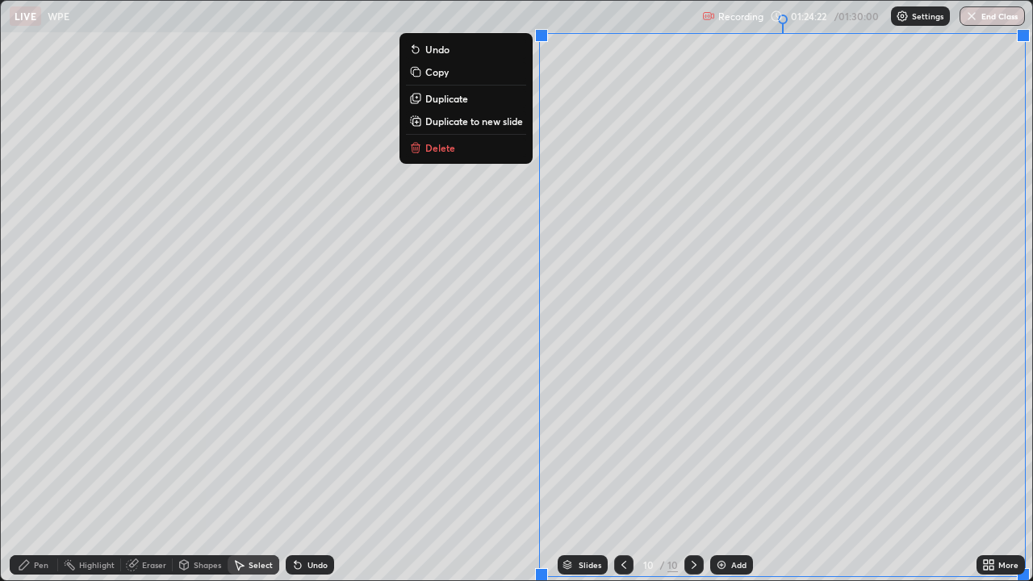
click at [459, 119] on p "Duplicate to new slide" at bounding box center [474, 121] width 98 height 13
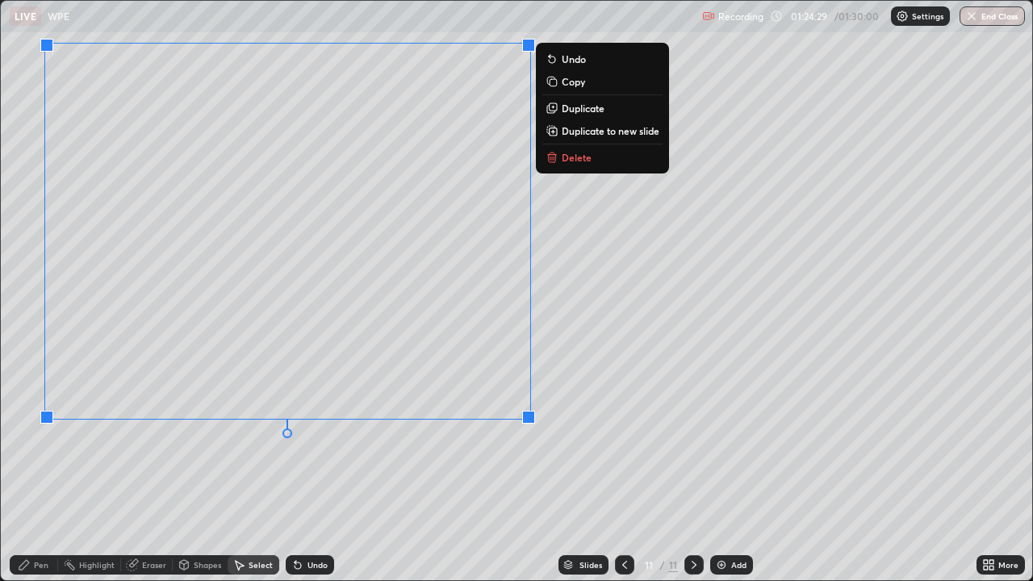
click at [448, 444] on div "0 ° Undo Copy Duplicate Duplicate to new slide Delete" at bounding box center [517, 291] width 1032 height 580
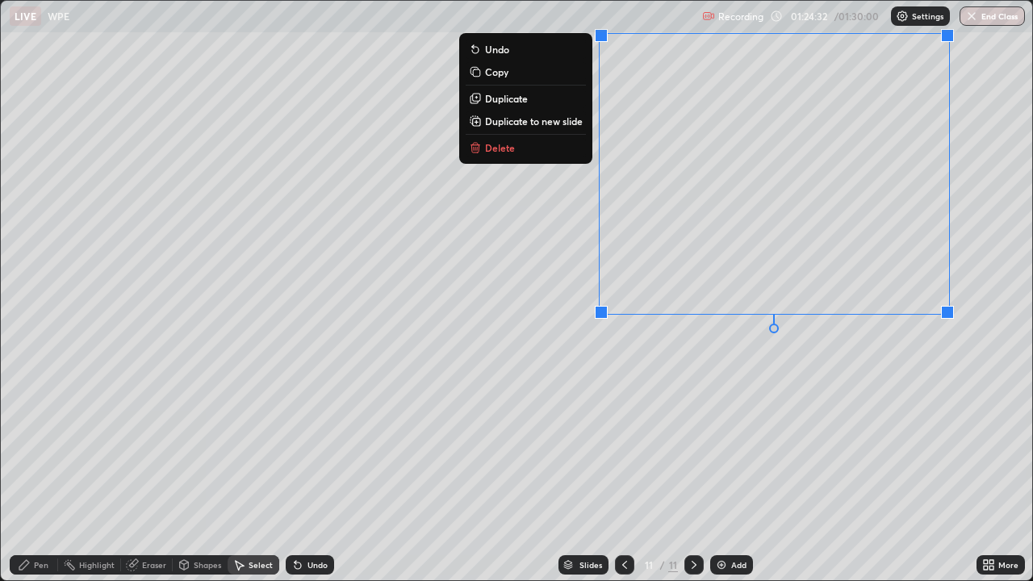
click at [672, 402] on div "0 ° Undo Copy Duplicate Duplicate to new slide Delete" at bounding box center [517, 291] width 1032 height 580
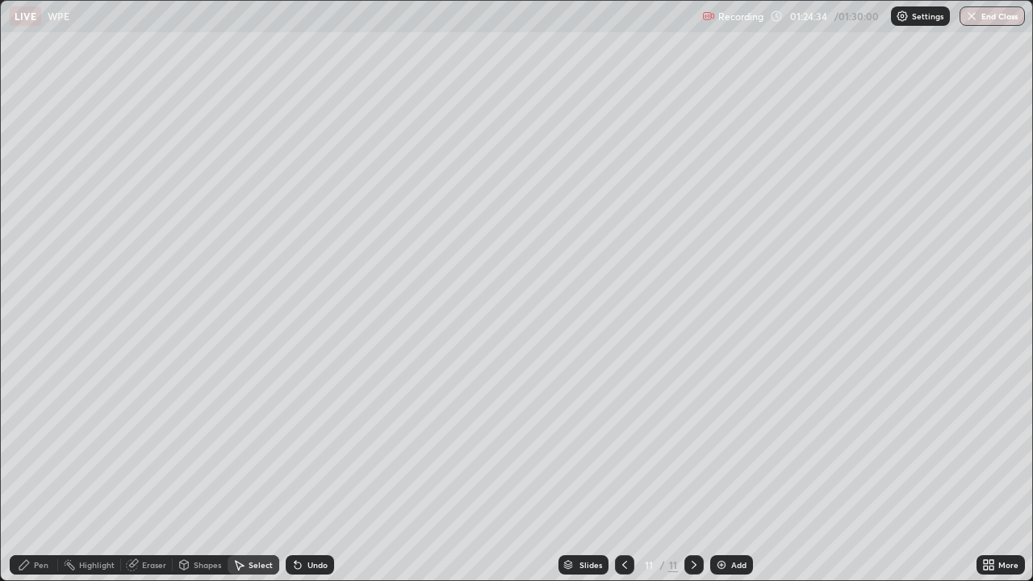
click at [139, 444] on div "Eraser" at bounding box center [147, 564] width 52 height 19
click at [25, 444] on icon at bounding box center [29, 511] width 13 height 14
click at [27, 444] on icon at bounding box center [24, 565] width 13 height 13
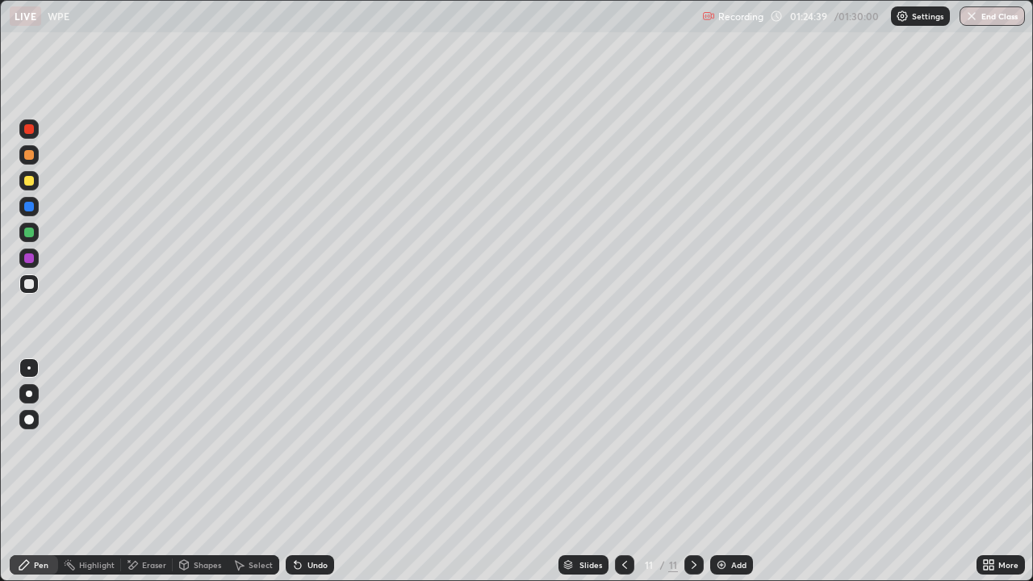
click at [142, 444] on div "Eraser" at bounding box center [154, 565] width 24 height 8
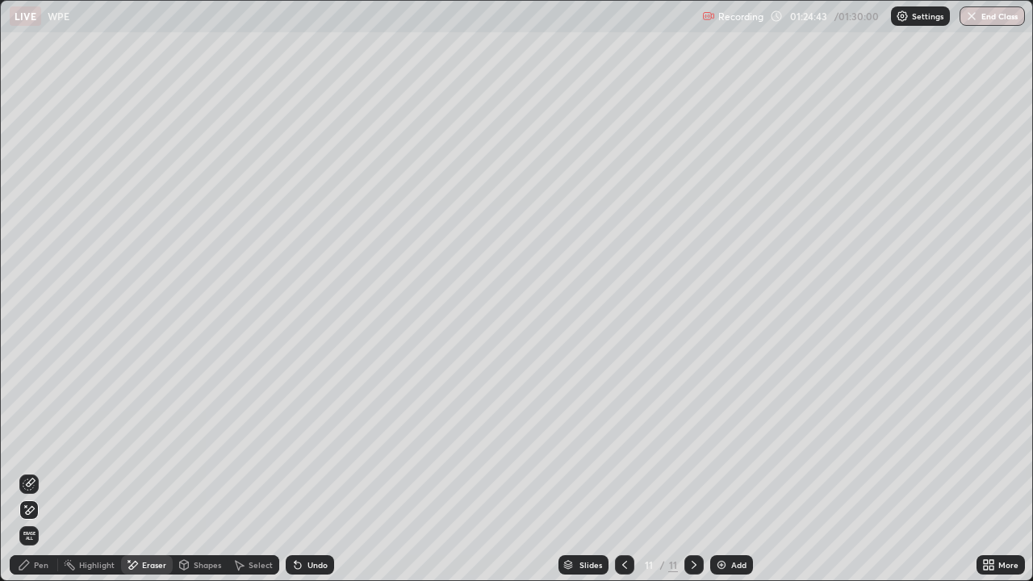
click at [31, 444] on icon at bounding box center [24, 565] width 13 height 13
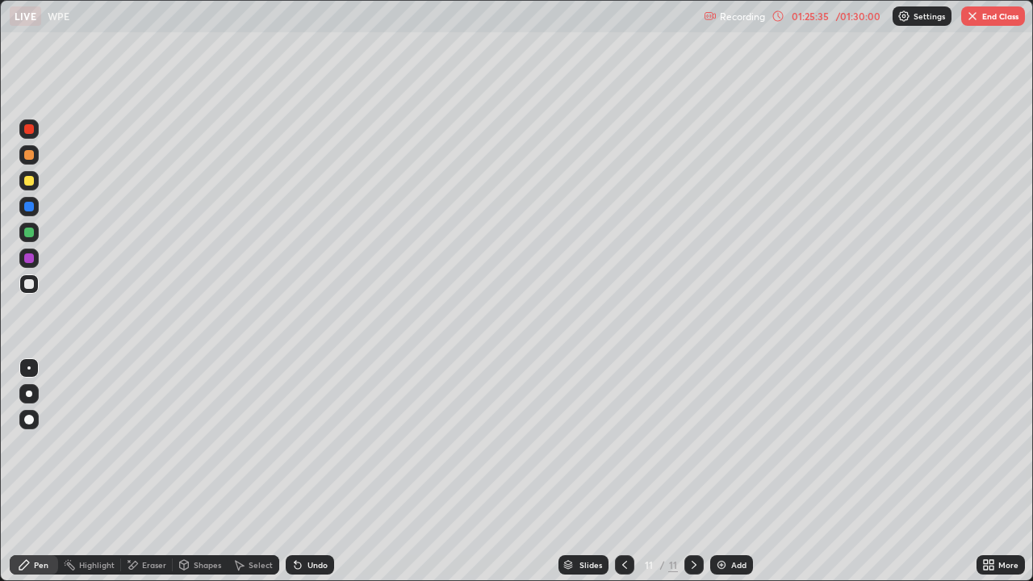
click at [721, 444] on img at bounding box center [721, 565] width 13 height 13
click at [36, 235] on div at bounding box center [28, 232] width 19 height 19
click at [987, 444] on div "More" at bounding box center [1001, 564] width 48 height 19
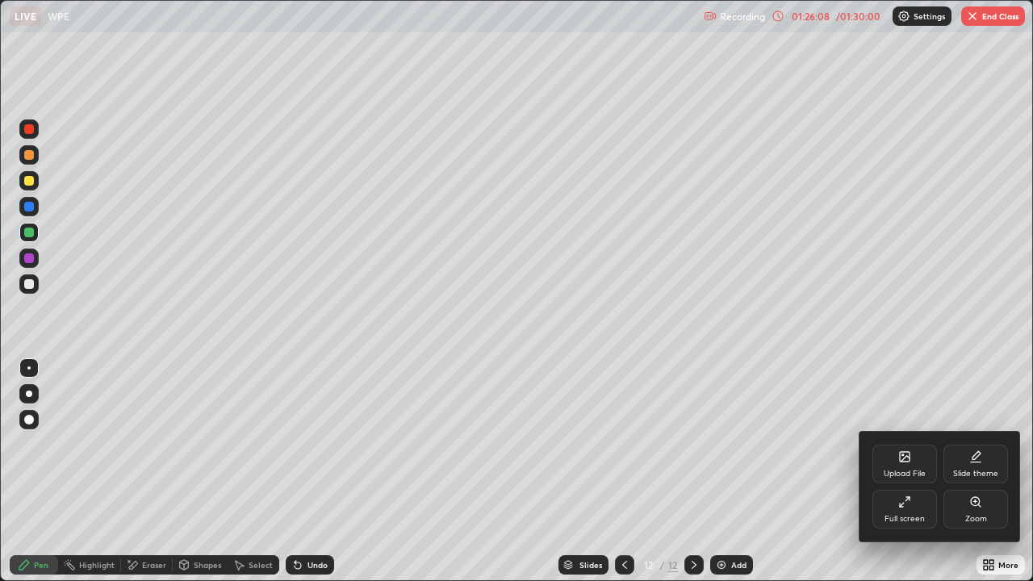
click at [910, 444] on div "Full screen" at bounding box center [905, 519] width 40 height 8
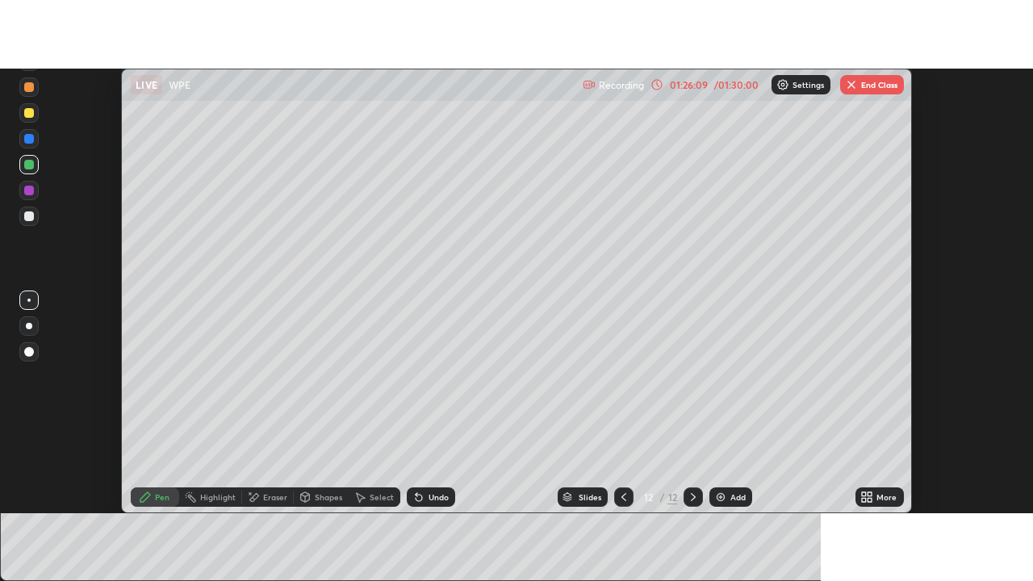
scroll to position [80292, 79704]
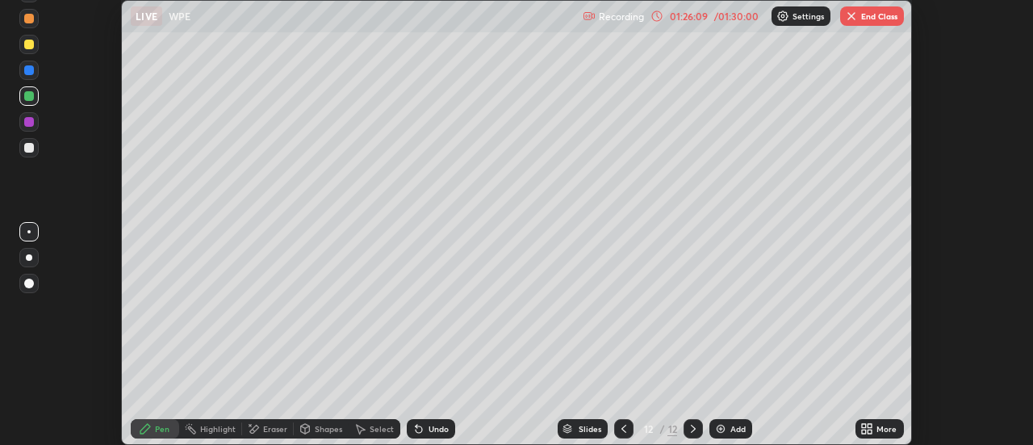
click at [886, 430] on div "More" at bounding box center [887, 429] width 20 height 8
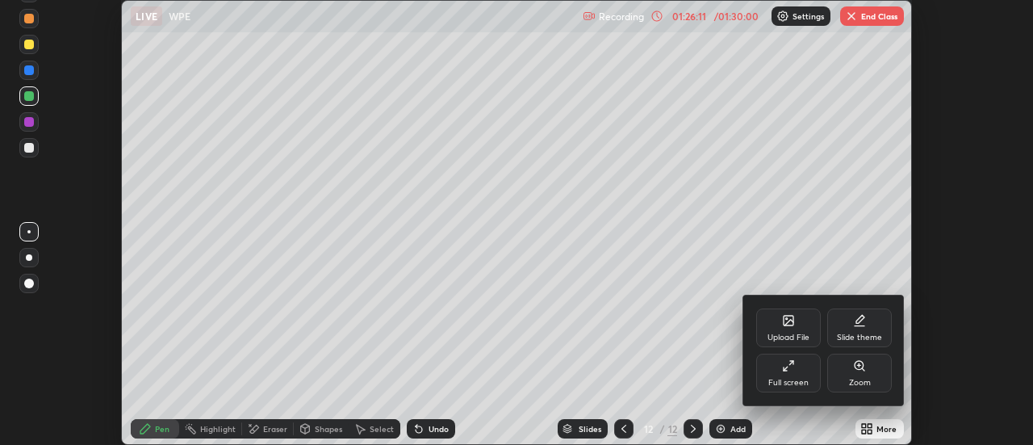
click at [784, 370] on icon at bounding box center [785, 368] width 3 height 3
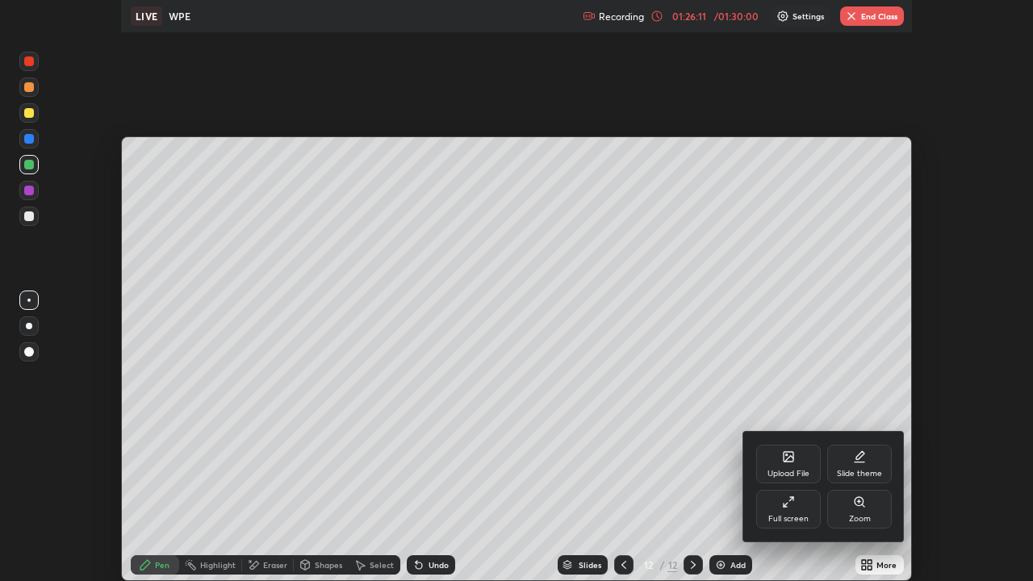
scroll to position [581, 1033]
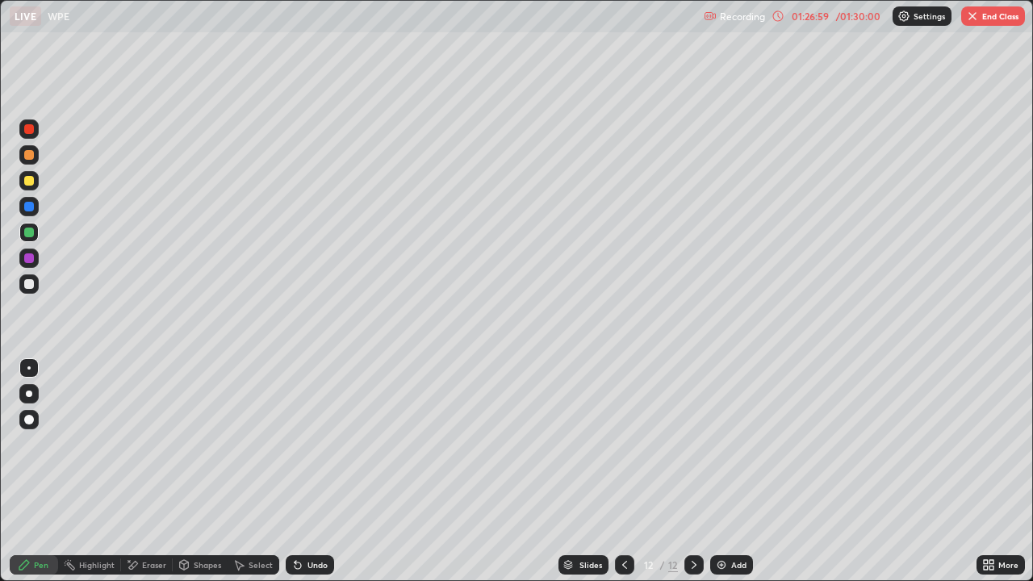
click at [36, 186] on div at bounding box center [28, 180] width 19 height 19
click at [36, 260] on div at bounding box center [28, 258] width 19 height 19
click at [145, 444] on div "Eraser" at bounding box center [154, 565] width 24 height 8
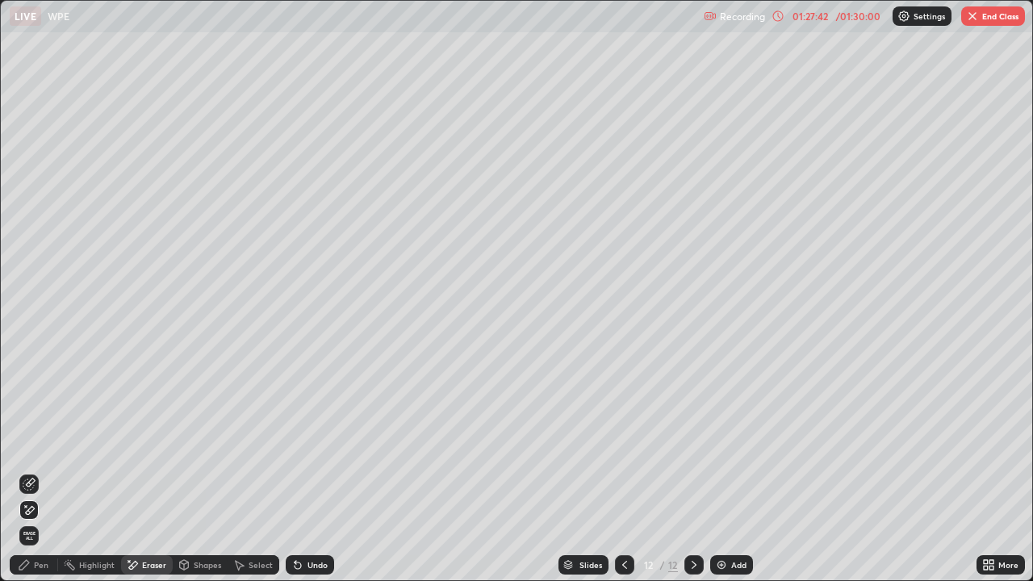
click at [29, 444] on icon at bounding box center [29, 484] width 13 height 13
click at [44, 444] on div "Pen" at bounding box center [41, 565] width 15 height 8
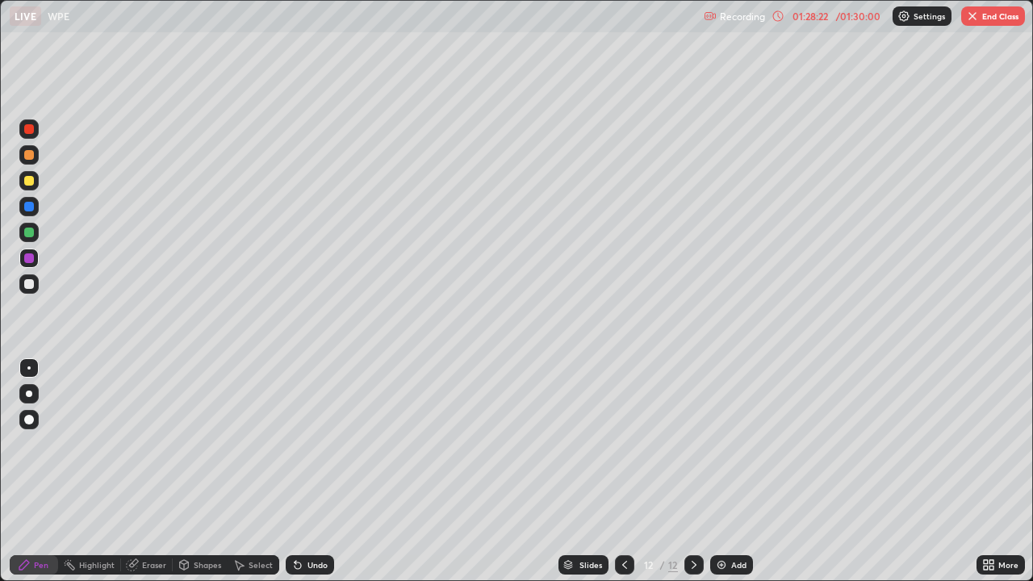
click at [29, 223] on div at bounding box center [28, 232] width 19 height 19
click at [36, 254] on div at bounding box center [28, 258] width 19 height 19
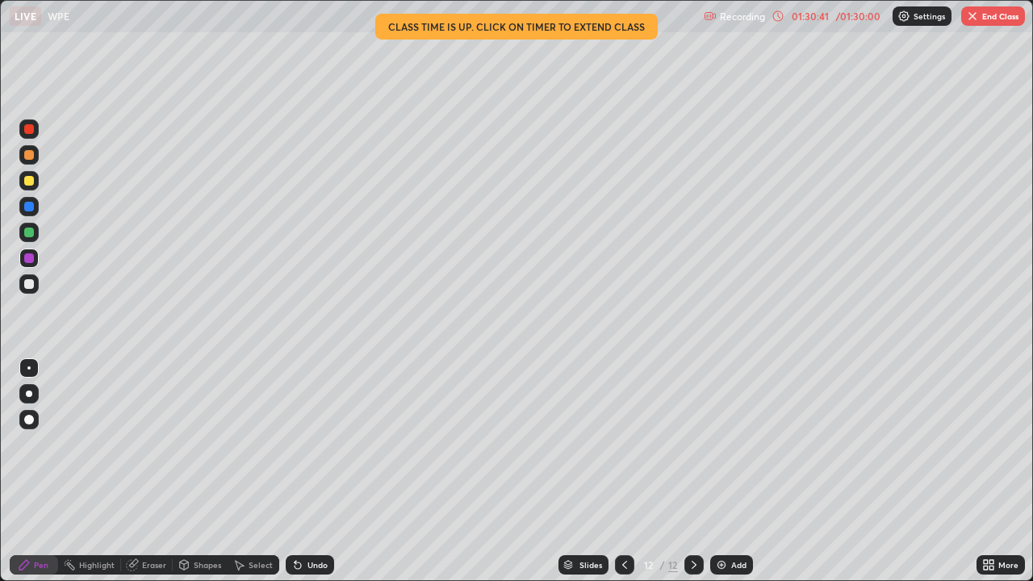
click at [983, 12] on button "End Class" at bounding box center [994, 15] width 64 height 19
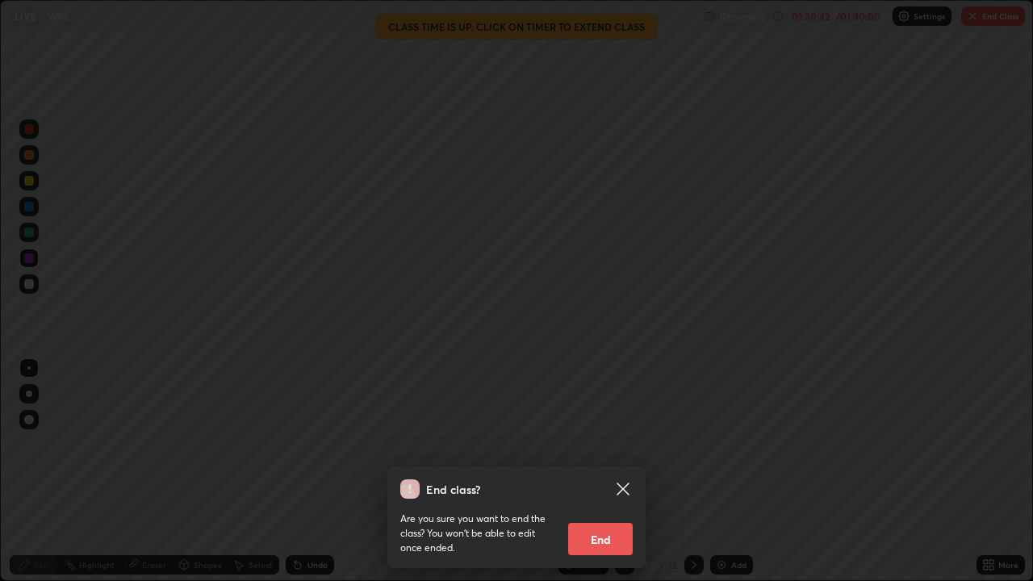
click at [618, 444] on button "End" at bounding box center [600, 539] width 65 height 32
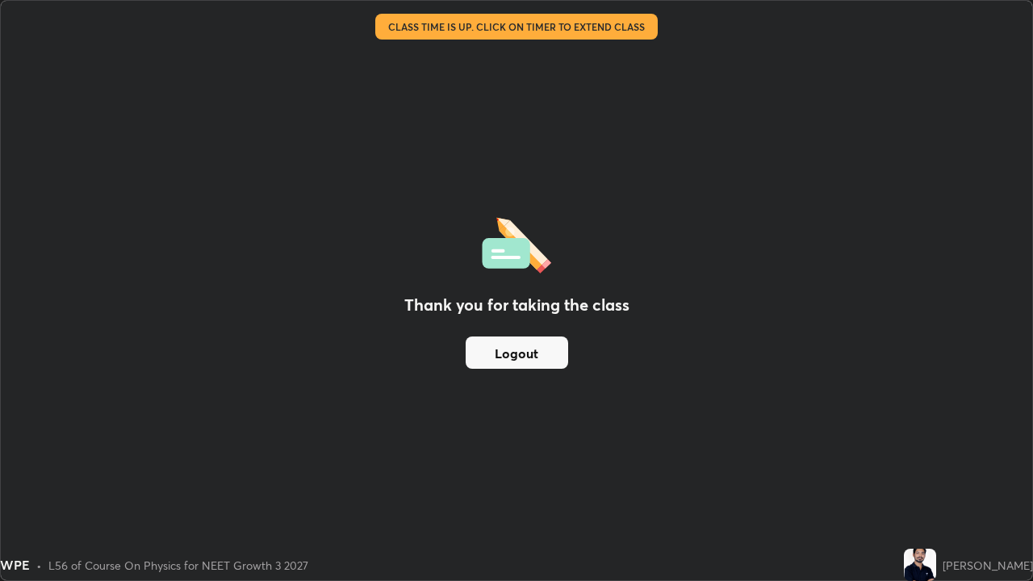
click at [546, 354] on button "Logout" at bounding box center [517, 353] width 103 height 32
